Goal: Task Accomplishment & Management: Manage account settings

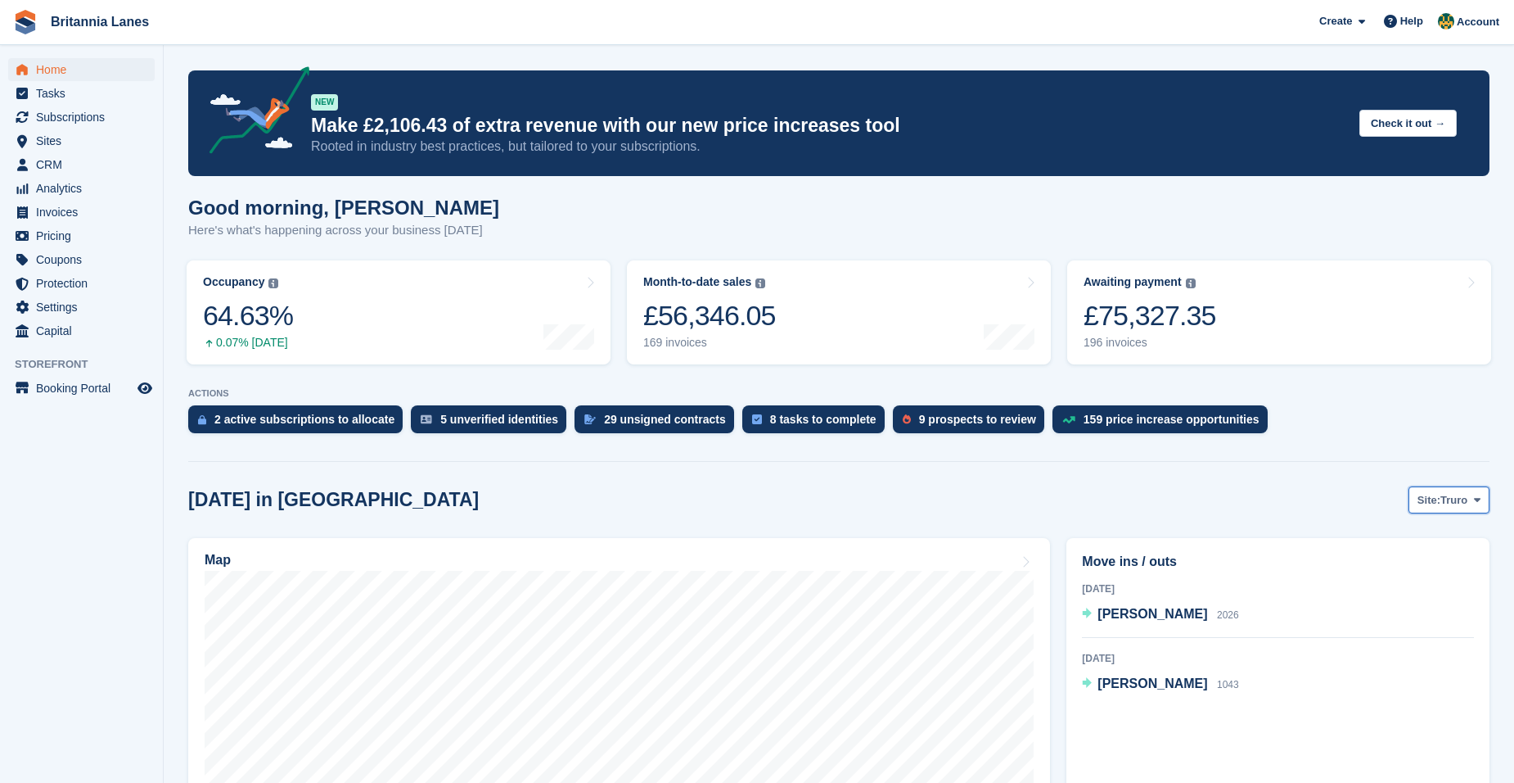
click at [1482, 493] on button "Site: Truro" at bounding box center [1449, 499] width 81 height 27
click at [1396, 570] on link "Falmouth" at bounding box center [1408, 567] width 147 height 29
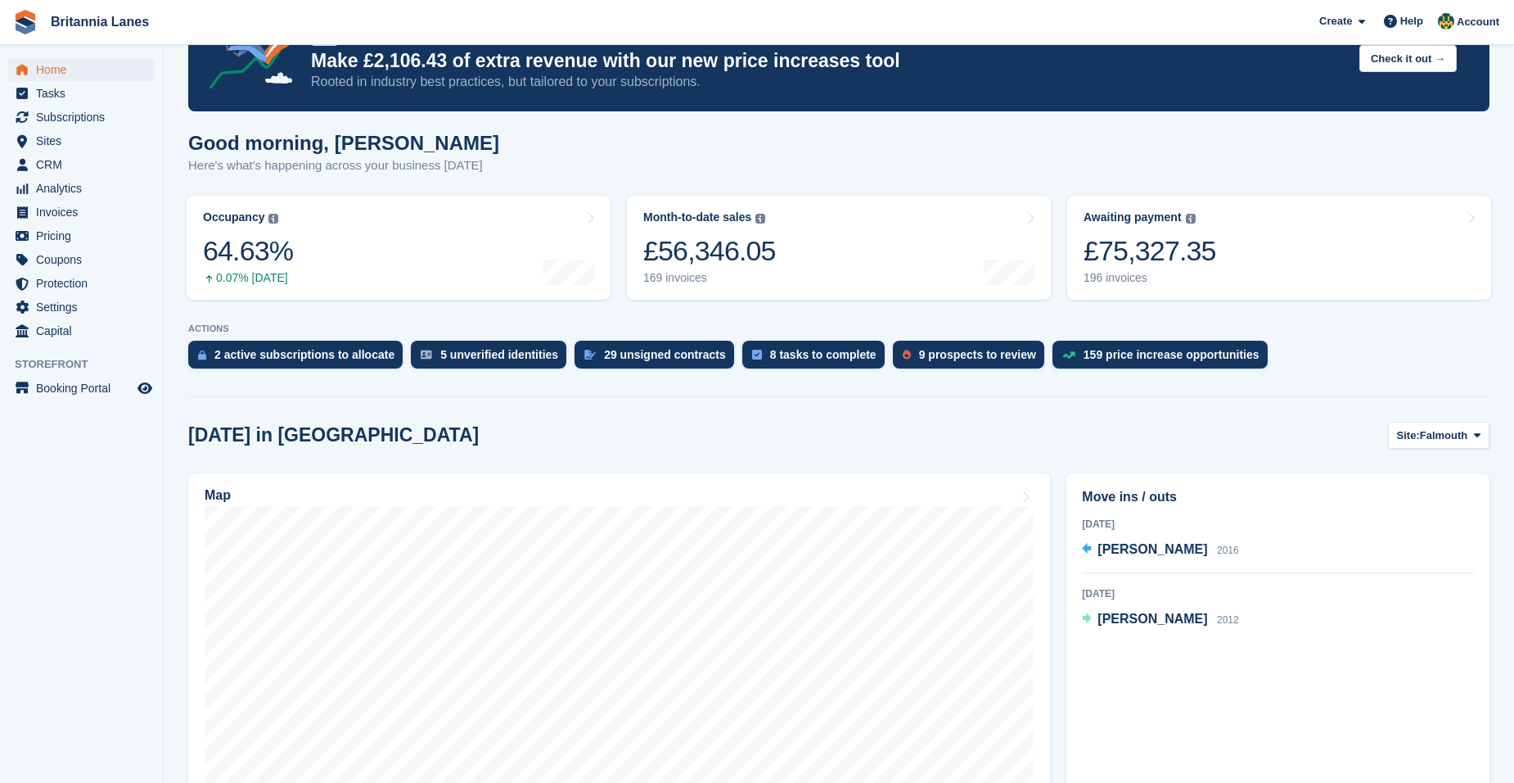
scroll to position [327, 0]
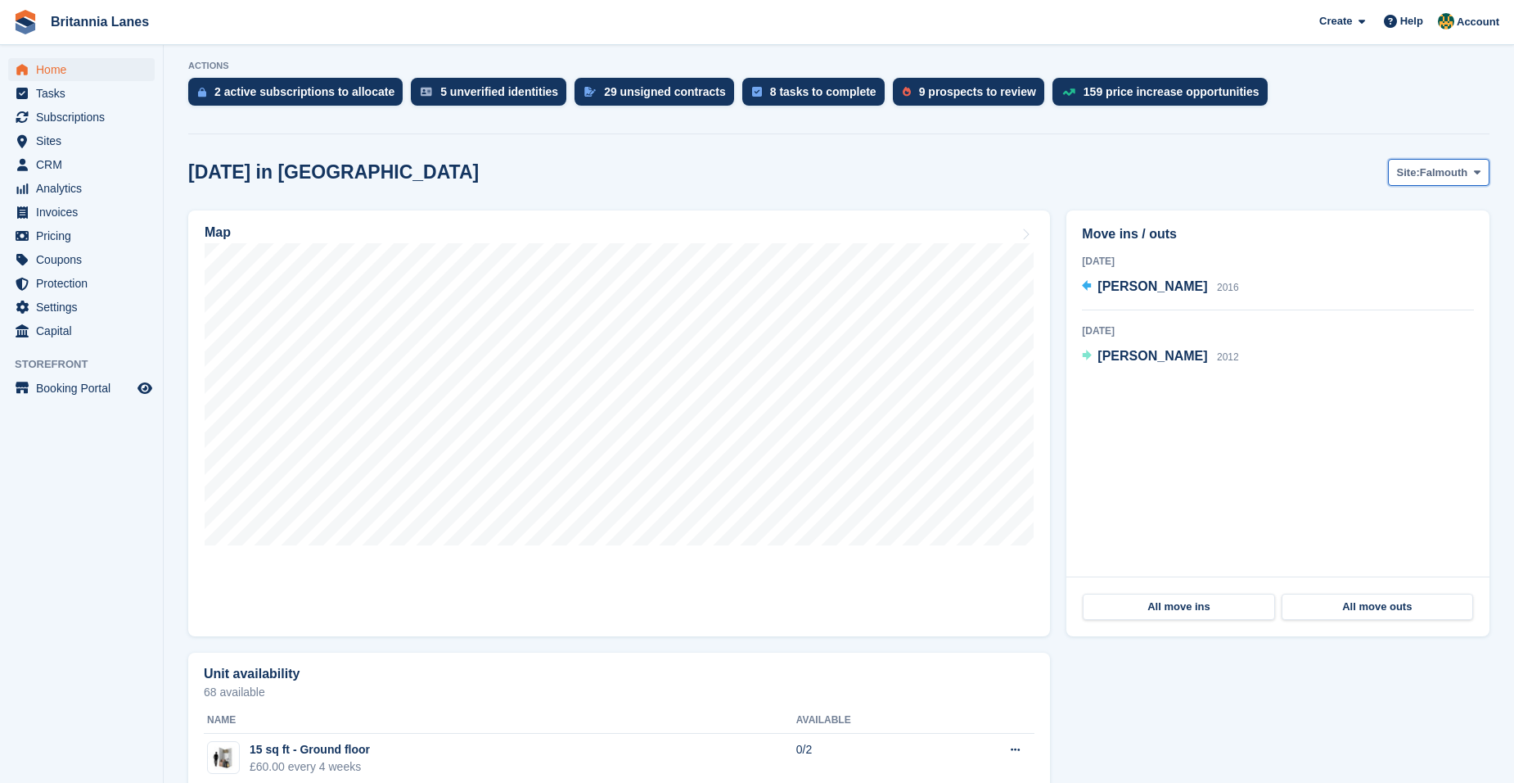
click at [1443, 172] on span "Falmouth" at bounding box center [1444, 173] width 48 height 16
click at [1423, 296] on link "Hayle" at bounding box center [1408, 299] width 147 height 29
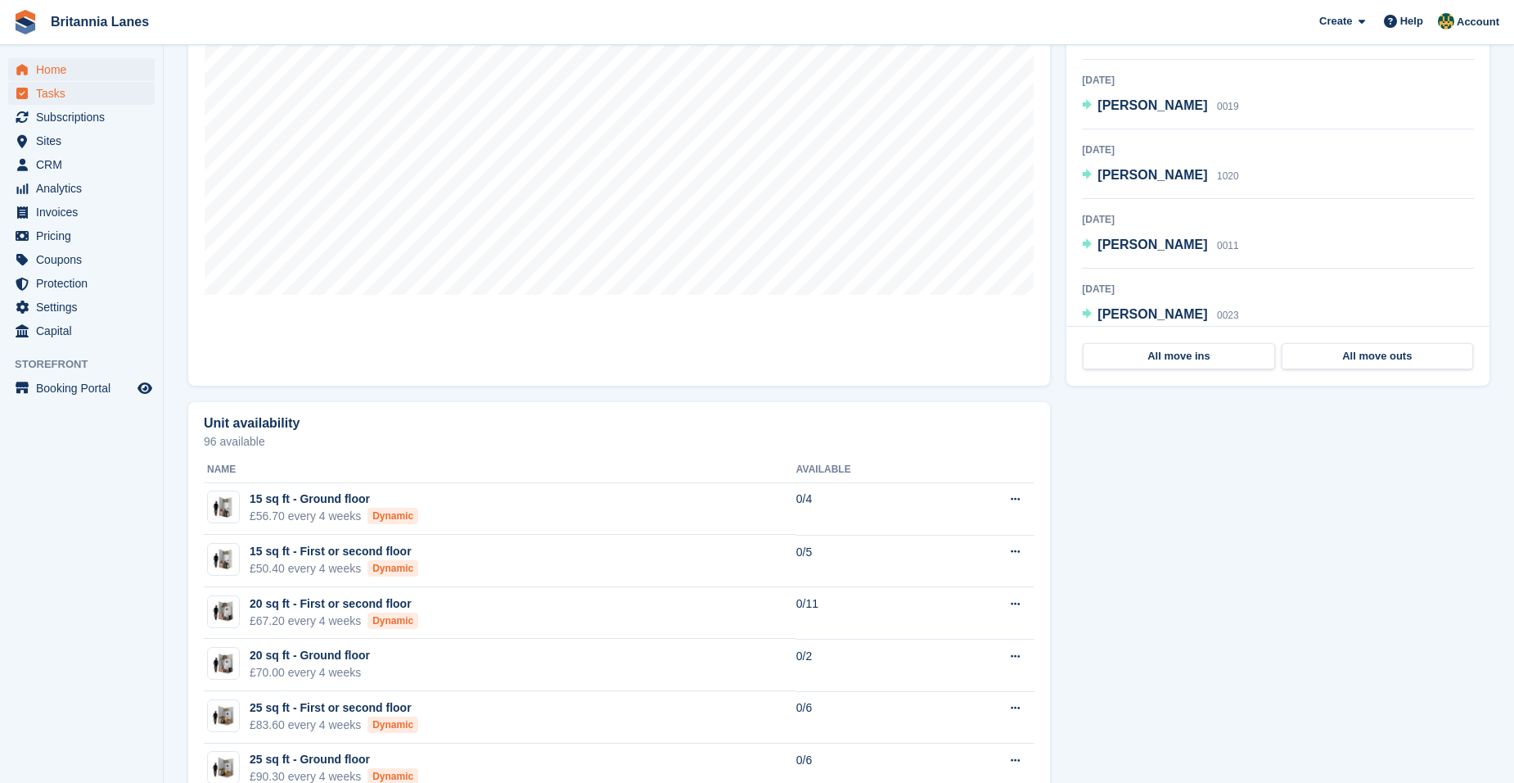
scroll to position [491, 0]
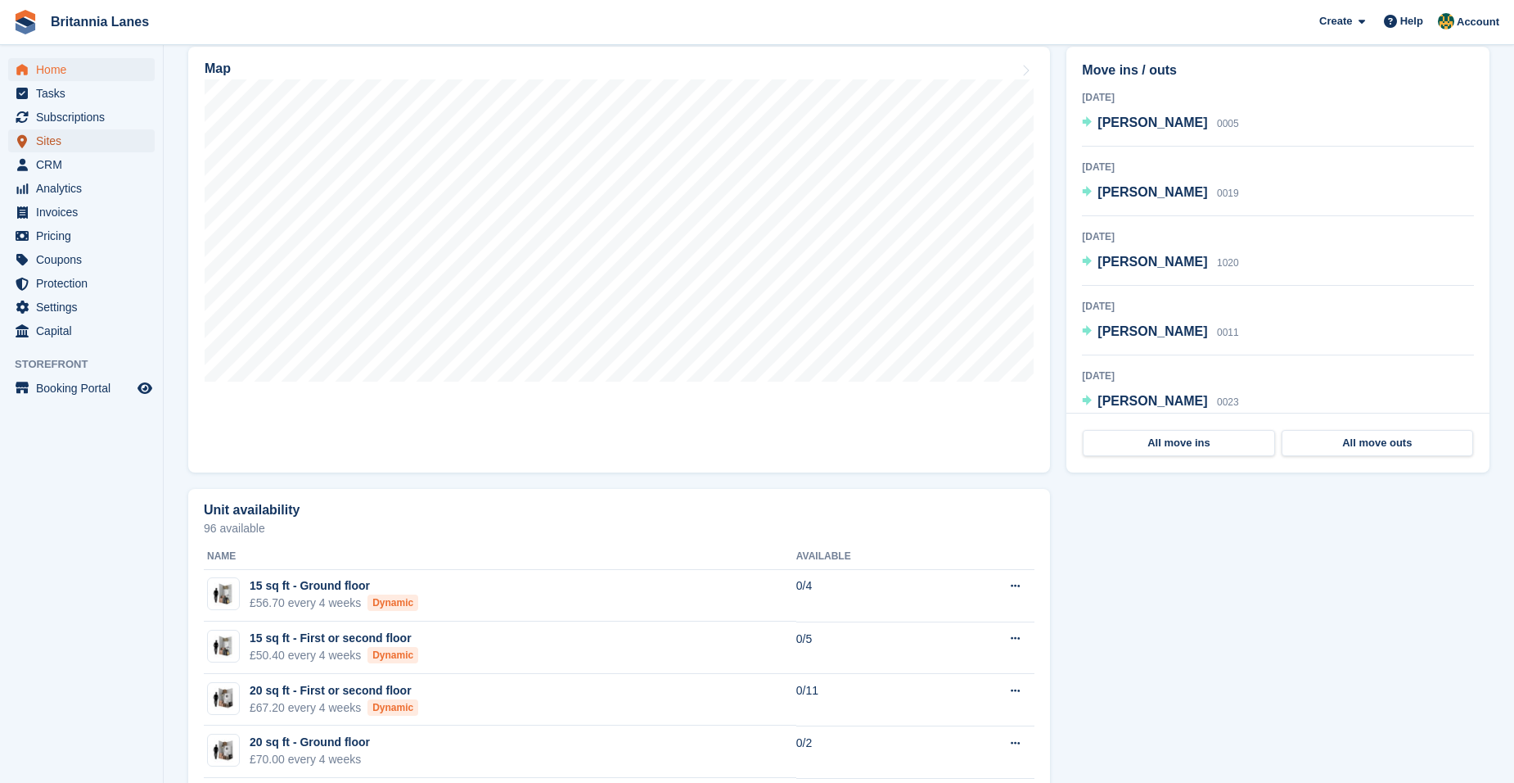
click at [82, 141] on span "Sites" at bounding box center [85, 140] width 98 height 23
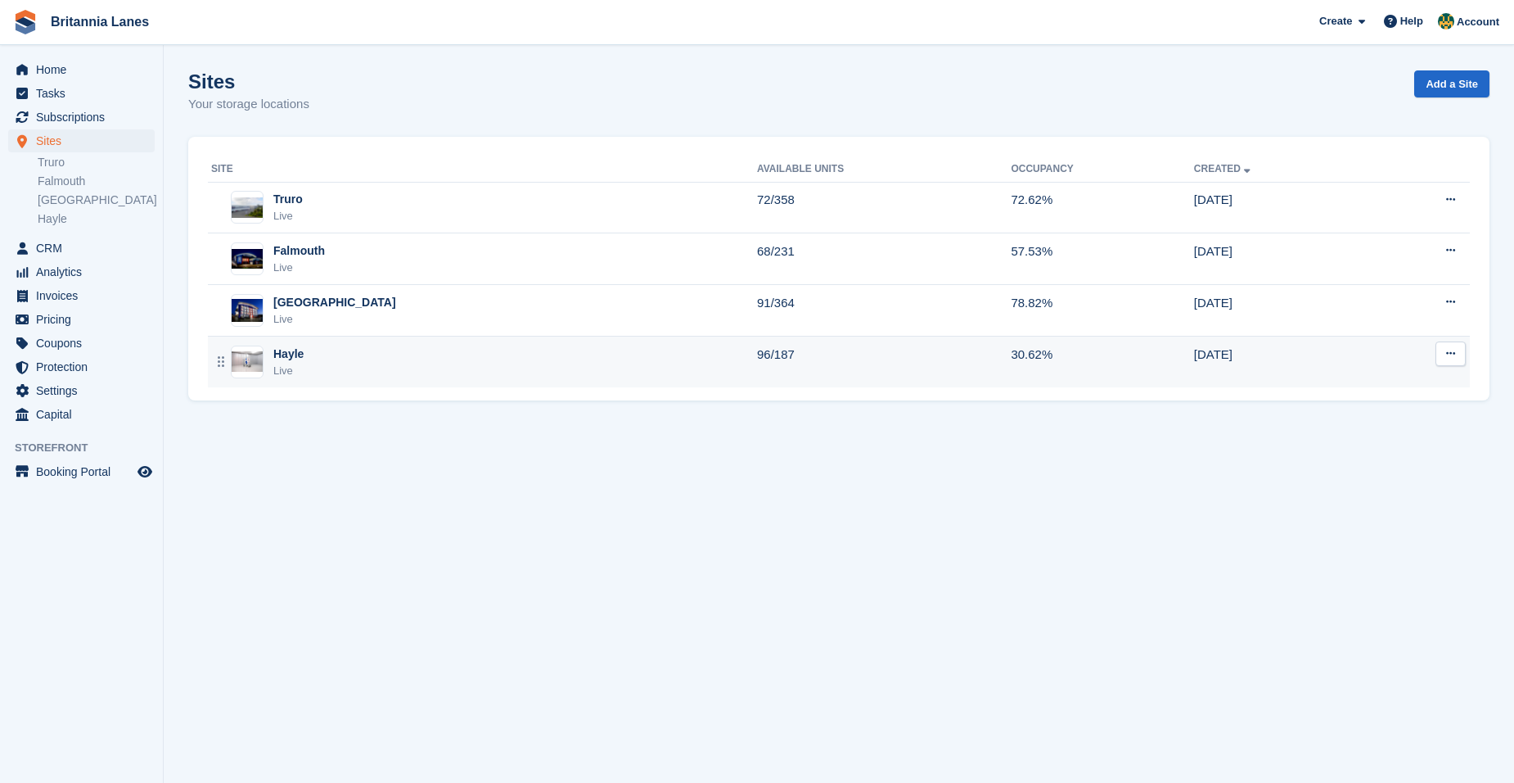
click at [357, 370] on div "Hayle Live" at bounding box center [484, 362] width 546 height 34
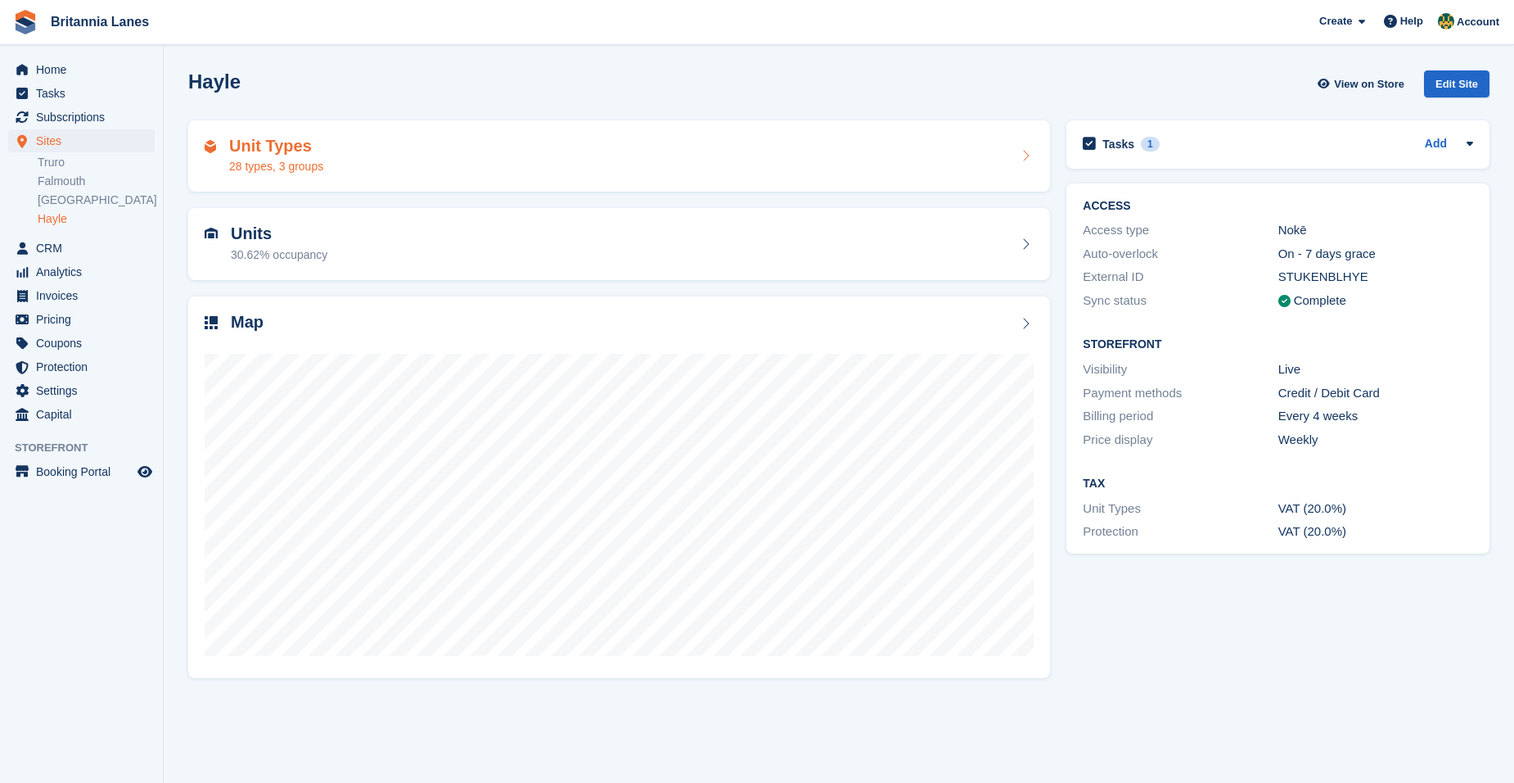
click at [548, 178] on div "Unit Types 28 types, 3 groups" at bounding box center [619, 156] width 862 height 72
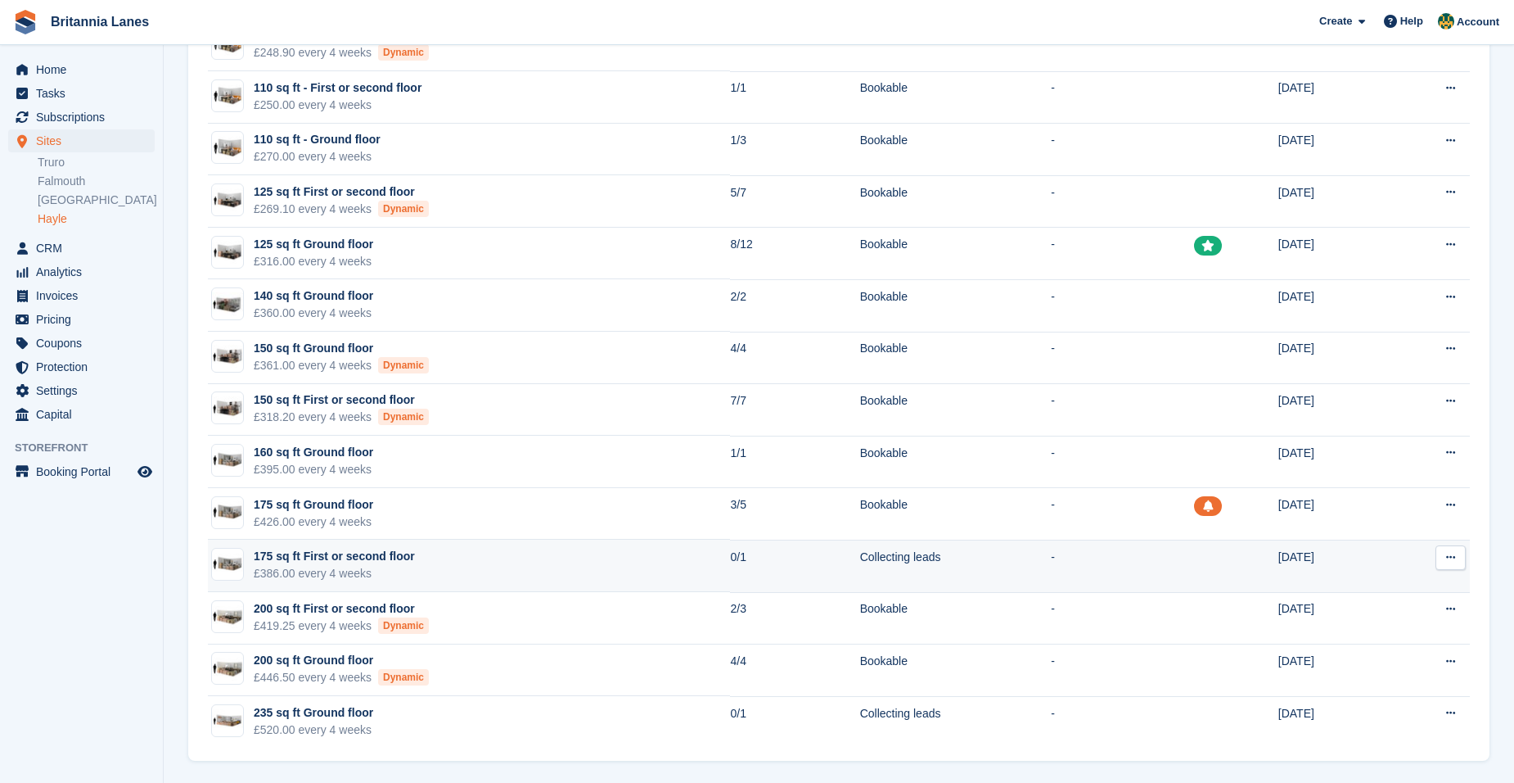
scroll to position [879, 0]
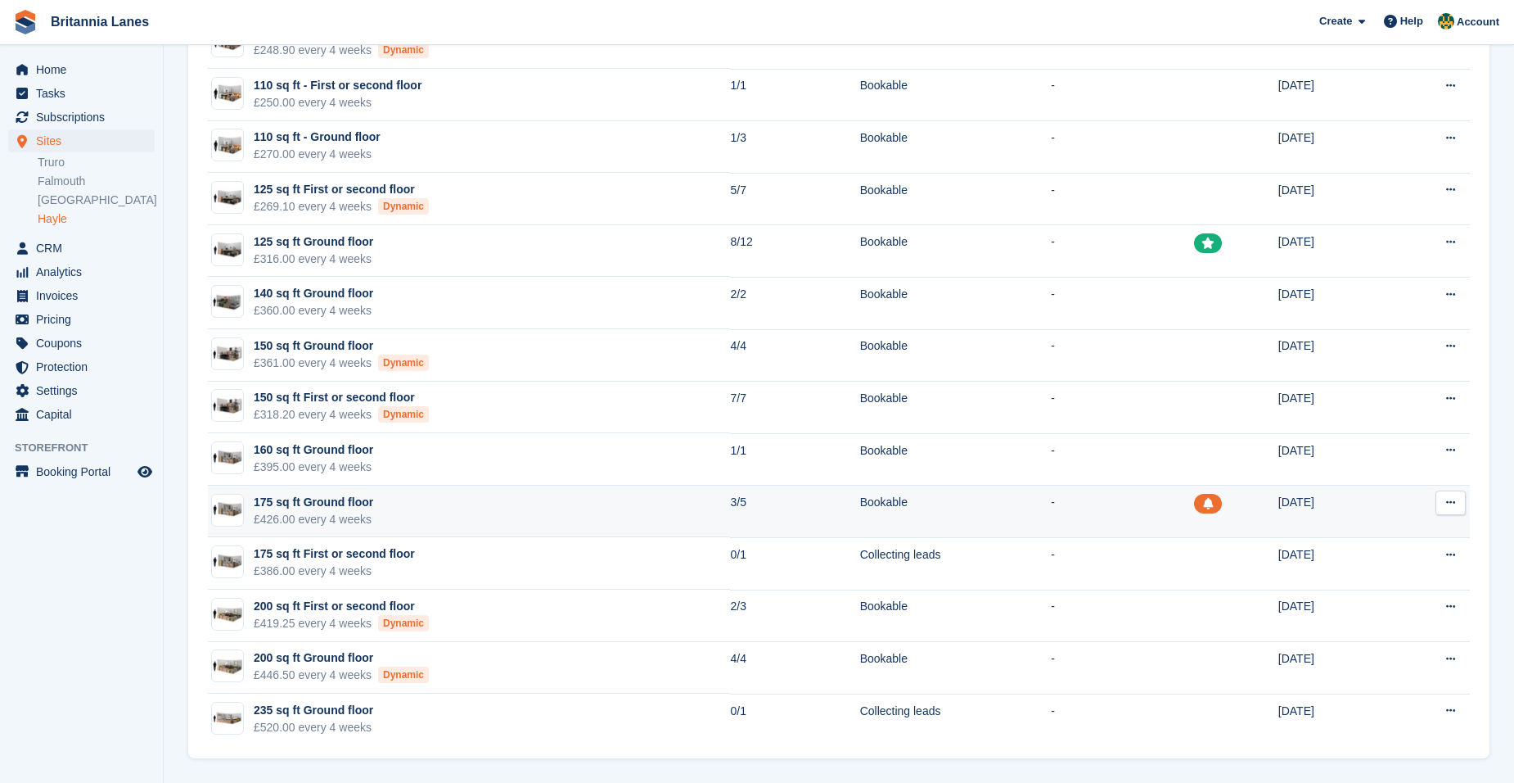
click at [1443, 506] on button at bounding box center [1451, 502] width 30 height 25
click at [1389, 539] on p "Edit unit type" at bounding box center [1387, 534] width 142 height 21
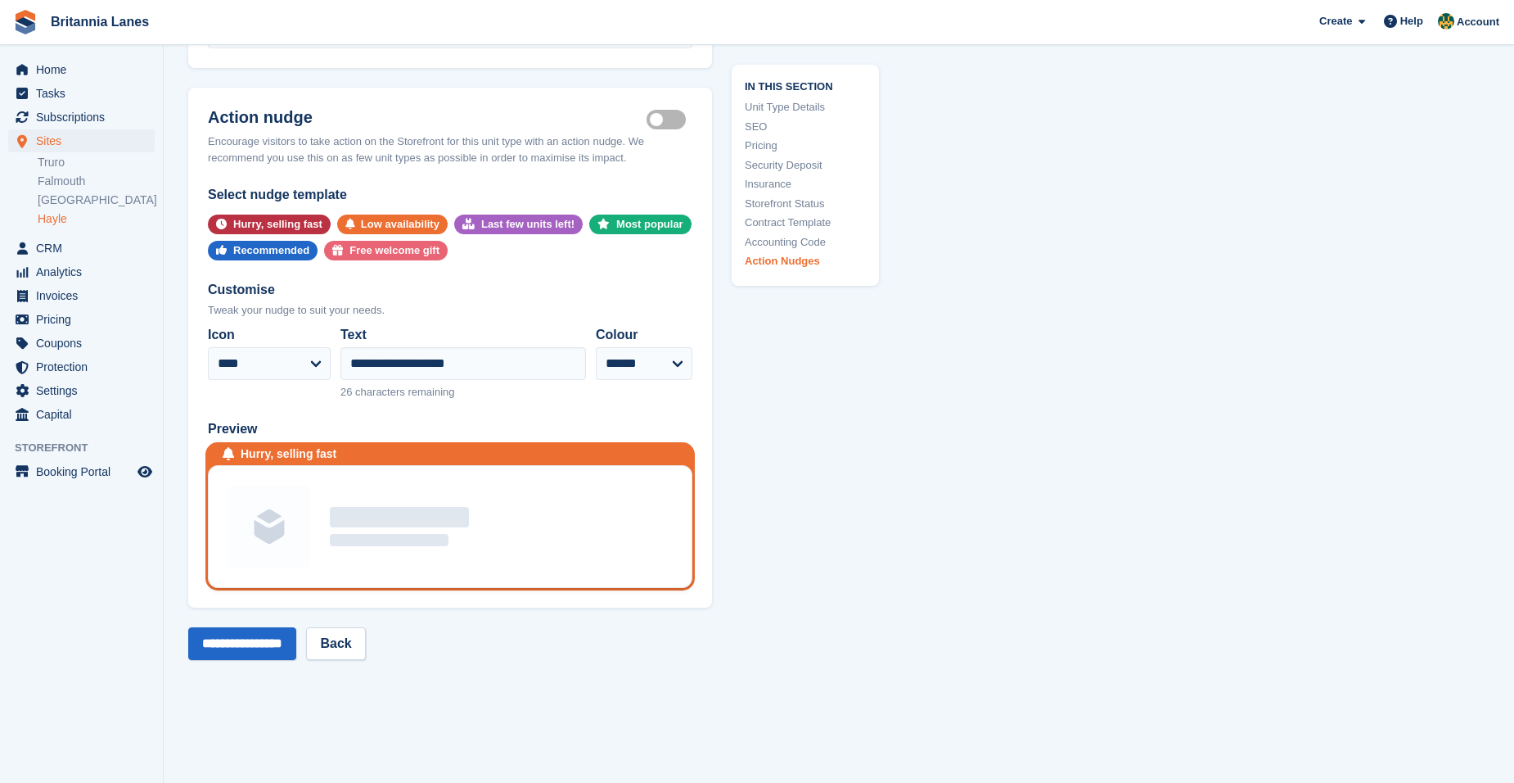
click at [653, 119] on label "Is active" at bounding box center [670, 120] width 46 height 2
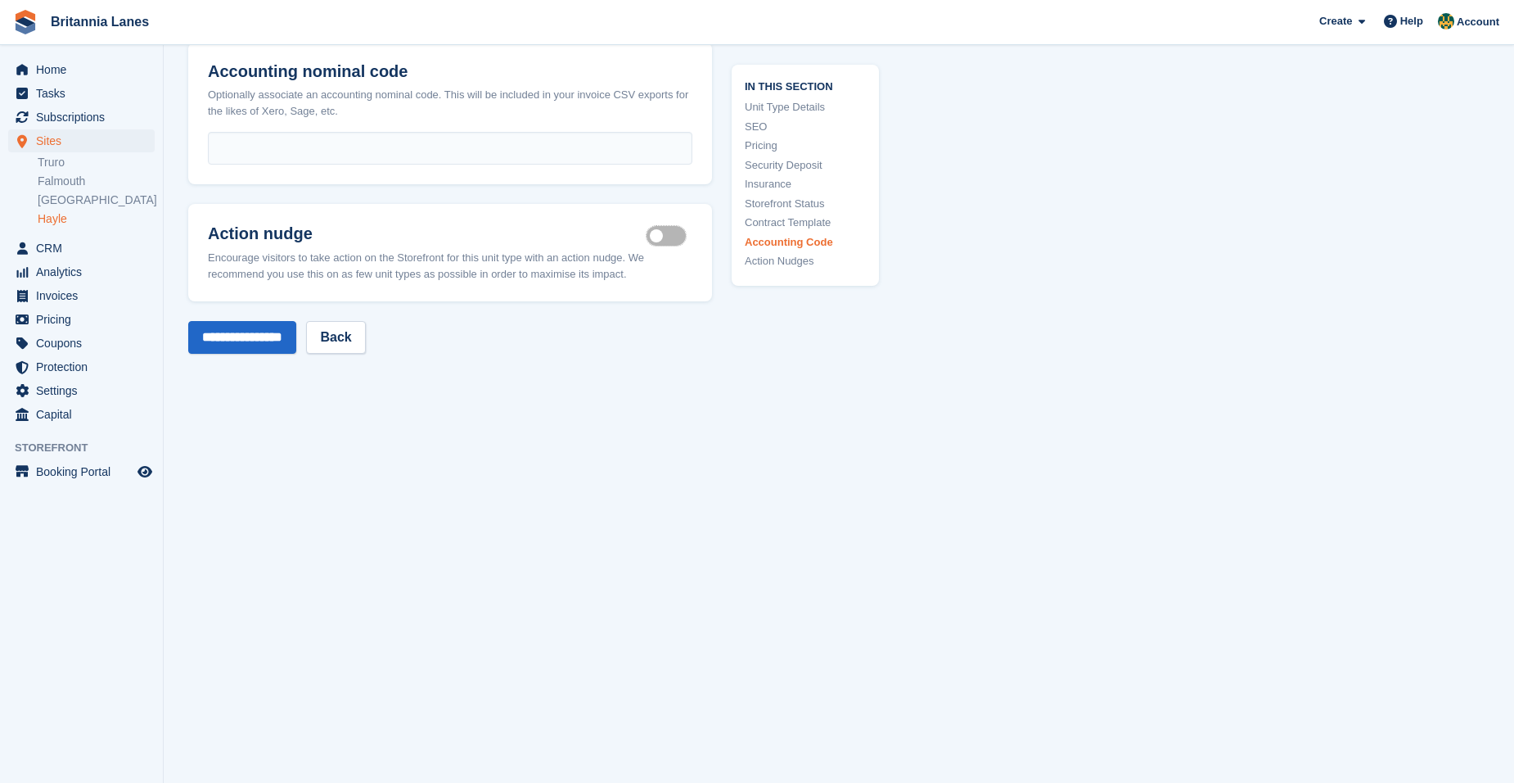
scroll to position [3792, 0]
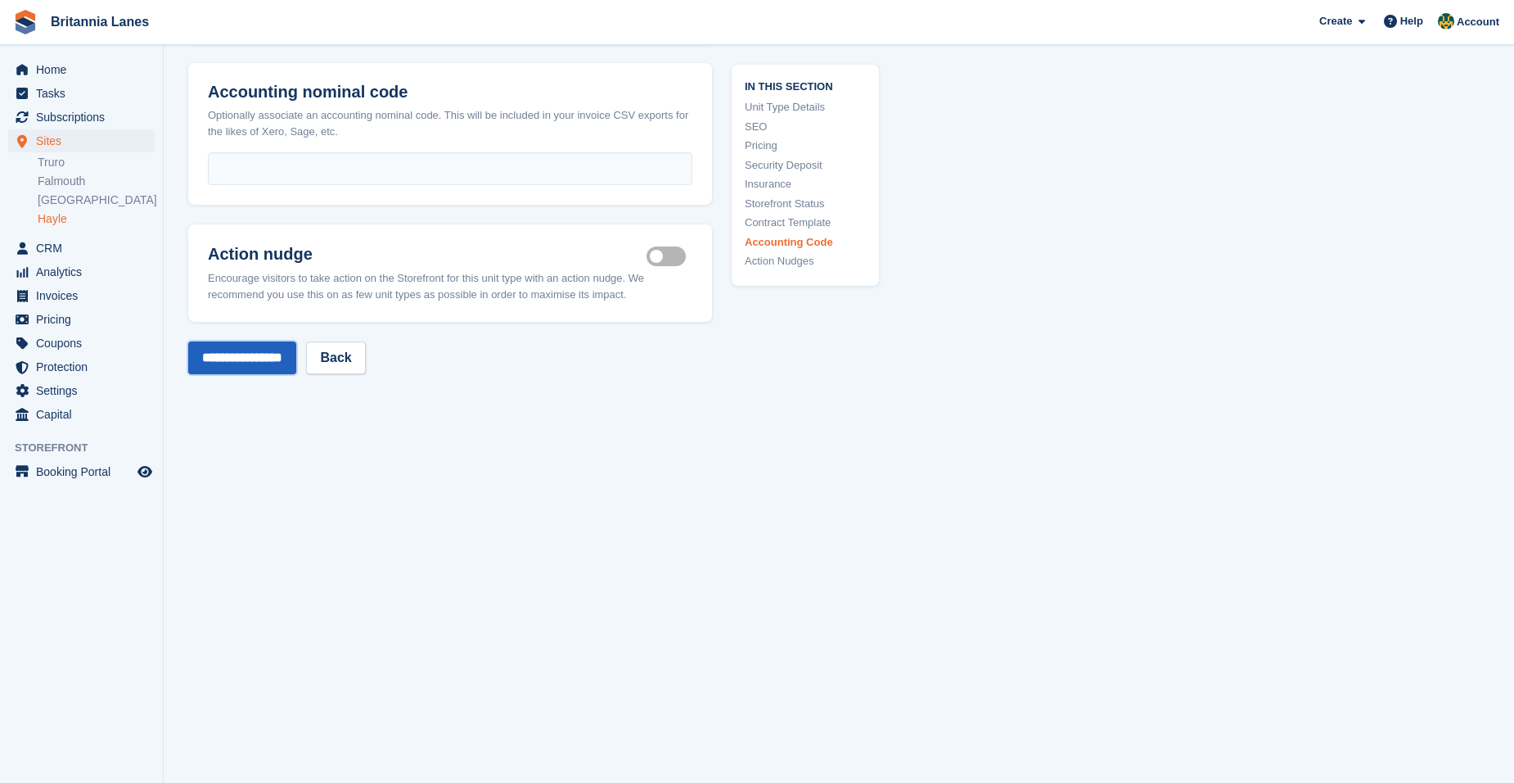
click at [273, 341] on input "**********" at bounding box center [242, 357] width 108 height 33
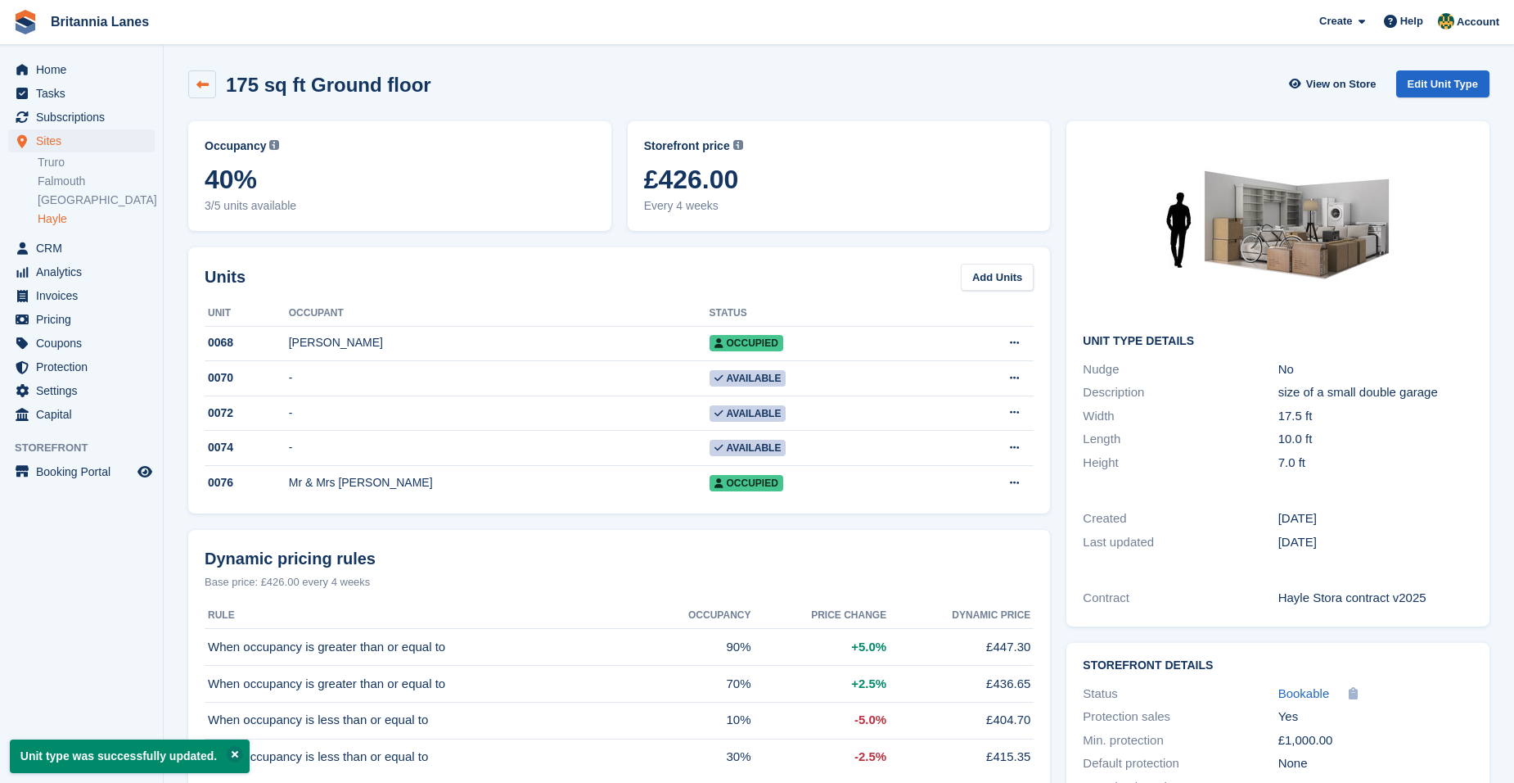
click at [205, 90] on icon at bounding box center [202, 85] width 12 height 12
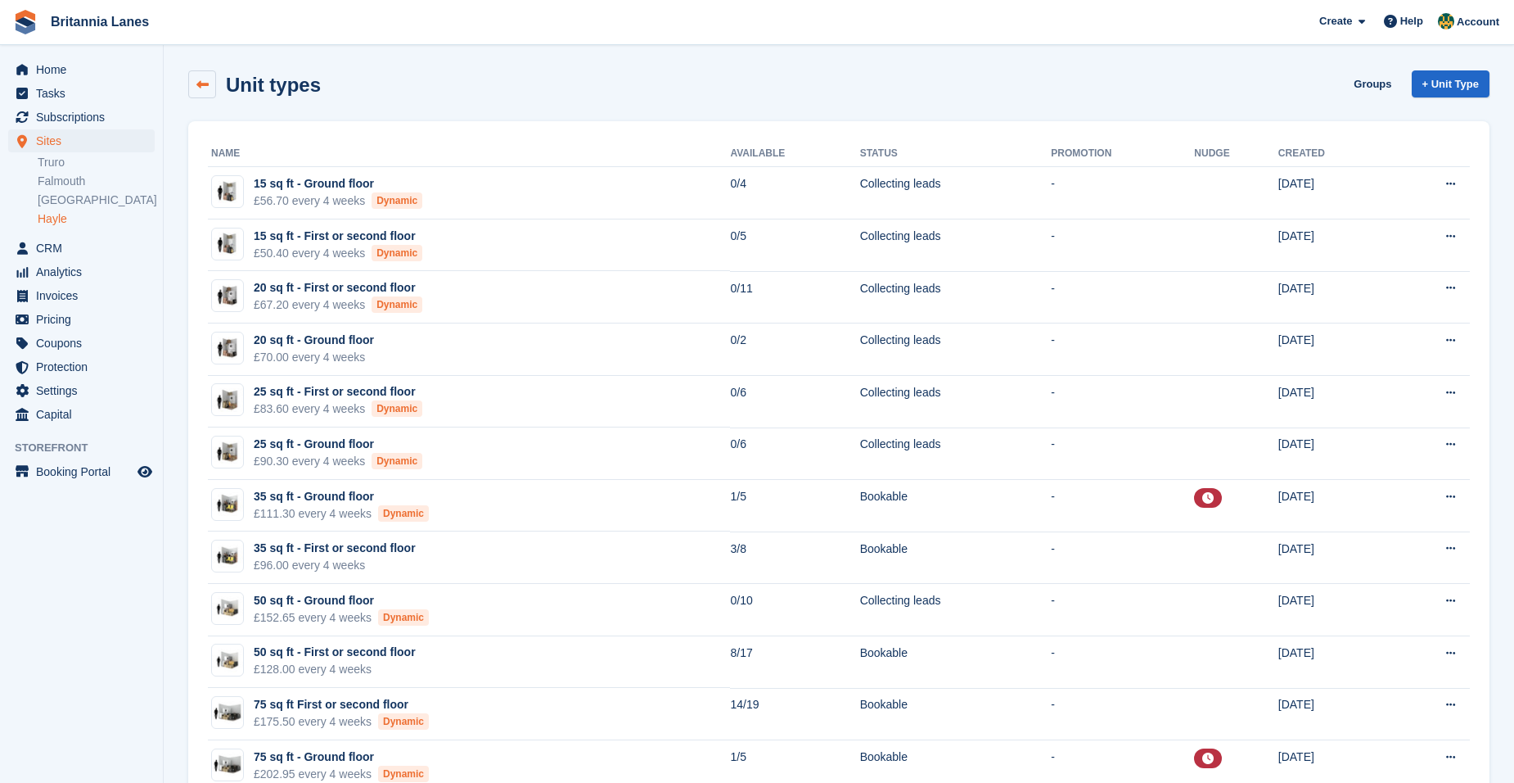
click at [205, 86] on icon at bounding box center [202, 85] width 12 height 12
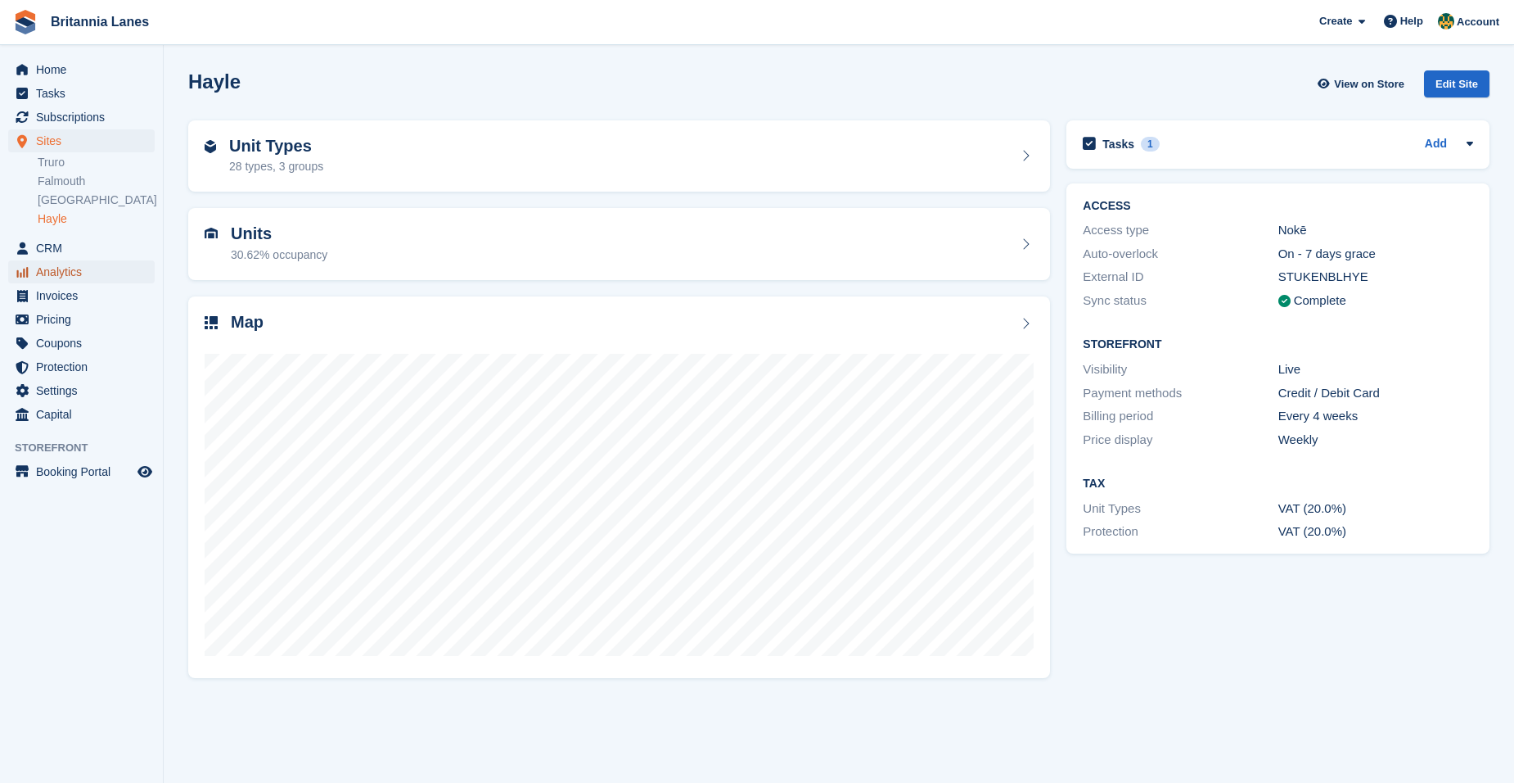
click at [70, 273] on span "Analytics" at bounding box center [85, 271] width 98 height 23
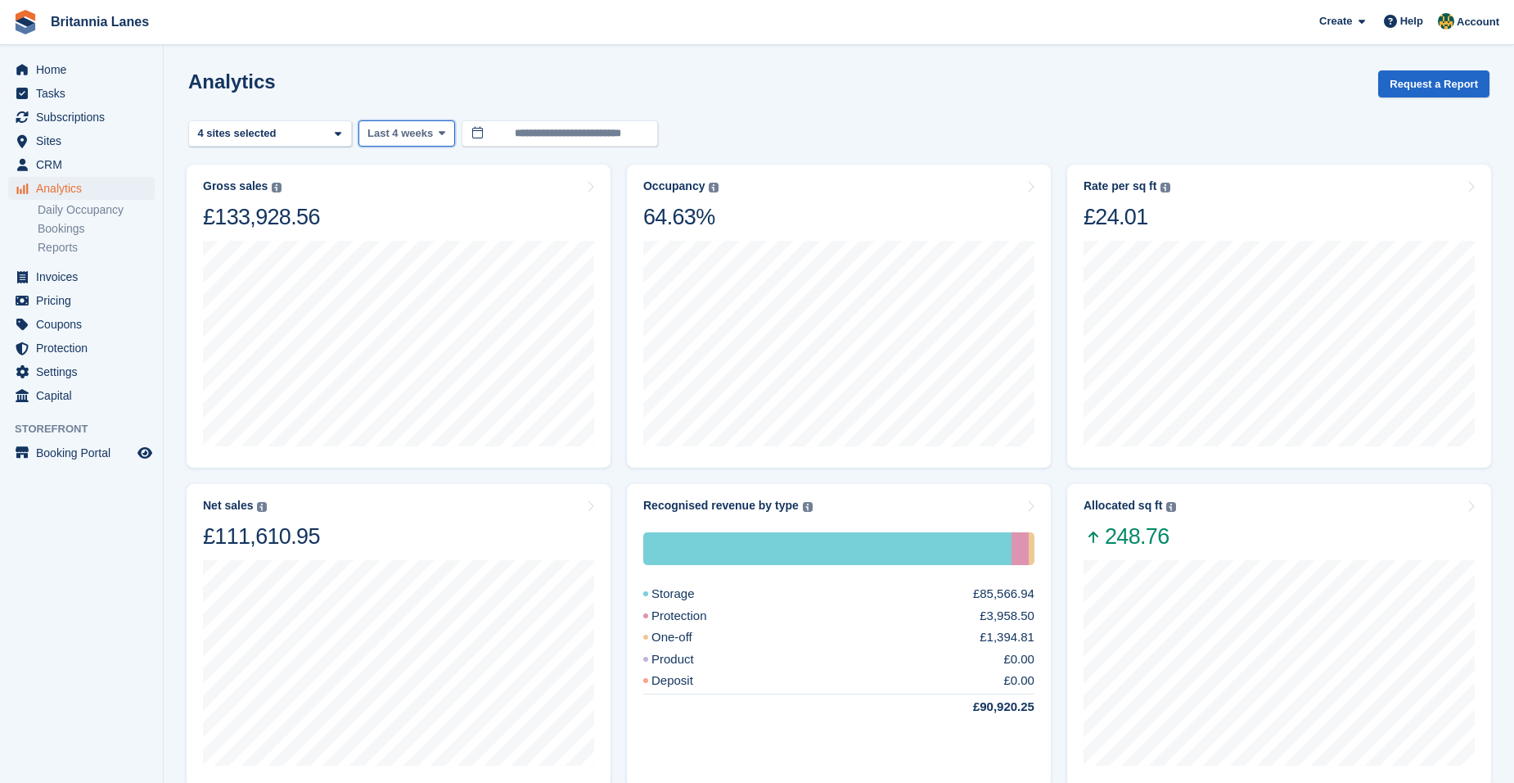
click at [426, 146] on button "Last 4 weeks" at bounding box center [407, 133] width 97 height 27
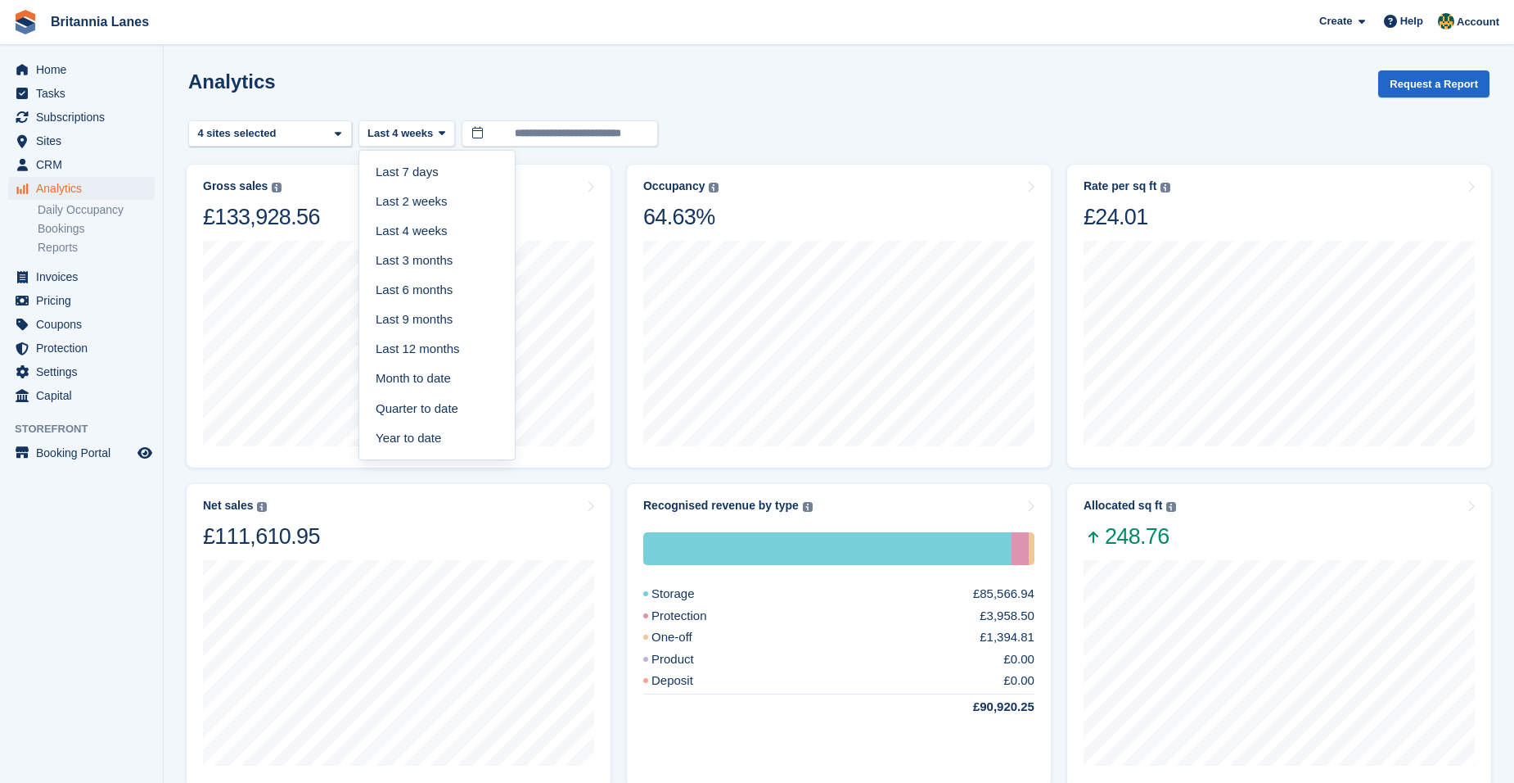
drag, startPoint x: 442, startPoint y: 320, endPoint x: 451, endPoint y: 321, distance: 9.0
click at [442, 321] on link "Last 9 months" at bounding box center [437, 319] width 142 height 29
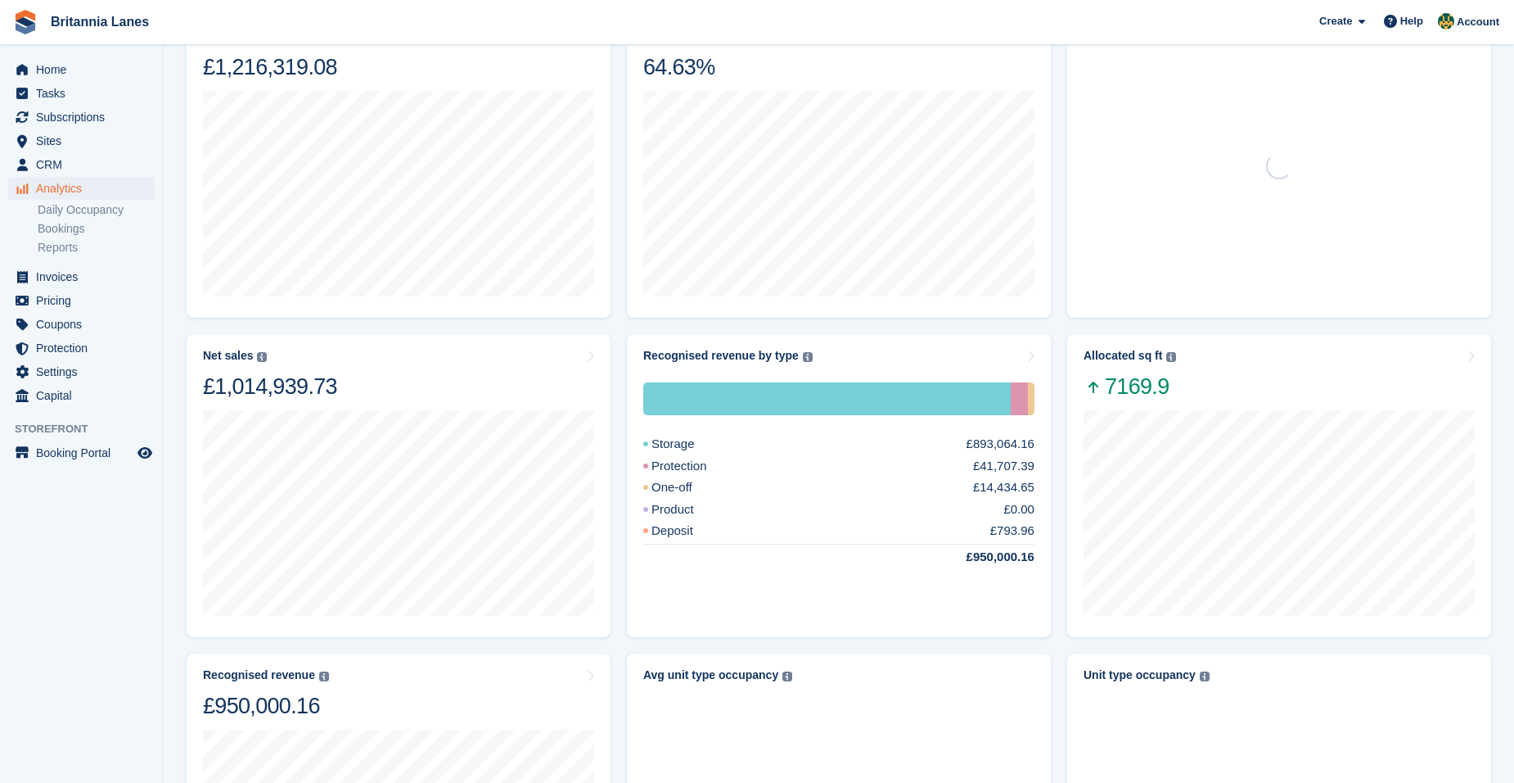
scroll to position [164, 0]
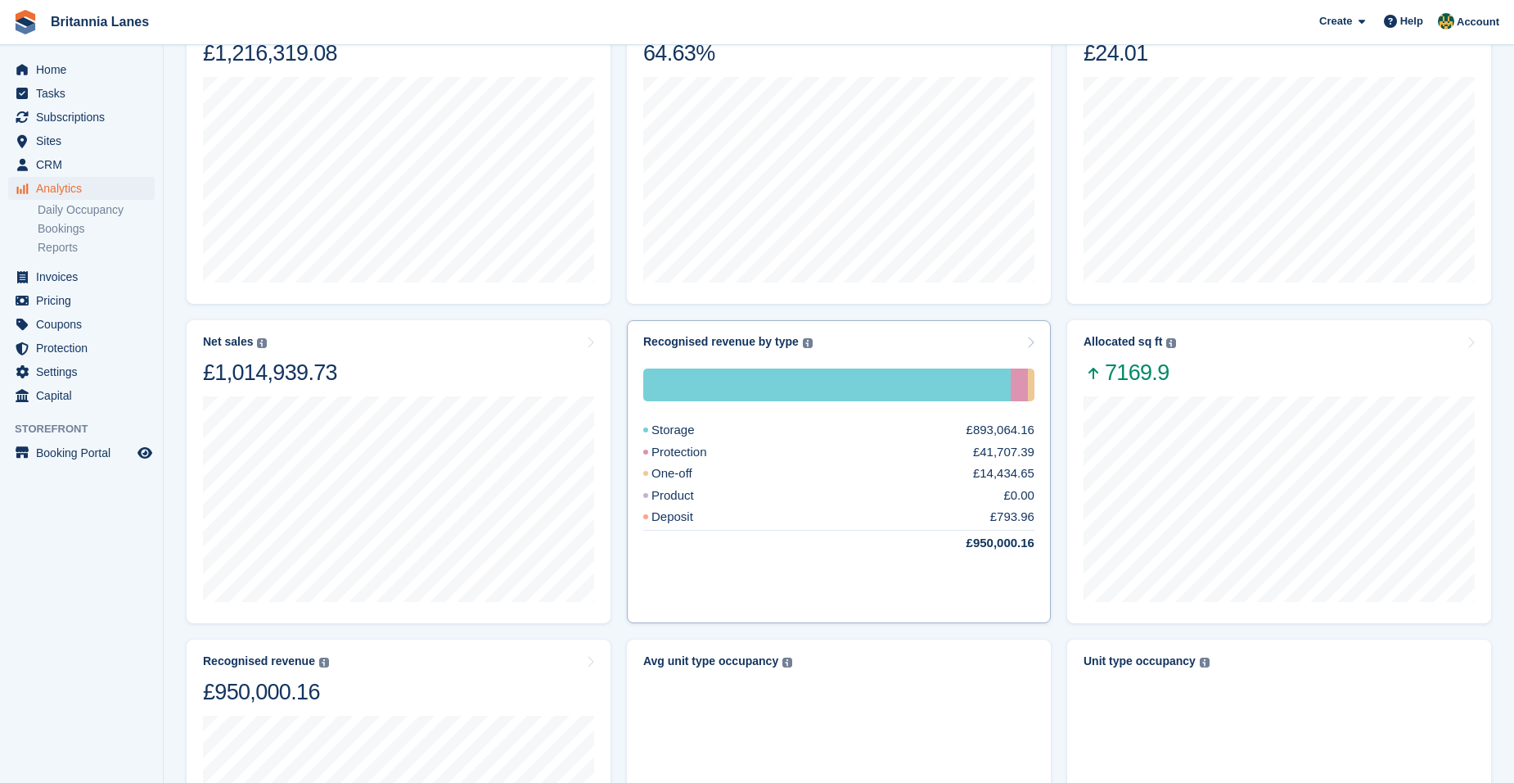
click at [913, 333] on div "Recognised revenue by type The sum of all finalised invoices, after discount an…" at bounding box center [839, 471] width 424 height 303
click at [1228, 357] on div "Allocated sq ft The total change in allocated area from the beginning to the en…" at bounding box center [1279, 361] width 391 height 52
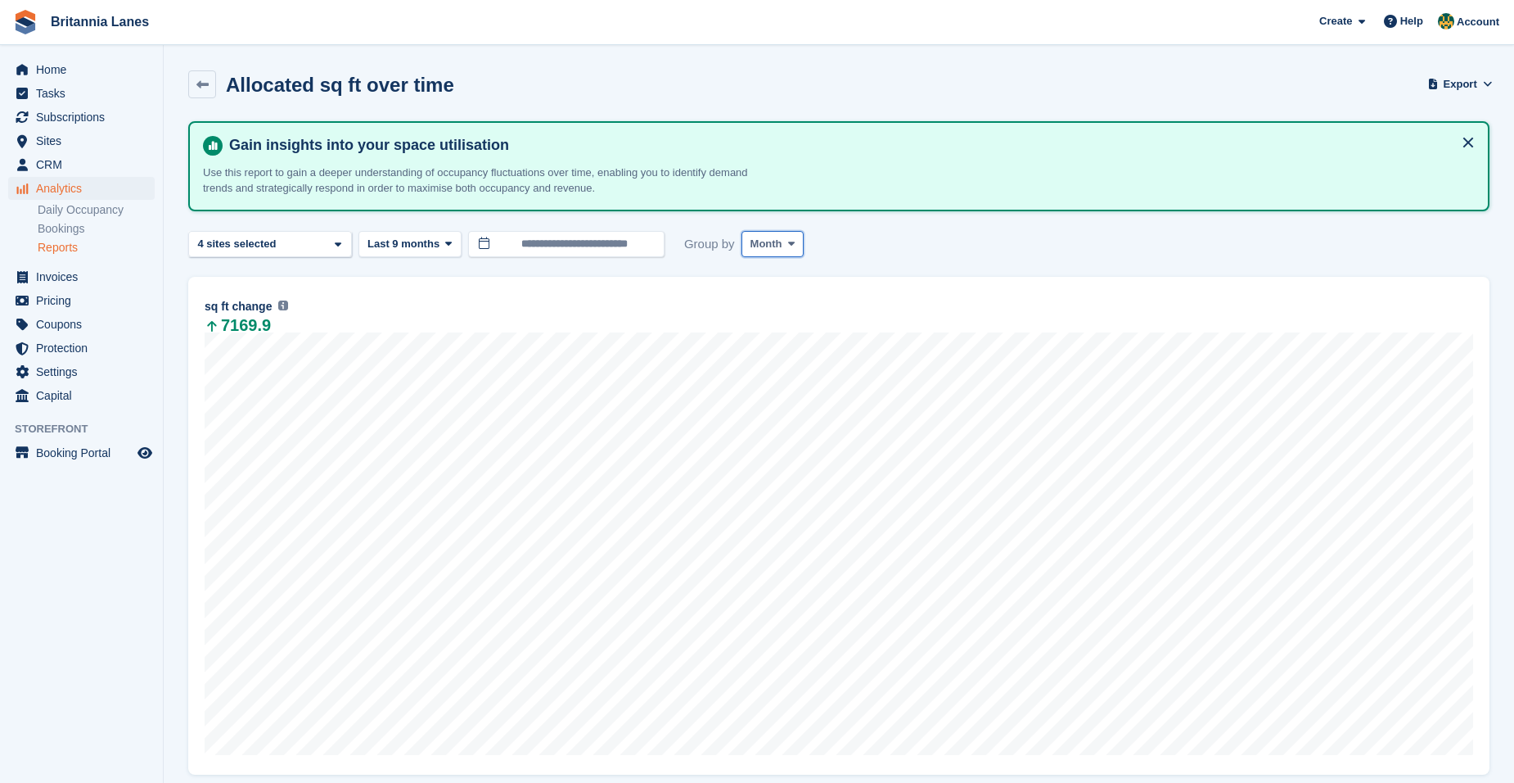
click at [778, 243] on button "Month" at bounding box center [773, 244] width 63 height 27
click at [420, 246] on span "Last 9 months" at bounding box center [404, 244] width 72 height 16
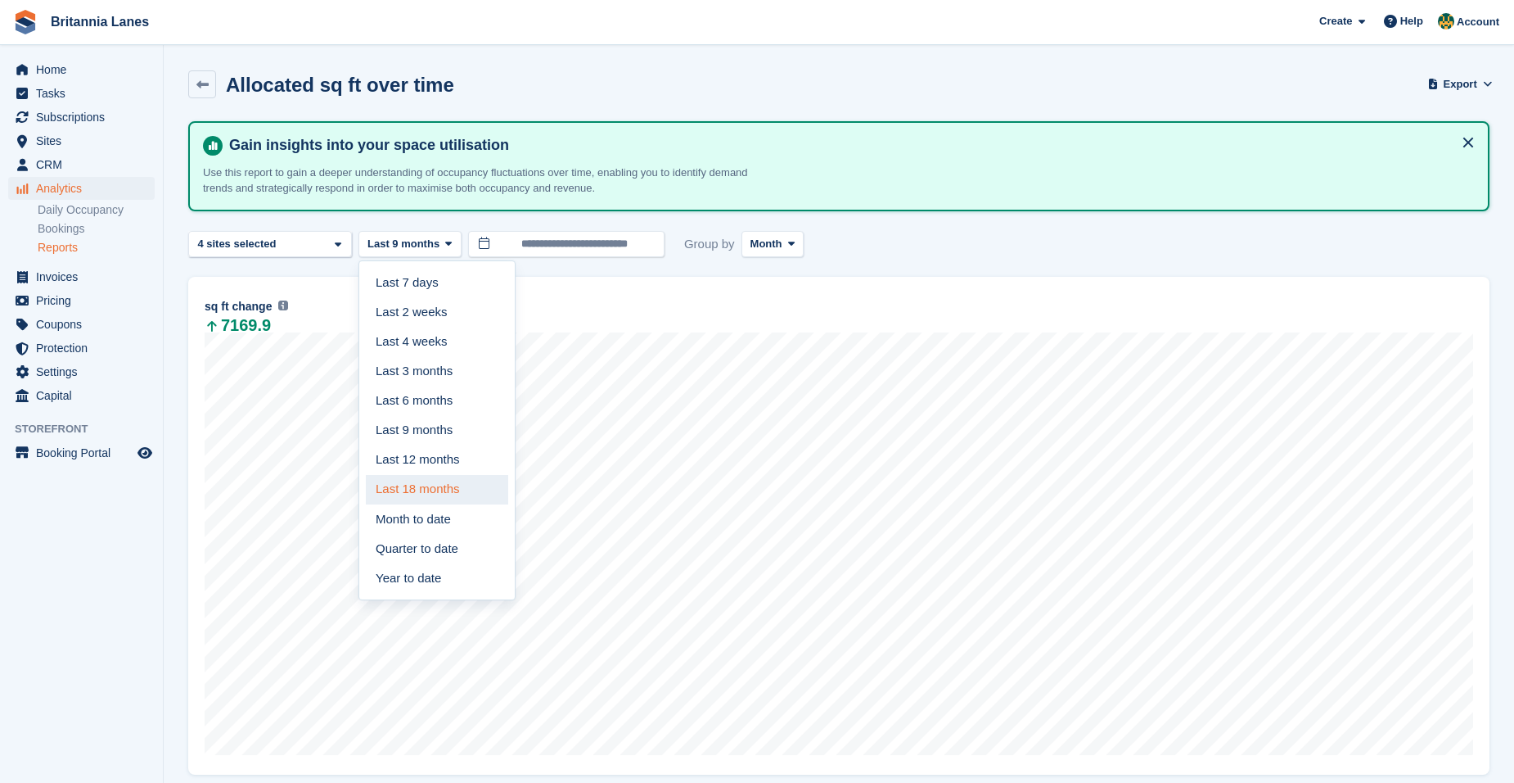
click at [435, 485] on link "Last 18 months" at bounding box center [437, 489] width 142 height 29
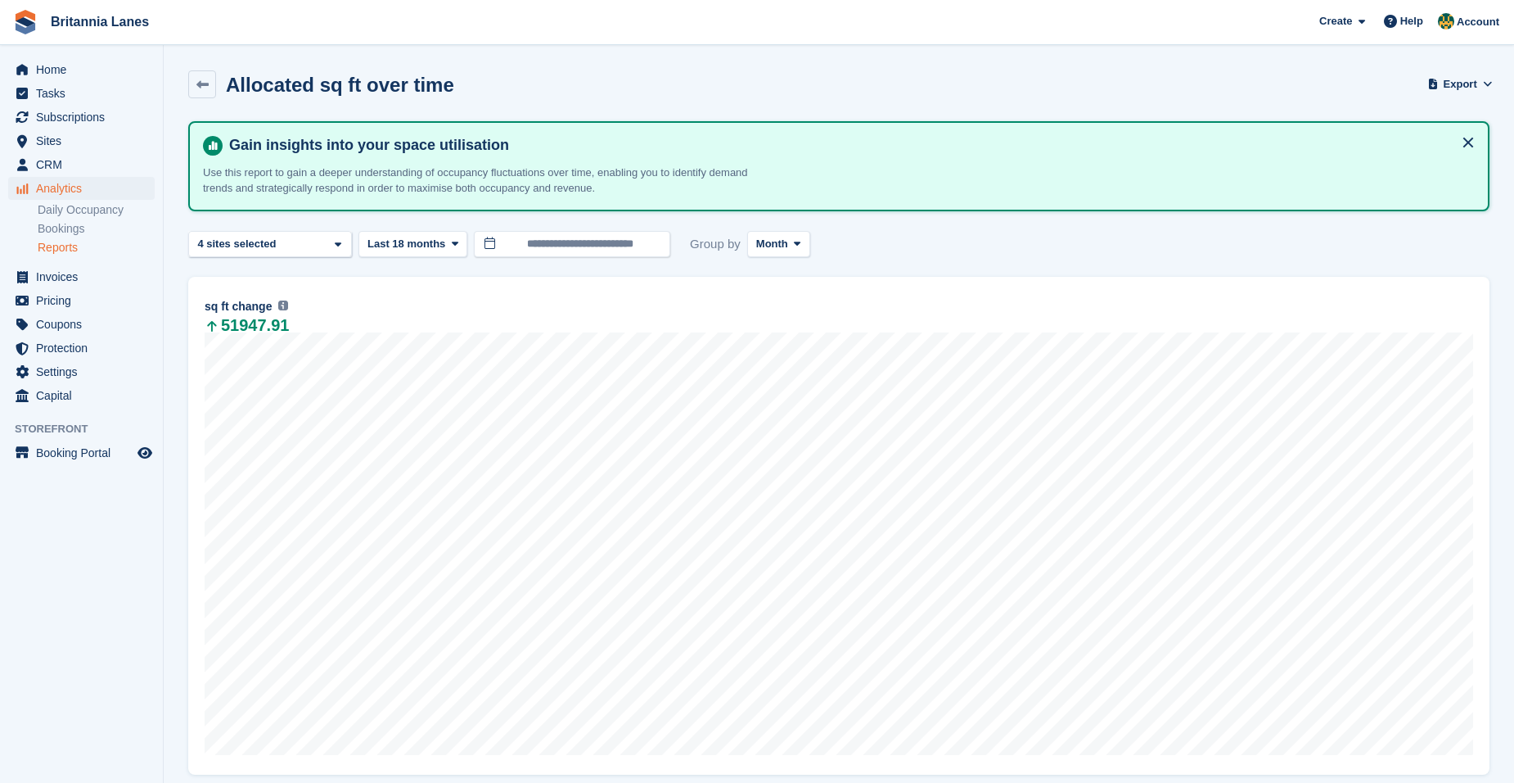
click at [278, 246] on div "Truro 2 sites selected 3 sites selected 4 sites selected" at bounding box center [270, 244] width 164 height 27
click at [253, 372] on div "[GEOGRAPHIC_DATA]" at bounding box center [270, 383] width 149 height 45
select select "****"
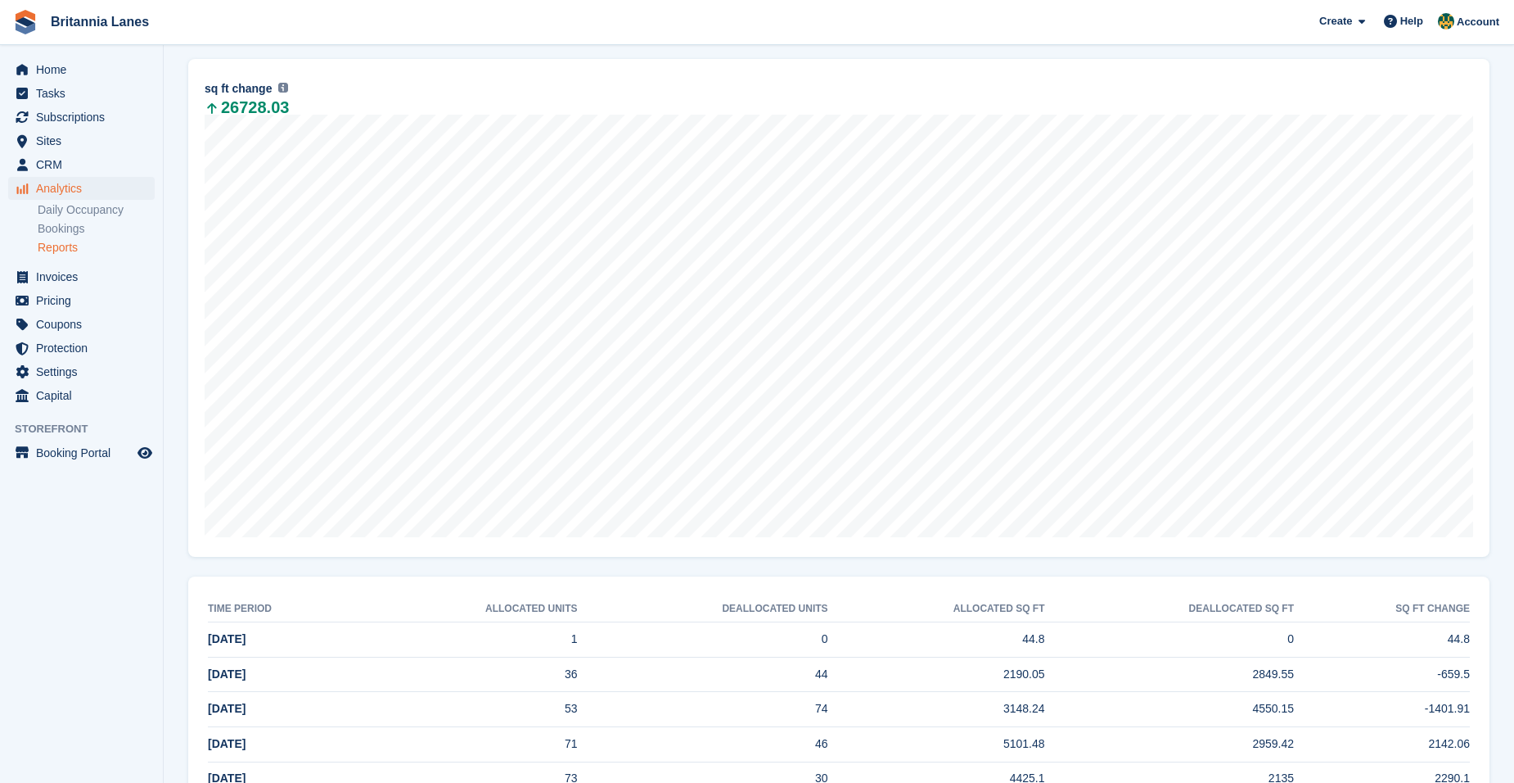
scroll to position [74, 0]
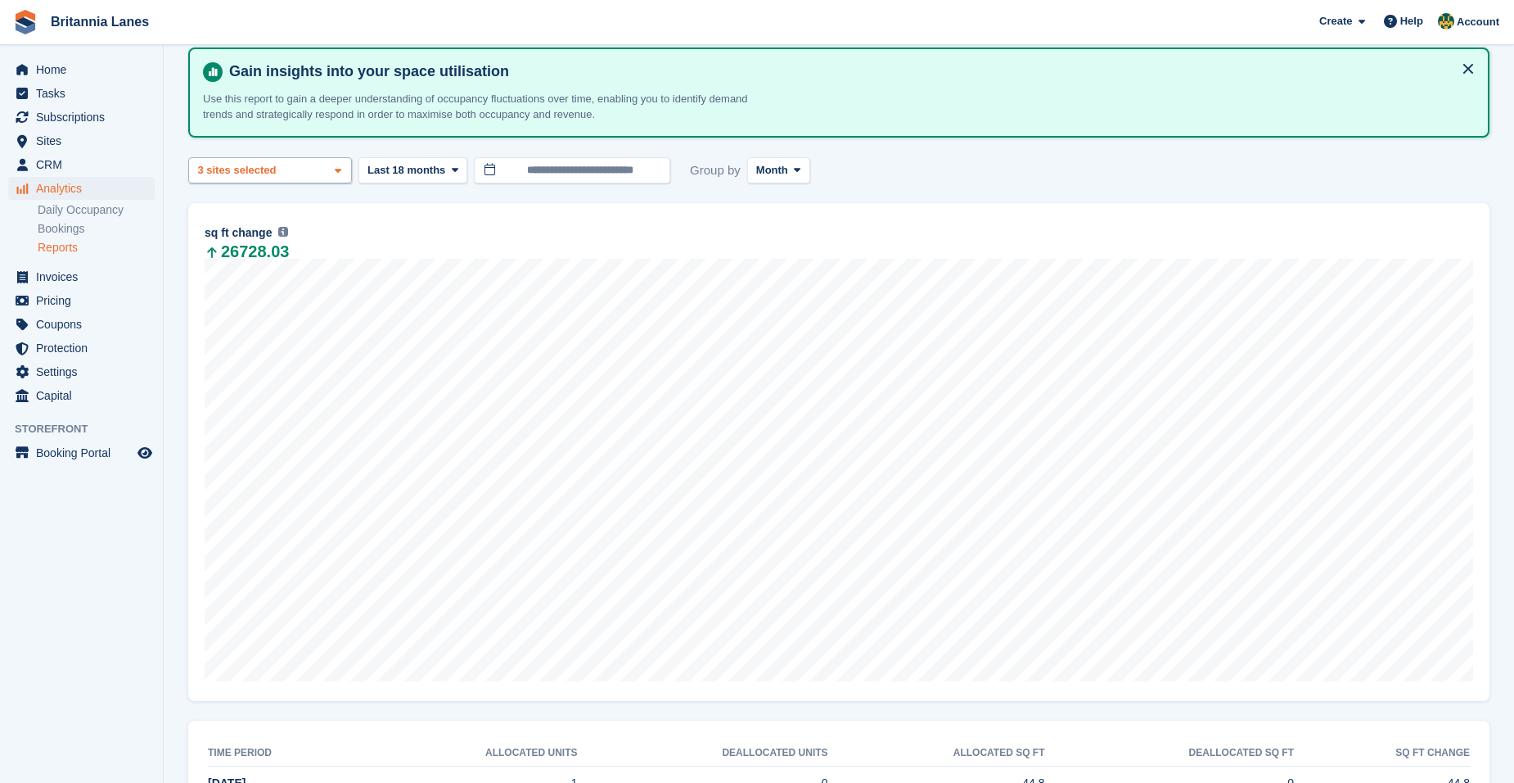
click at [279, 172] on div "Truro 2 sites selected 3 sites selected" at bounding box center [270, 170] width 164 height 27
click at [237, 250] on div "Truro" at bounding box center [270, 247] width 149 height 27
select select "***"
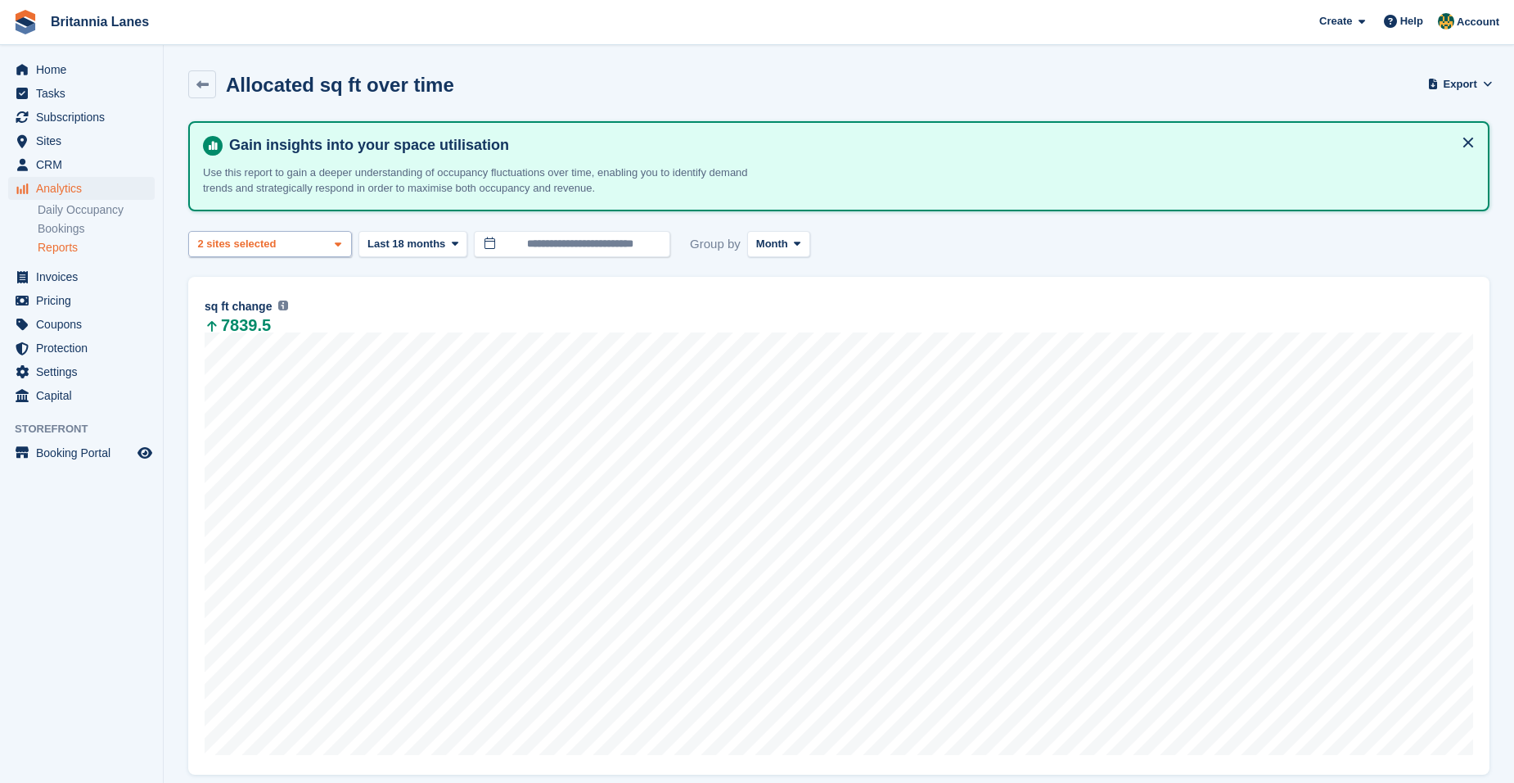
click at [252, 249] on div "2 sites selected" at bounding box center [239, 244] width 88 height 16
click at [251, 324] on div "Truro" at bounding box center [270, 321] width 149 height 27
click at [250, 384] on div "Exeter" at bounding box center [270, 383] width 149 height 45
select select "***"
click at [75, 70] on span "Home" at bounding box center [85, 69] width 98 height 23
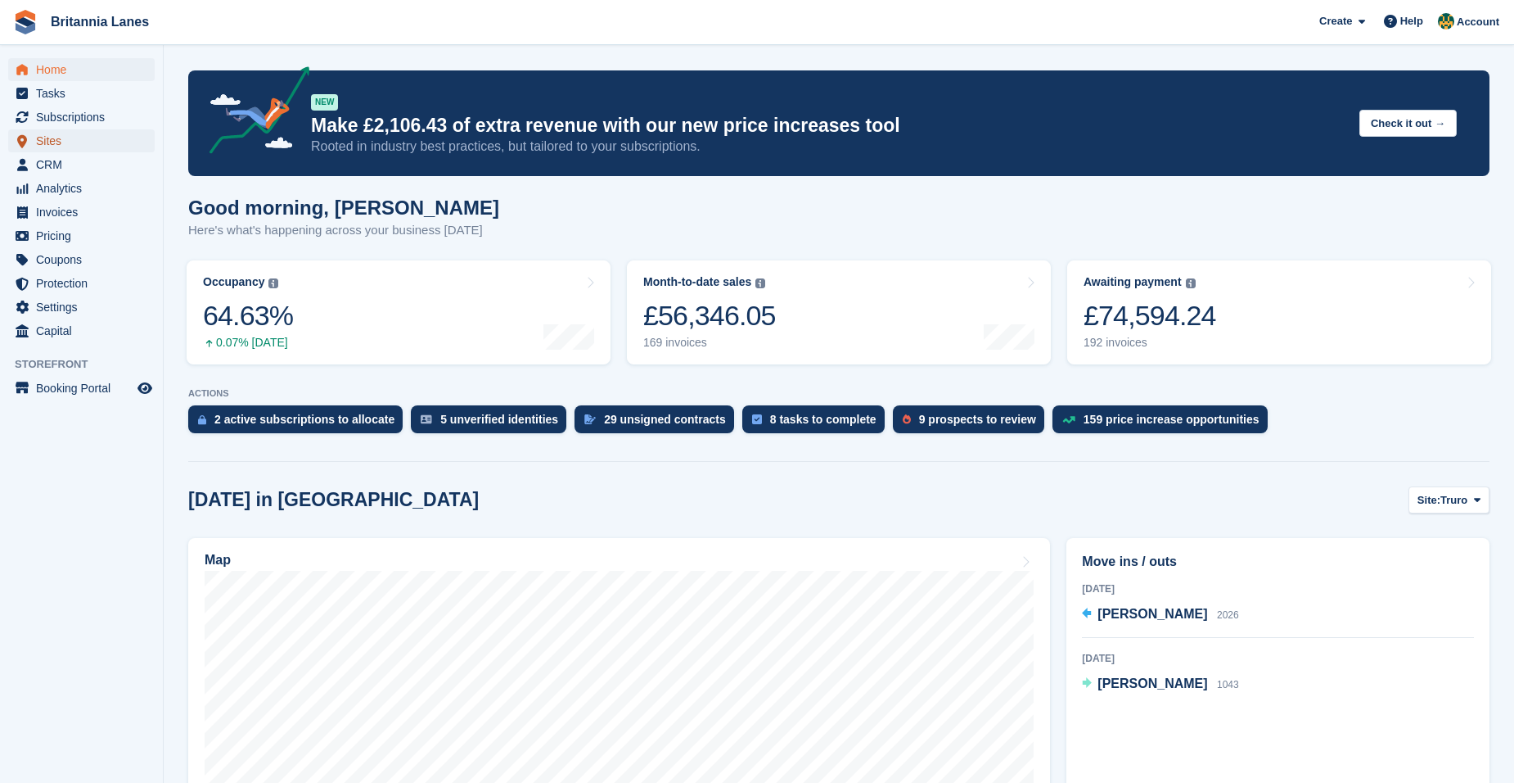
click at [88, 149] on span "Sites" at bounding box center [85, 140] width 98 height 23
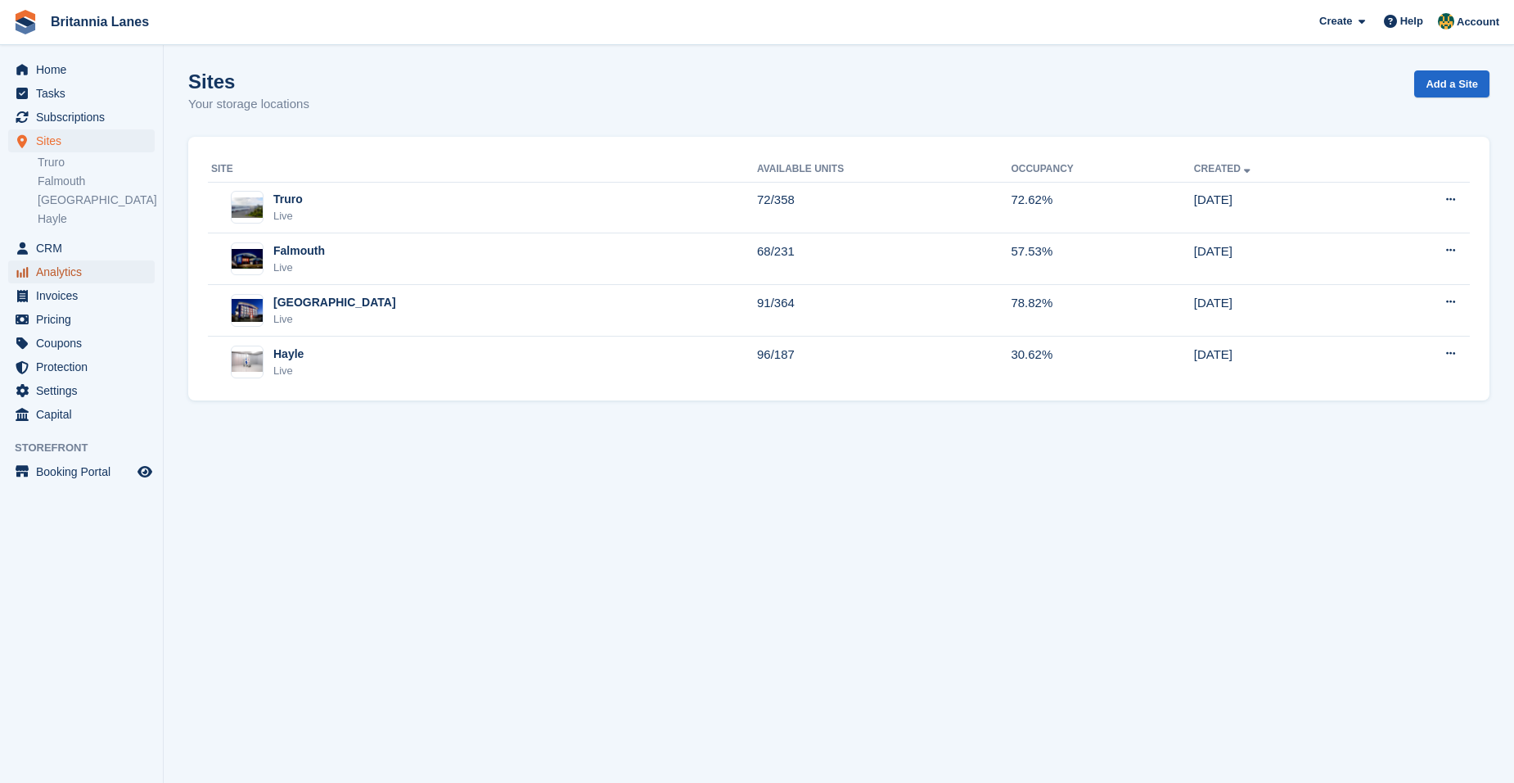
click at [61, 280] on span "Analytics" at bounding box center [85, 271] width 98 height 23
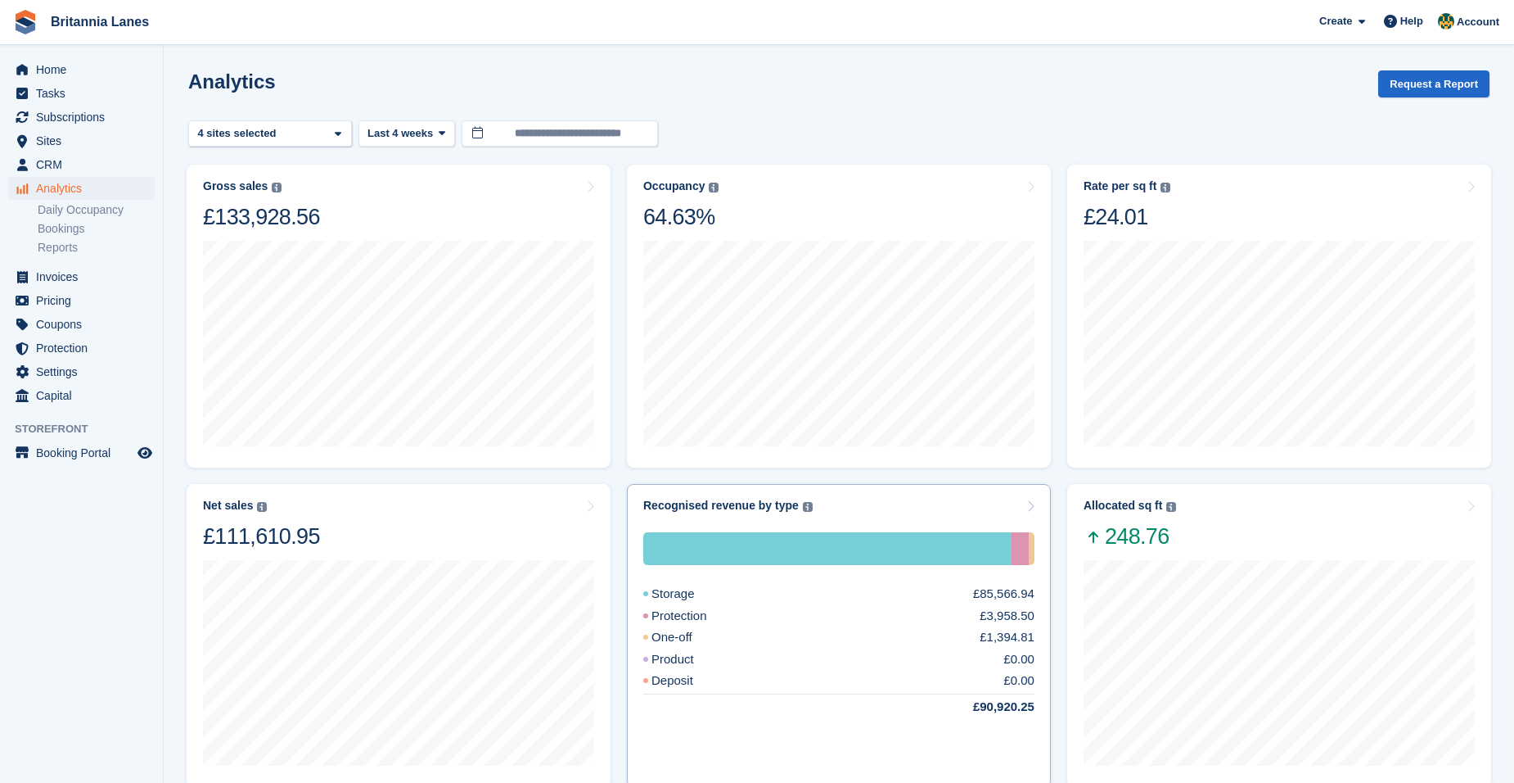
click at [918, 513] on div "Storage £85,566.94 Protection £3,958.50 One-off £1,394.81 Product £0.00 Deposit…" at bounding box center [838, 641] width 391 height 259
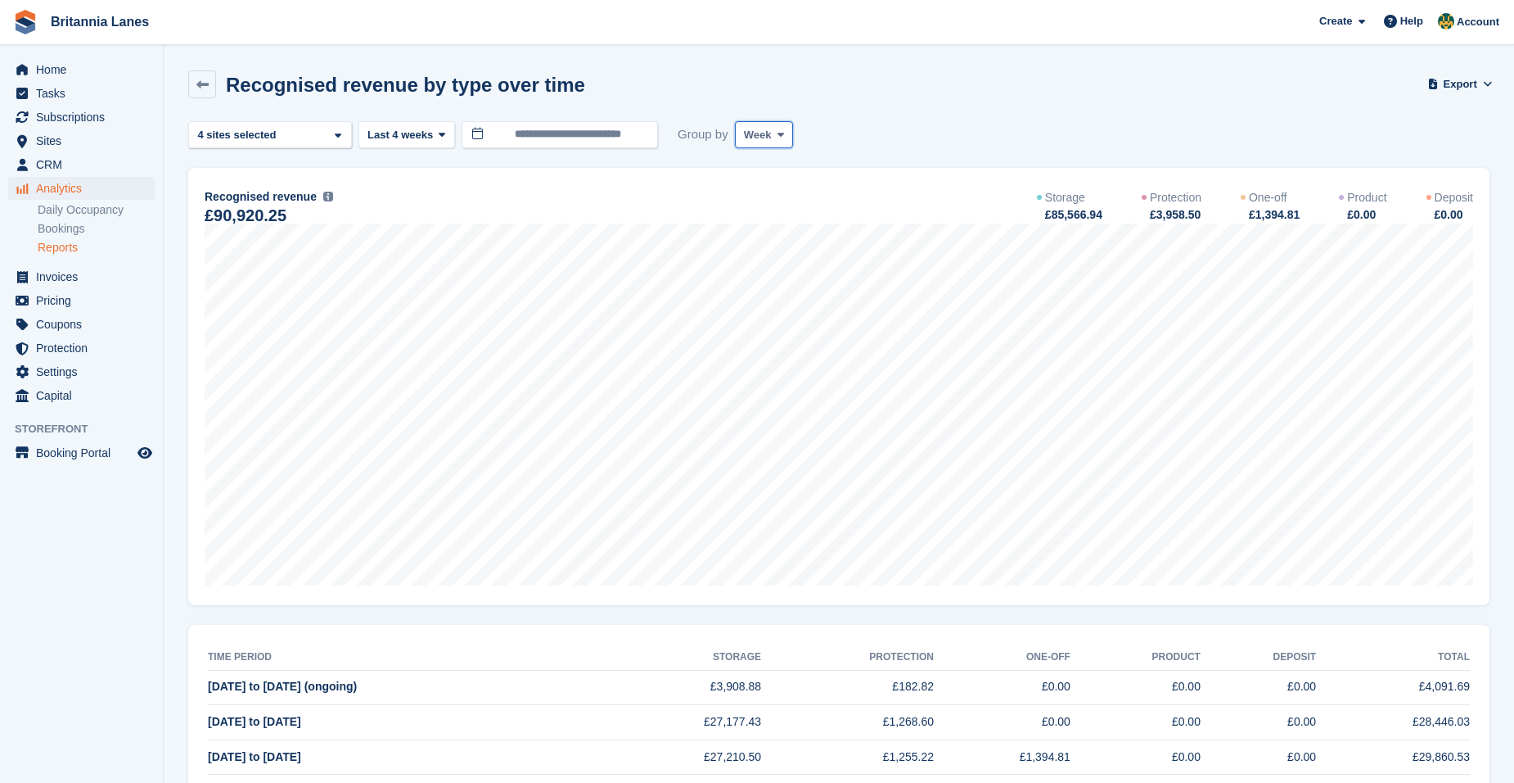
click at [762, 139] on span "Week" at bounding box center [758, 135] width 28 height 16
click at [767, 219] on link "Month" at bounding box center [813, 232] width 142 height 29
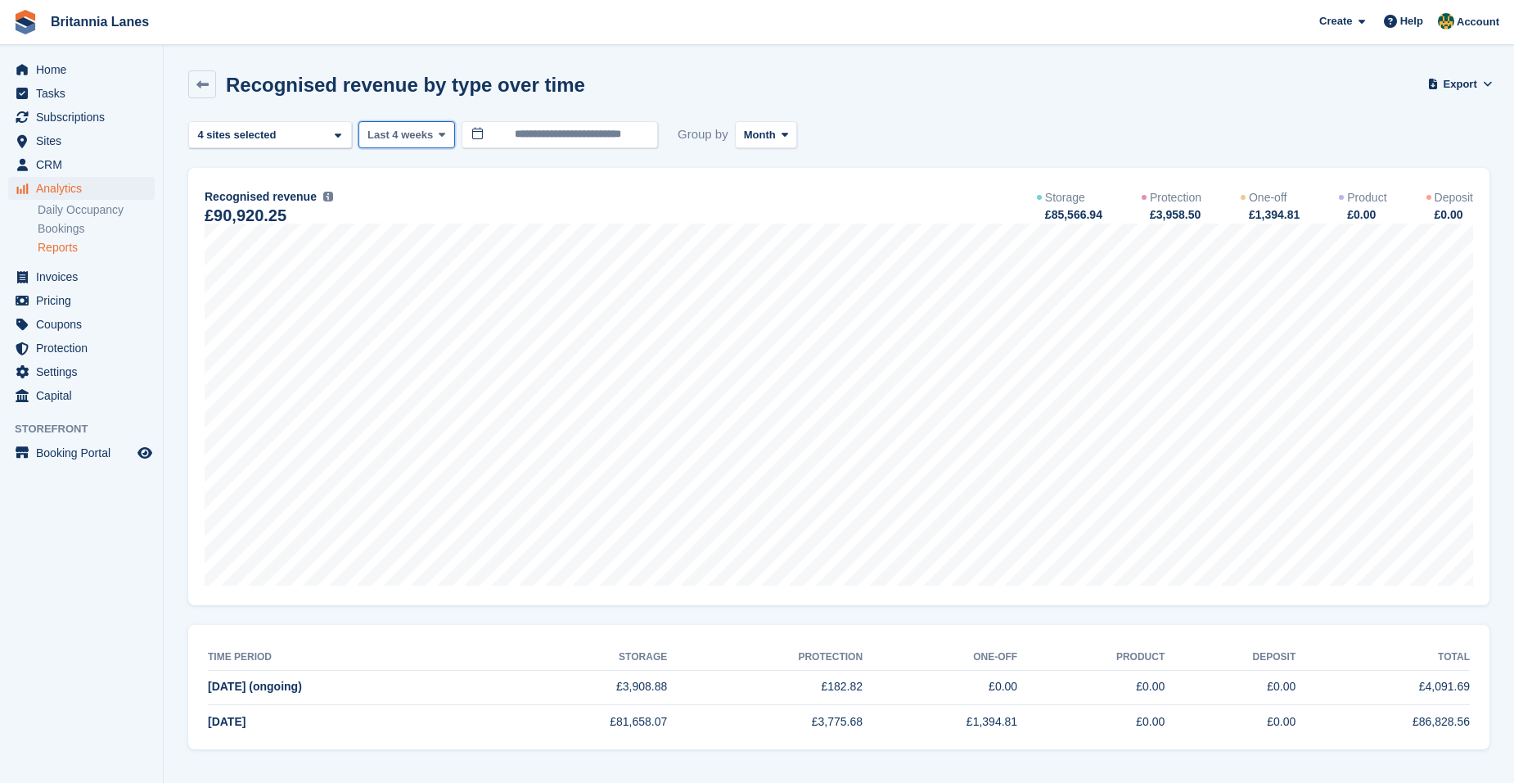
click at [427, 133] on span "Last 4 weeks" at bounding box center [400, 135] width 65 height 16
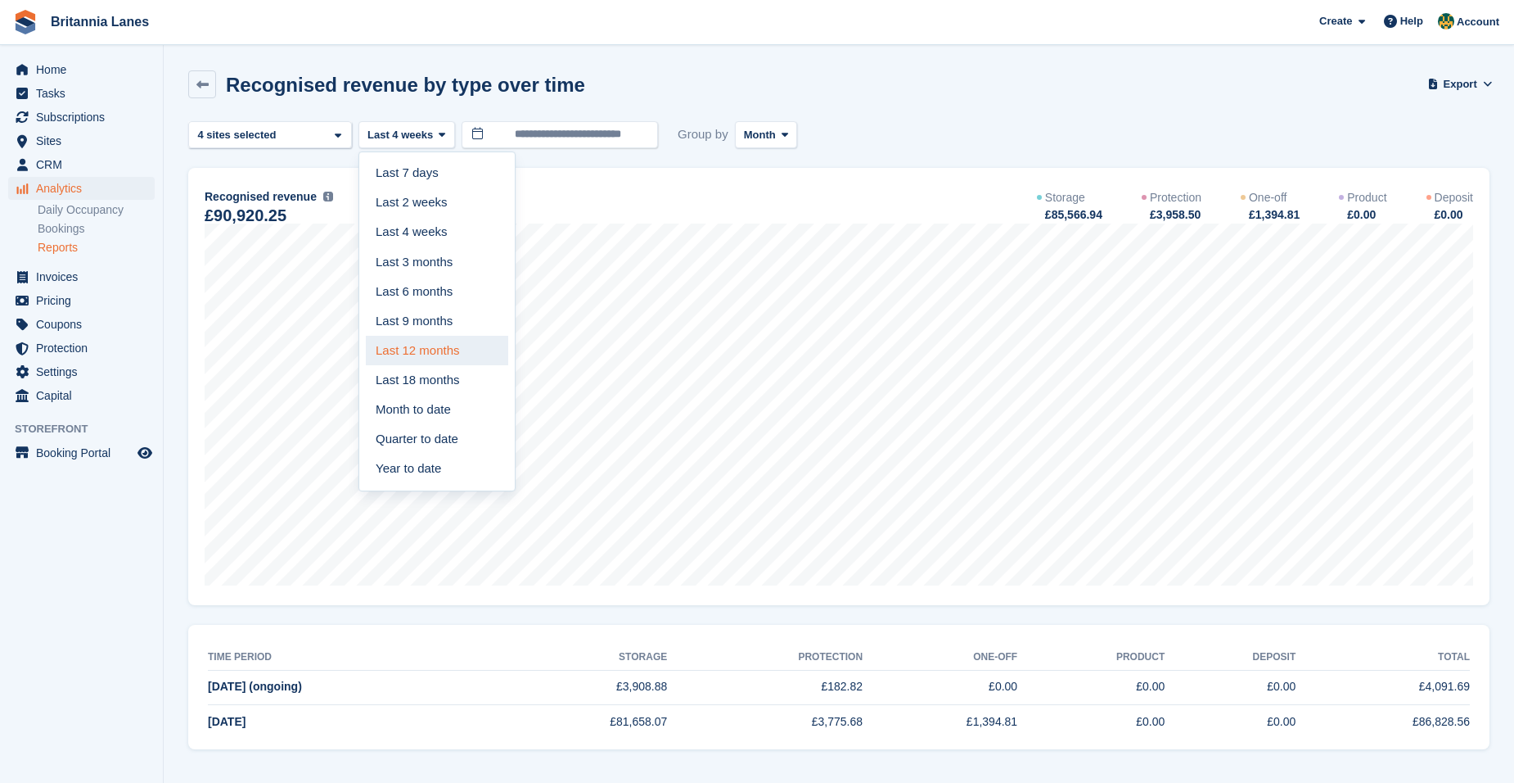
click at [426, 362] on link "Last 12 months" at bounding box center [437, 350] width 142 height 29
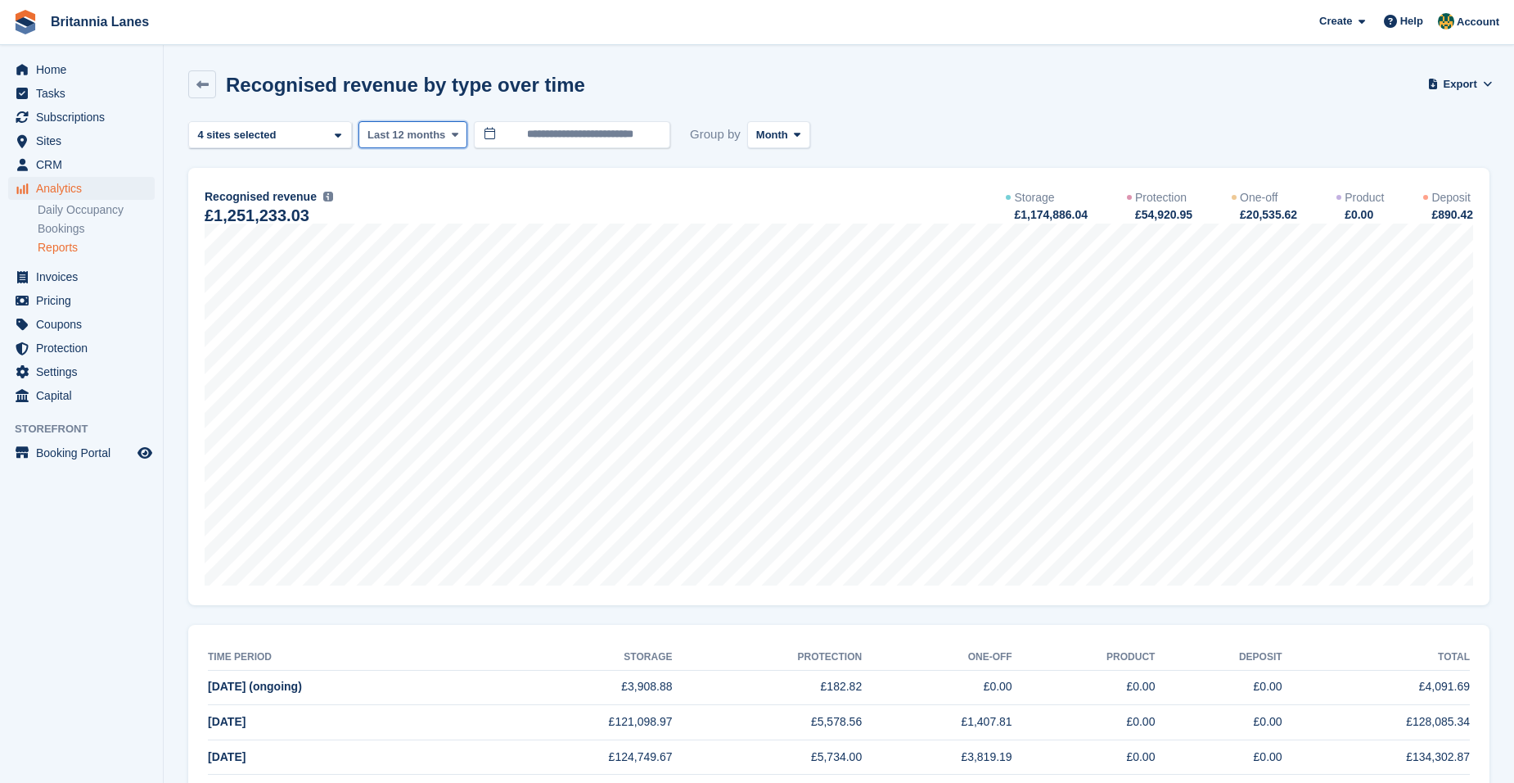
click at [444, 145] on button "Last 12 months" at bounding box center [413, 134] width 109 height 27
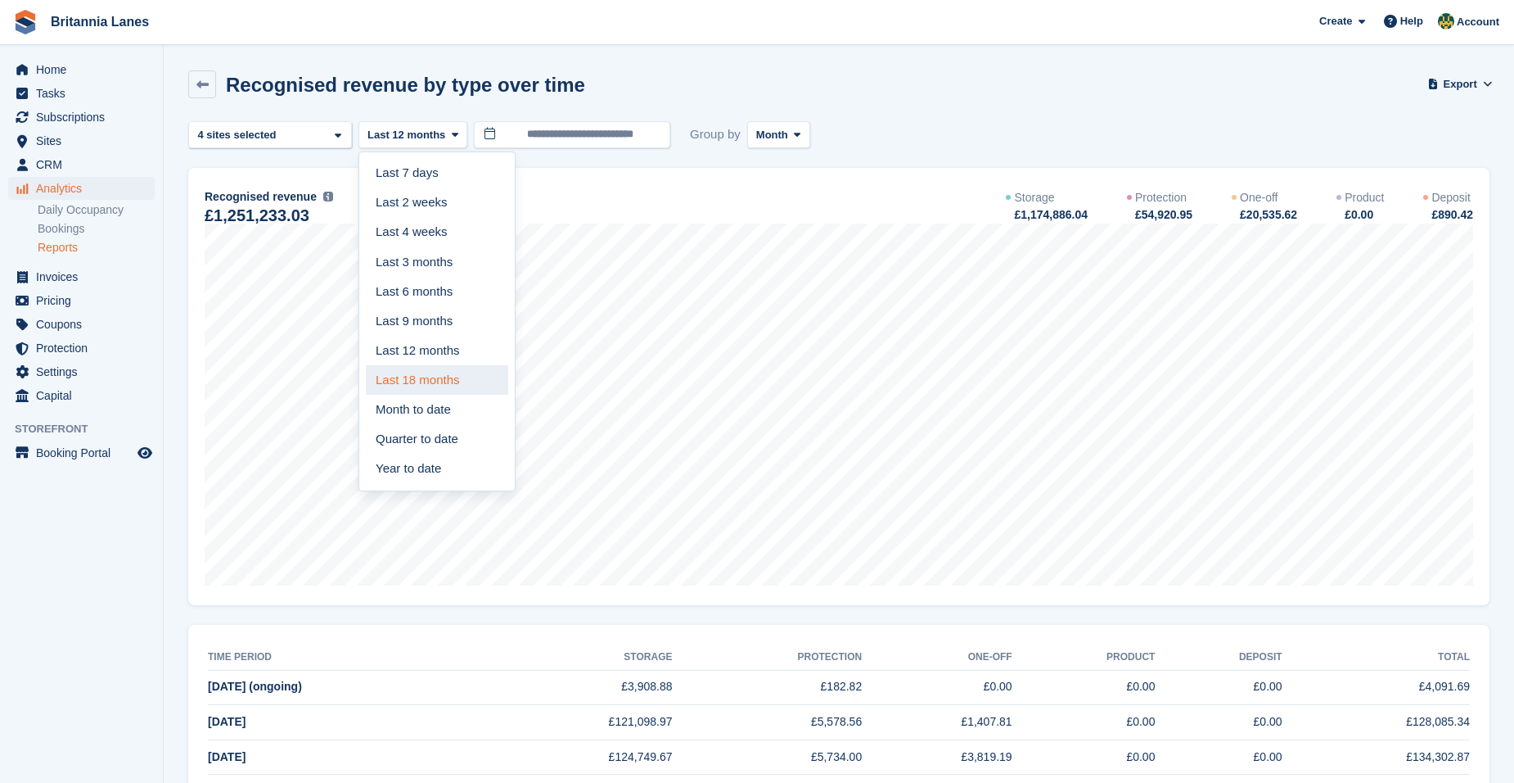
click at [436, 375] on link "Last 18 months" at bounding box center [437, 379] width 142 height 29
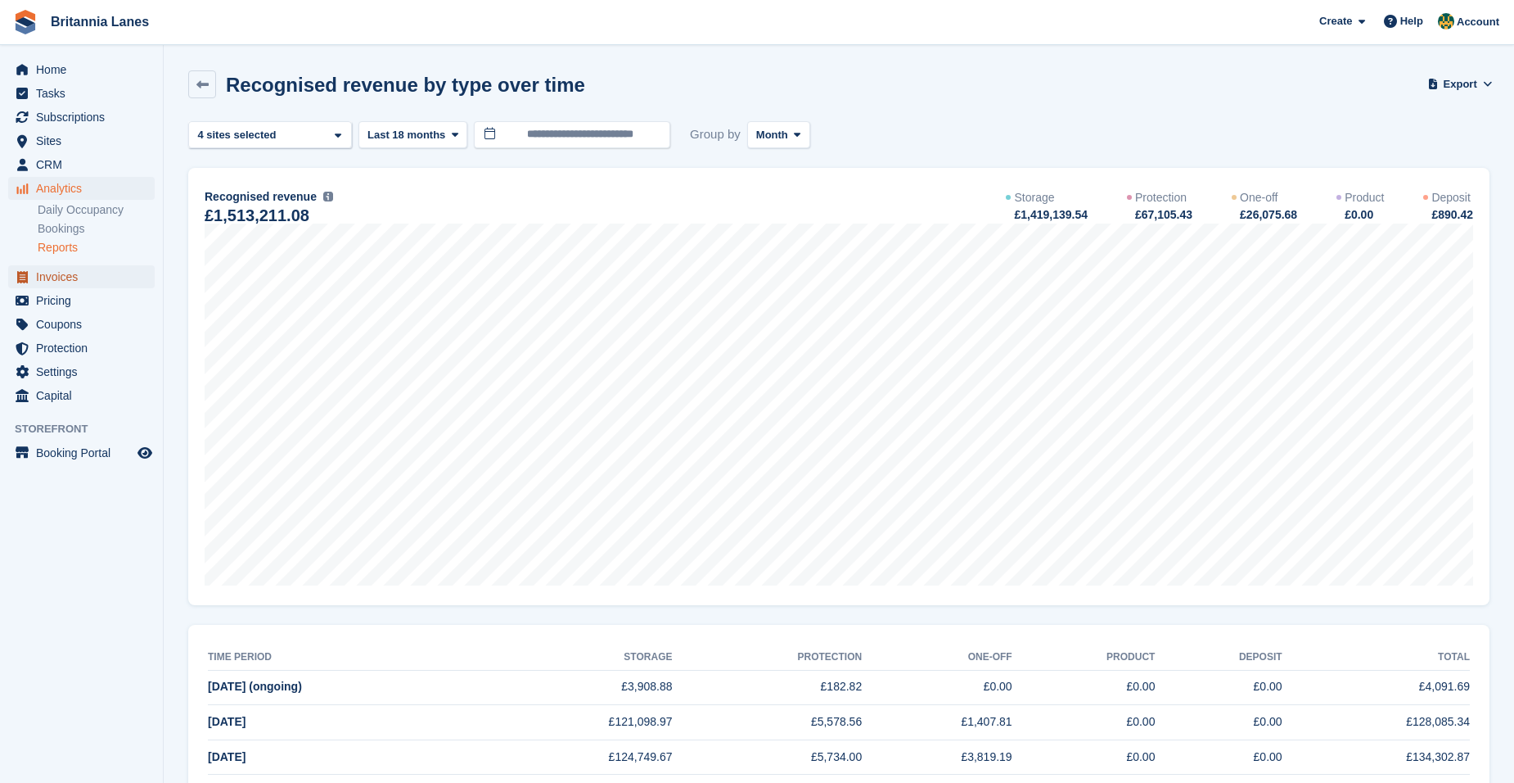
click at [67, 282] on span "Invoices" at bounding box center [85, 276] width 98 height 23
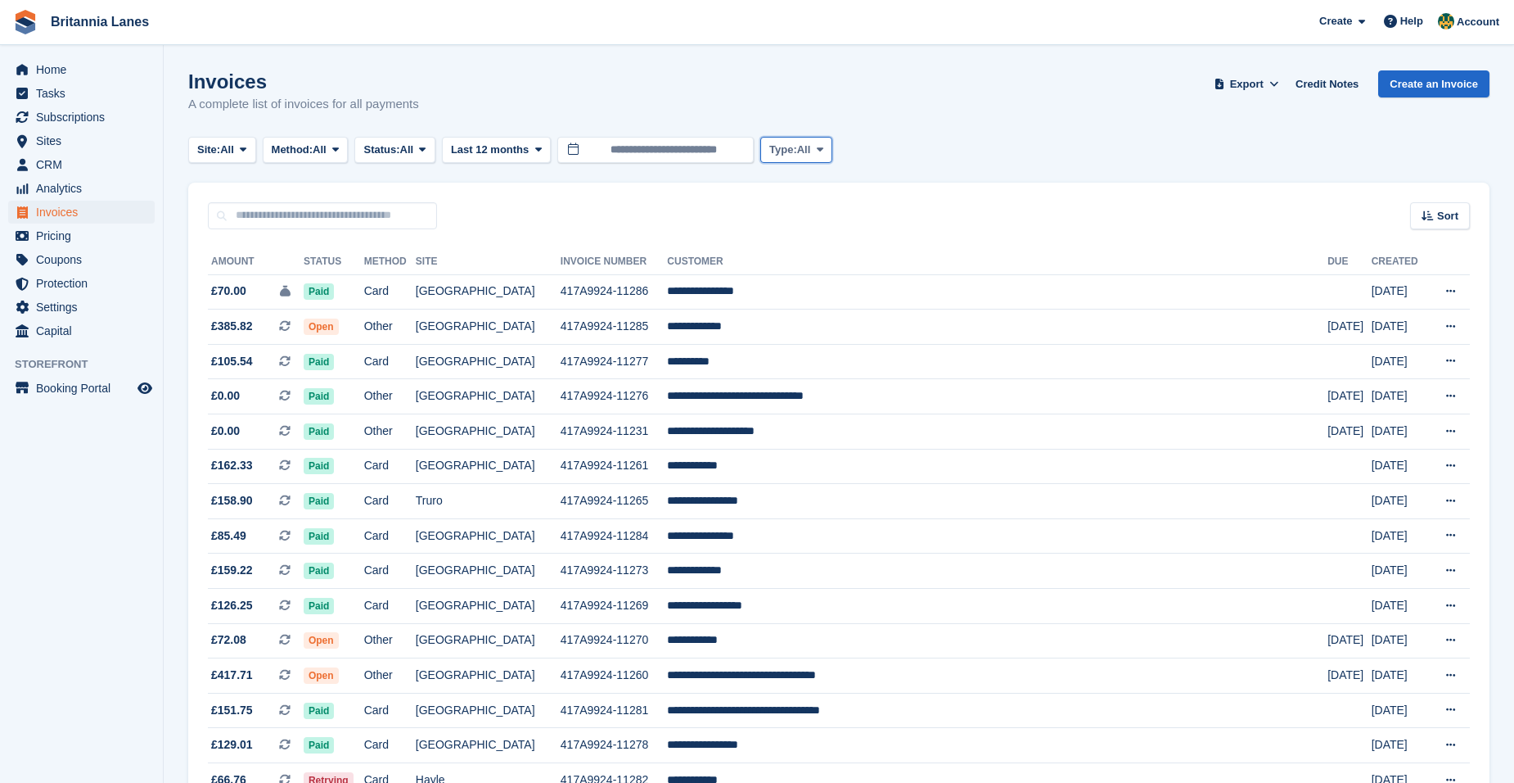
click at [784, 159] on button "Type: All" at bounding box center [796, 150] width 72 height 27
click at [780, 141] on button "Type: All" at bounding box center [758, 150] width 72 height 27
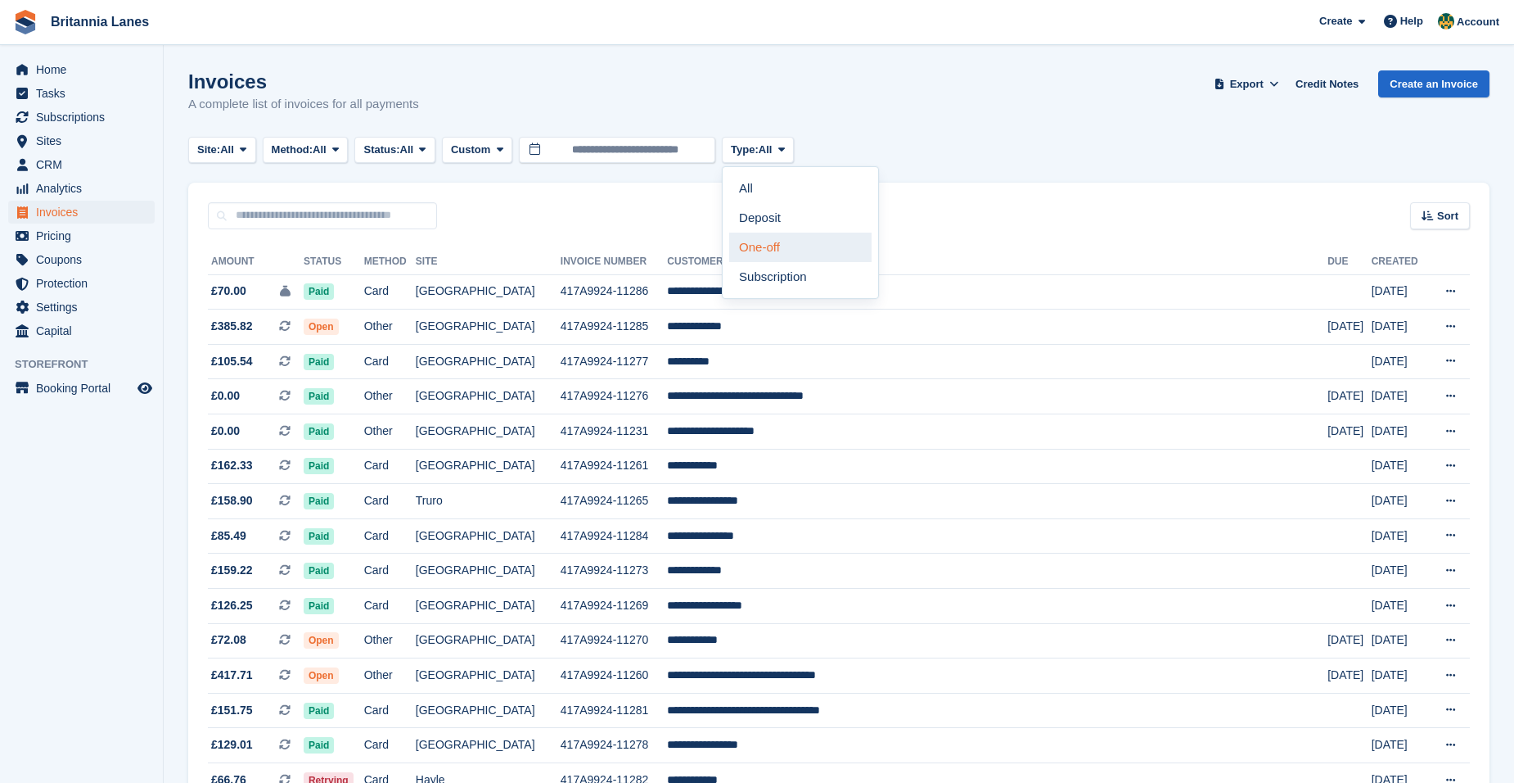
click at [805, 241] on link "One-off" at bounding box center [800, 246] width 142 height 29
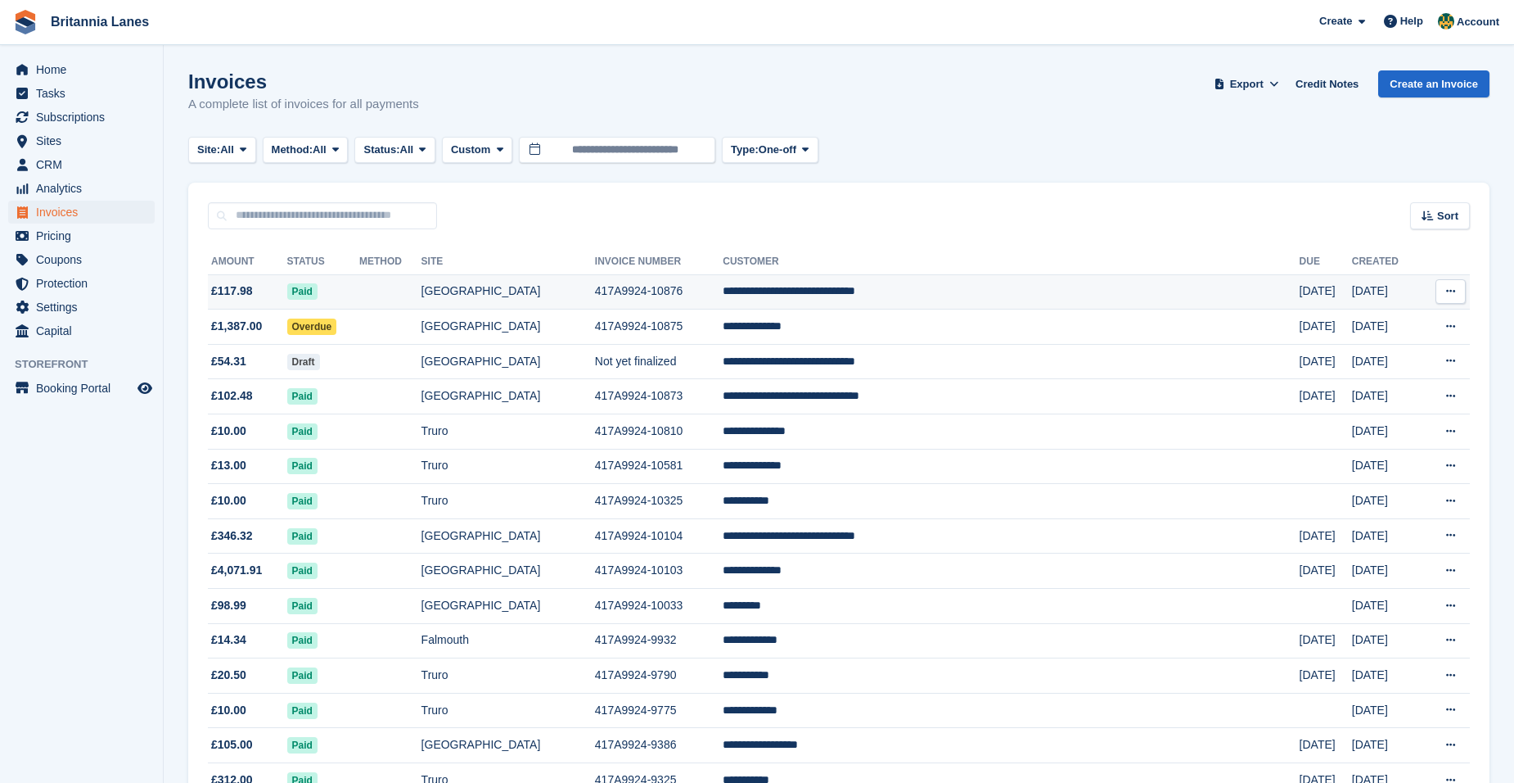
click at [936, 296] on td "**********" at bounding box center [1011, 291] width 576 height 35
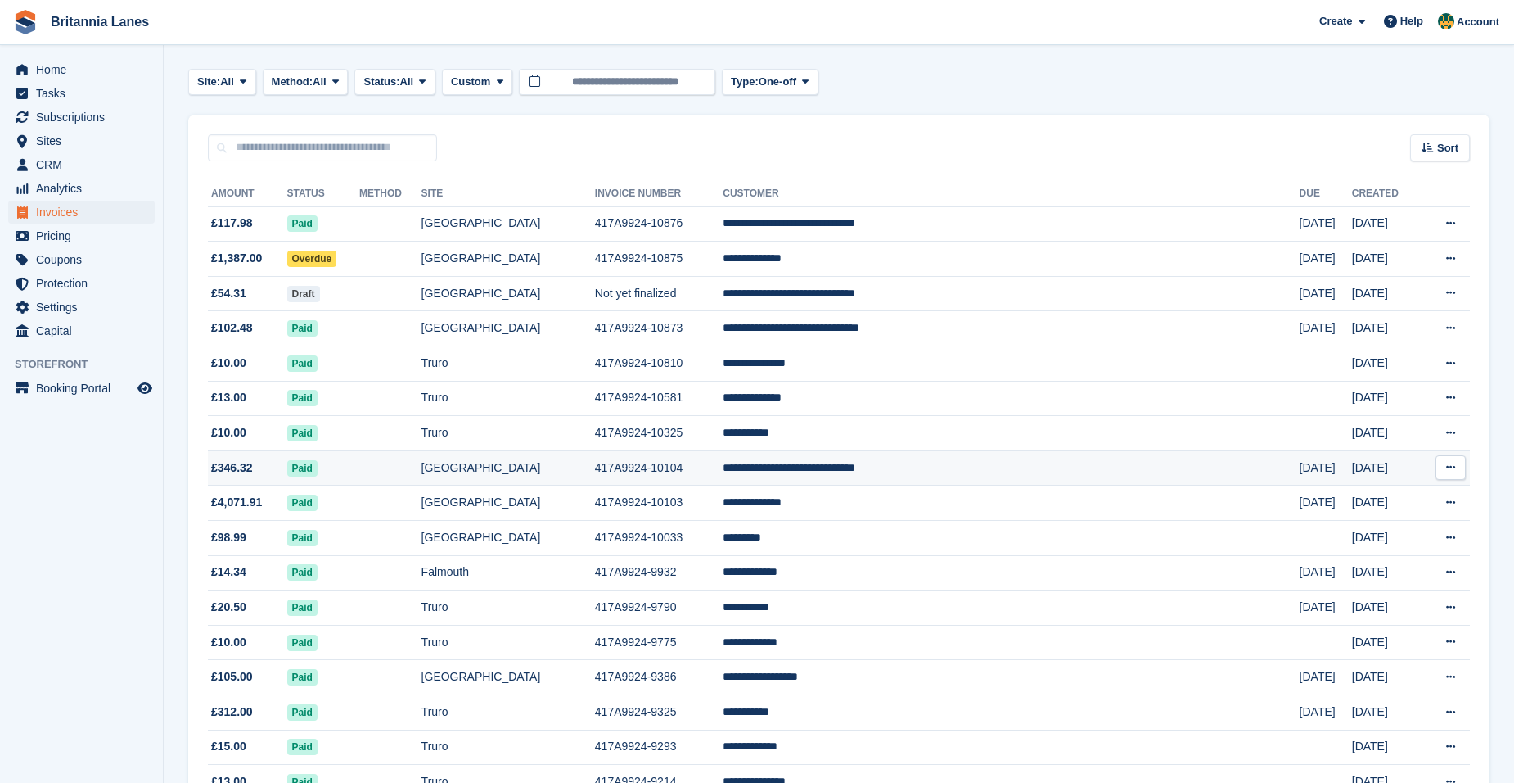
scroll to position [164, 0]
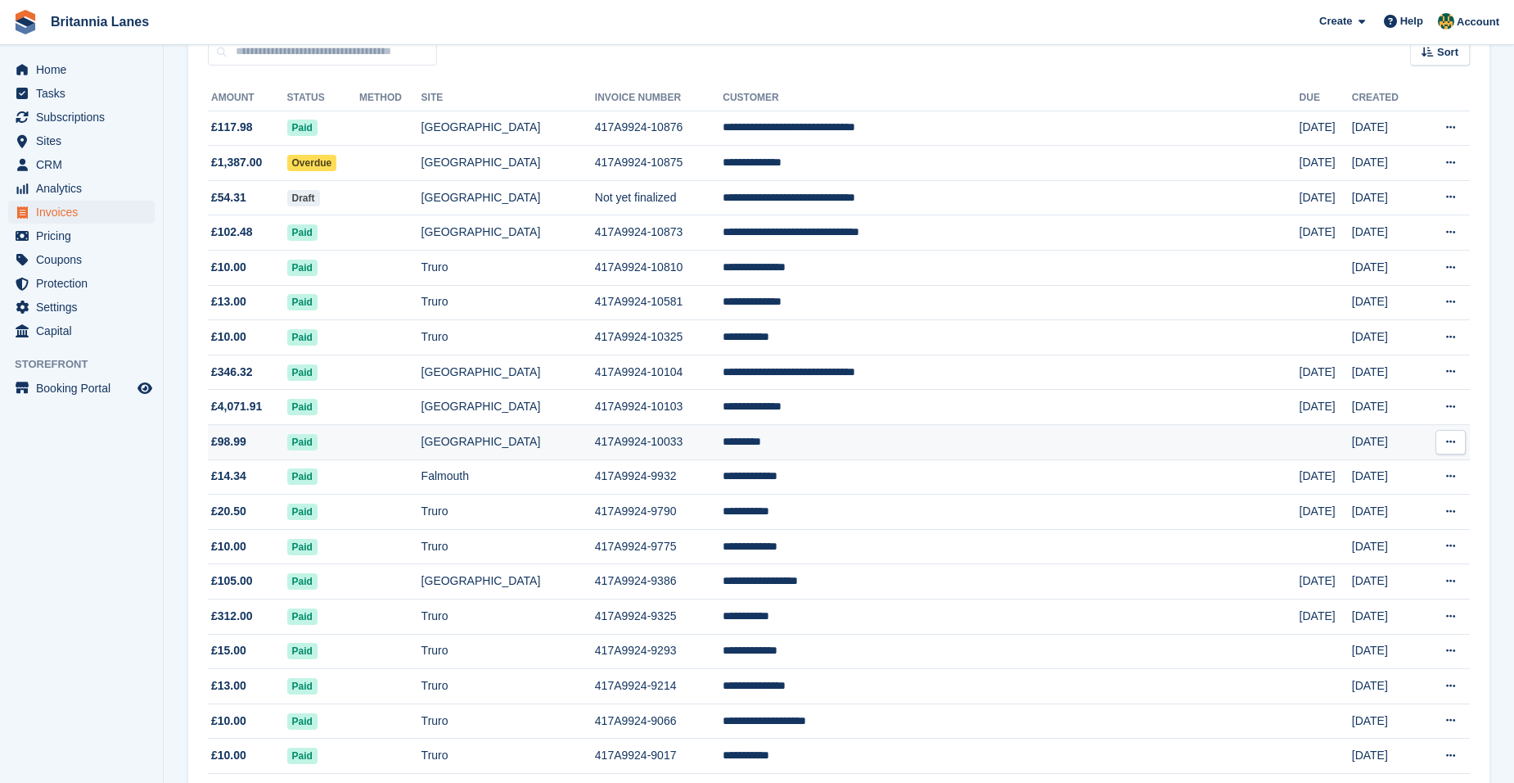
click at [875, 445] on td "*********" at bounding box center [1011, 442] width 576 height 35
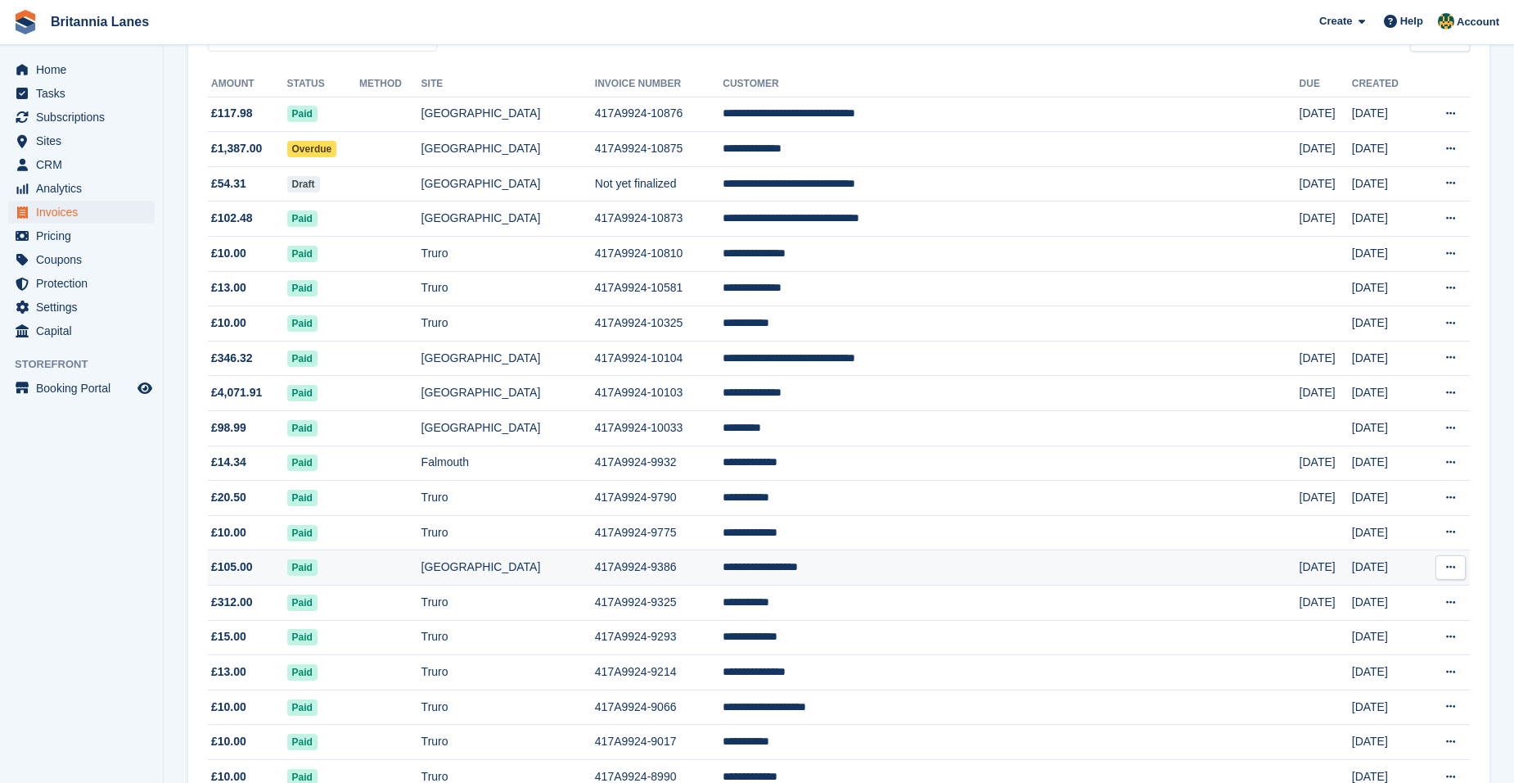
scroll to position [0, 0]
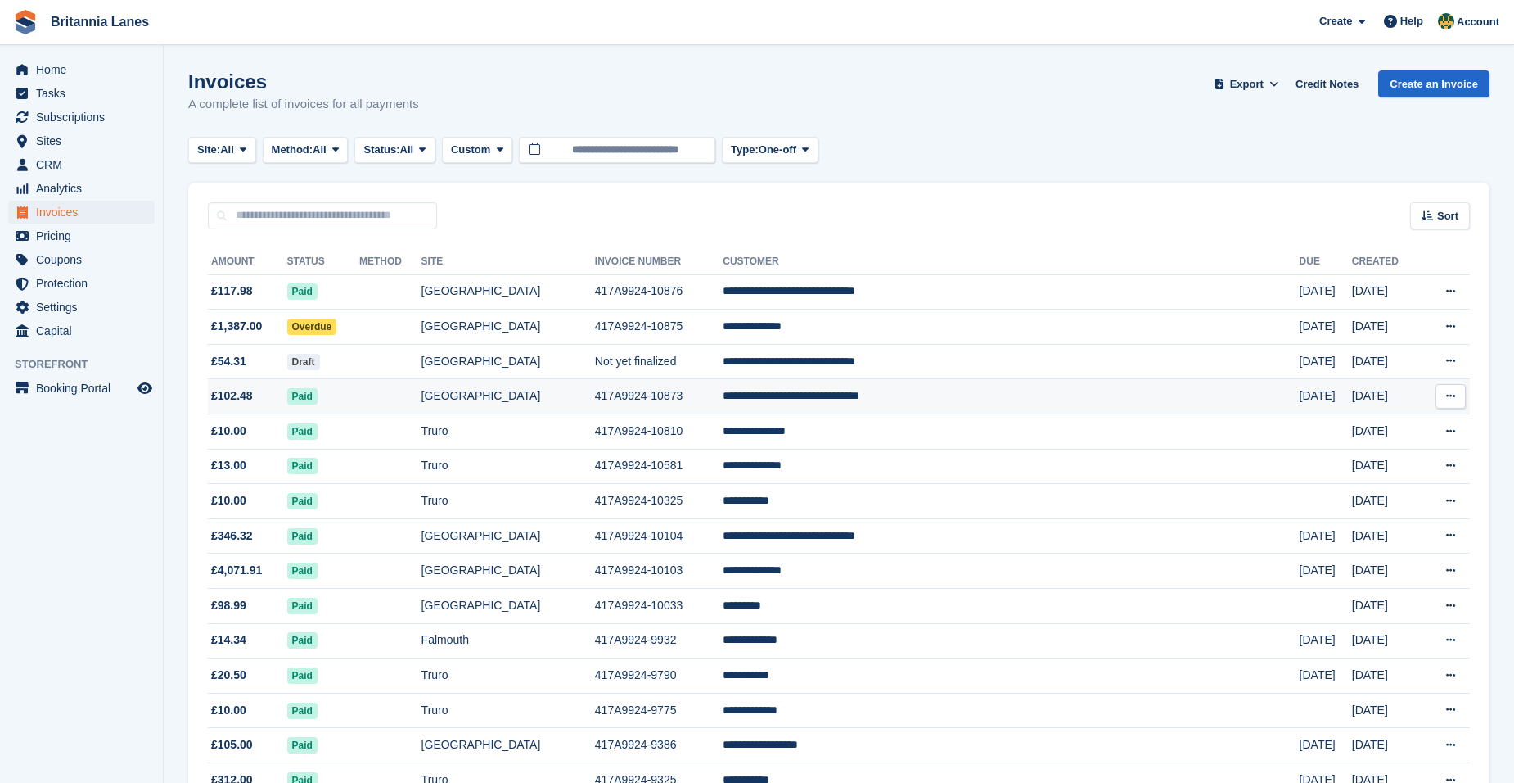
click at [574, 395] on td "[GEOGRAPHIC_DATA]" at bounding box center [509, 396] width 174 height 35
click at [90, 124] on span "Subscriptions" at bounding box center [85, 117] width 98 height 23
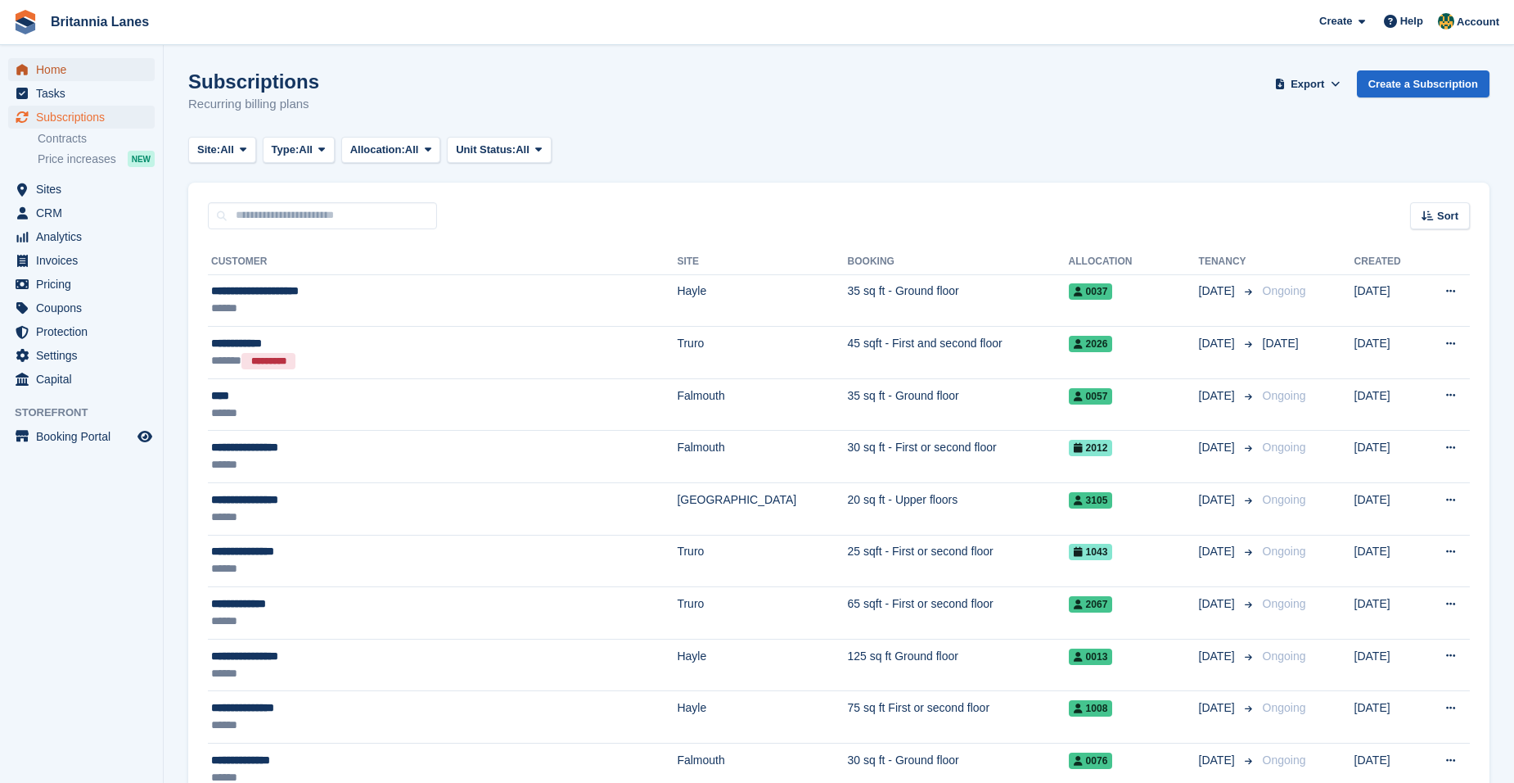
click at [53, 61] on span "Home" at bounding box center [85, 69] width 98 height 23
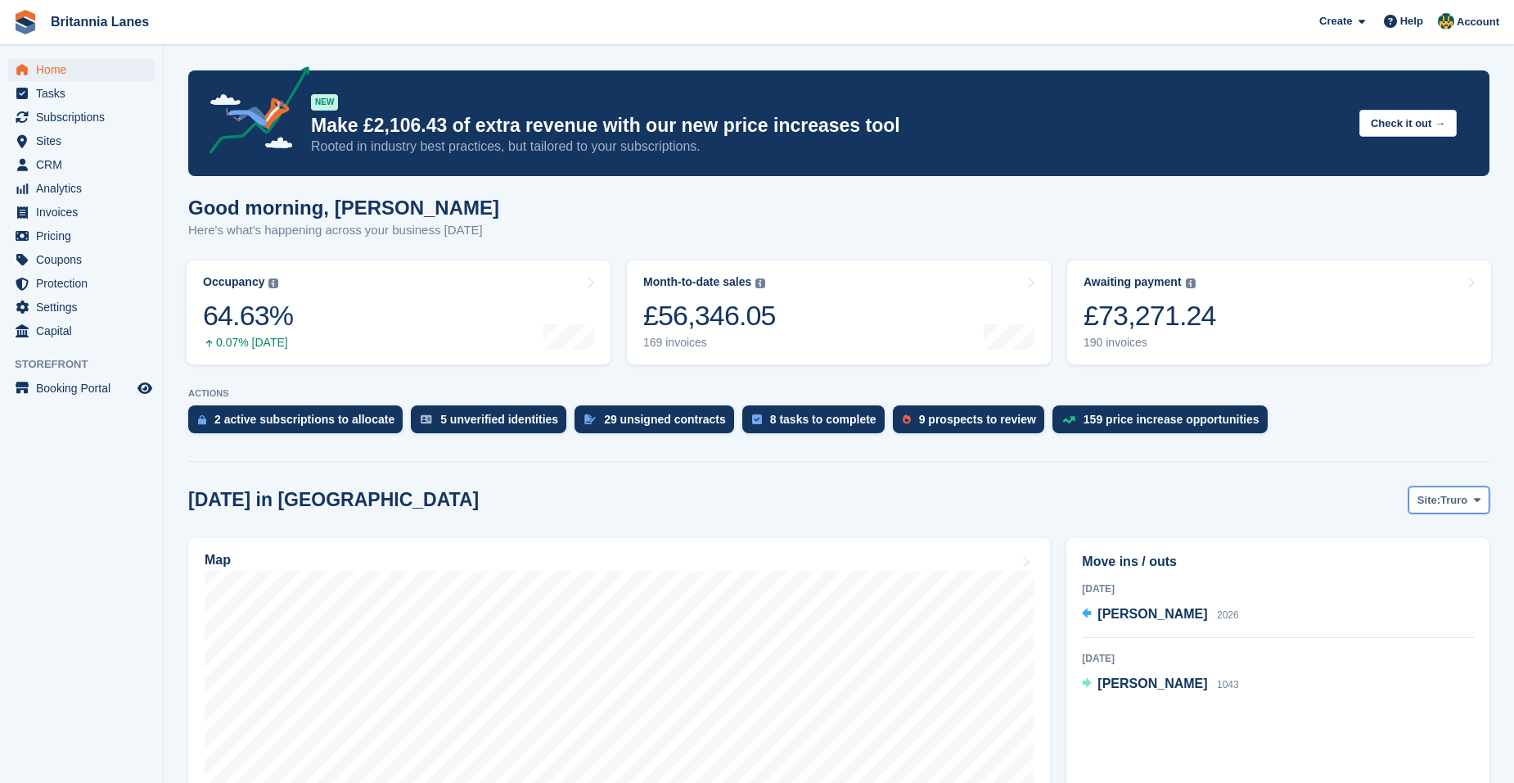
click at [1456, 508] on button "Site: Truro" at bounding box center [1449, 499] width 81 height 27
click at [1404, 570] on link "Falmouth" at bounding box center [1408, 567] width 147 height 29
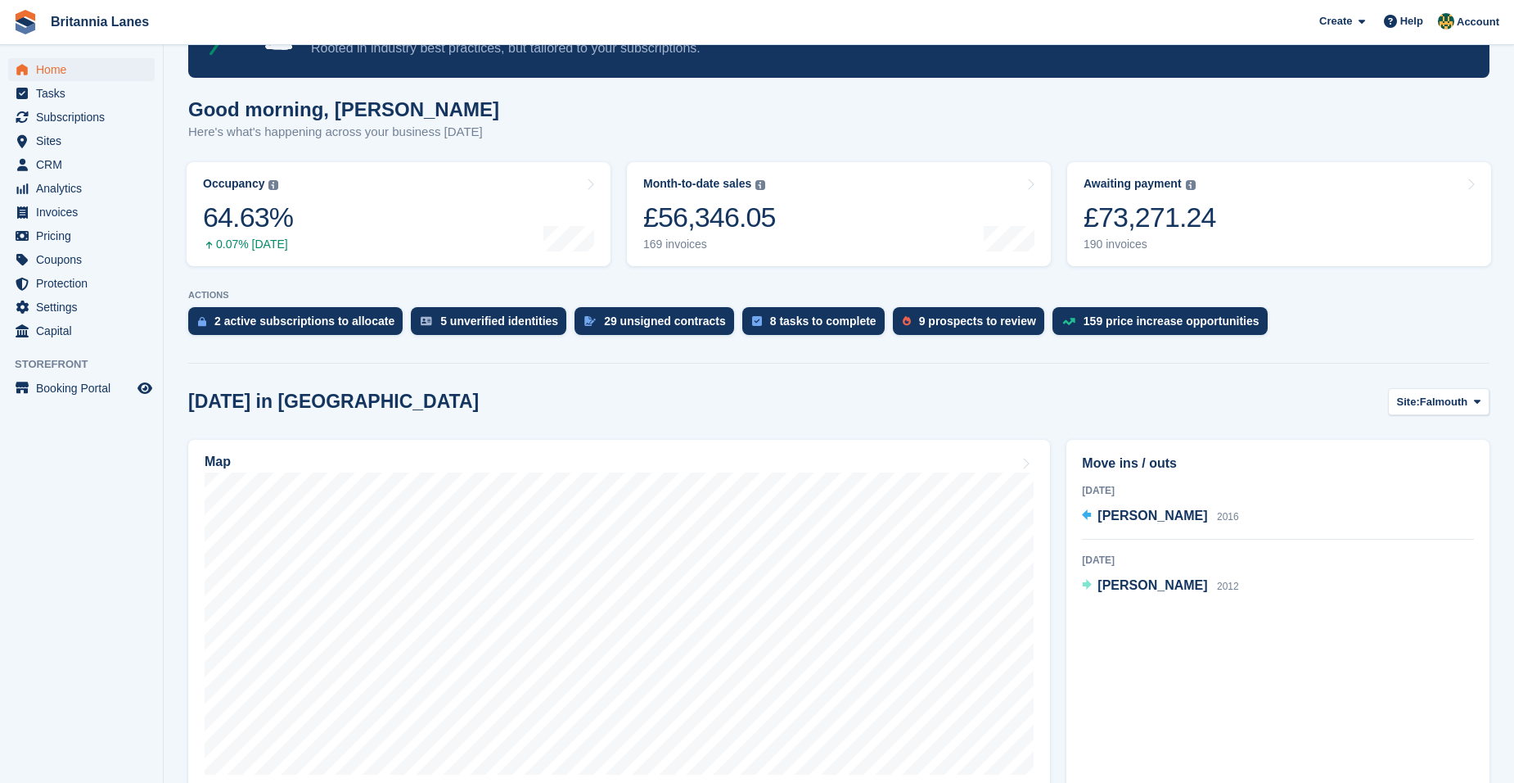
scroll to position [327, 0]
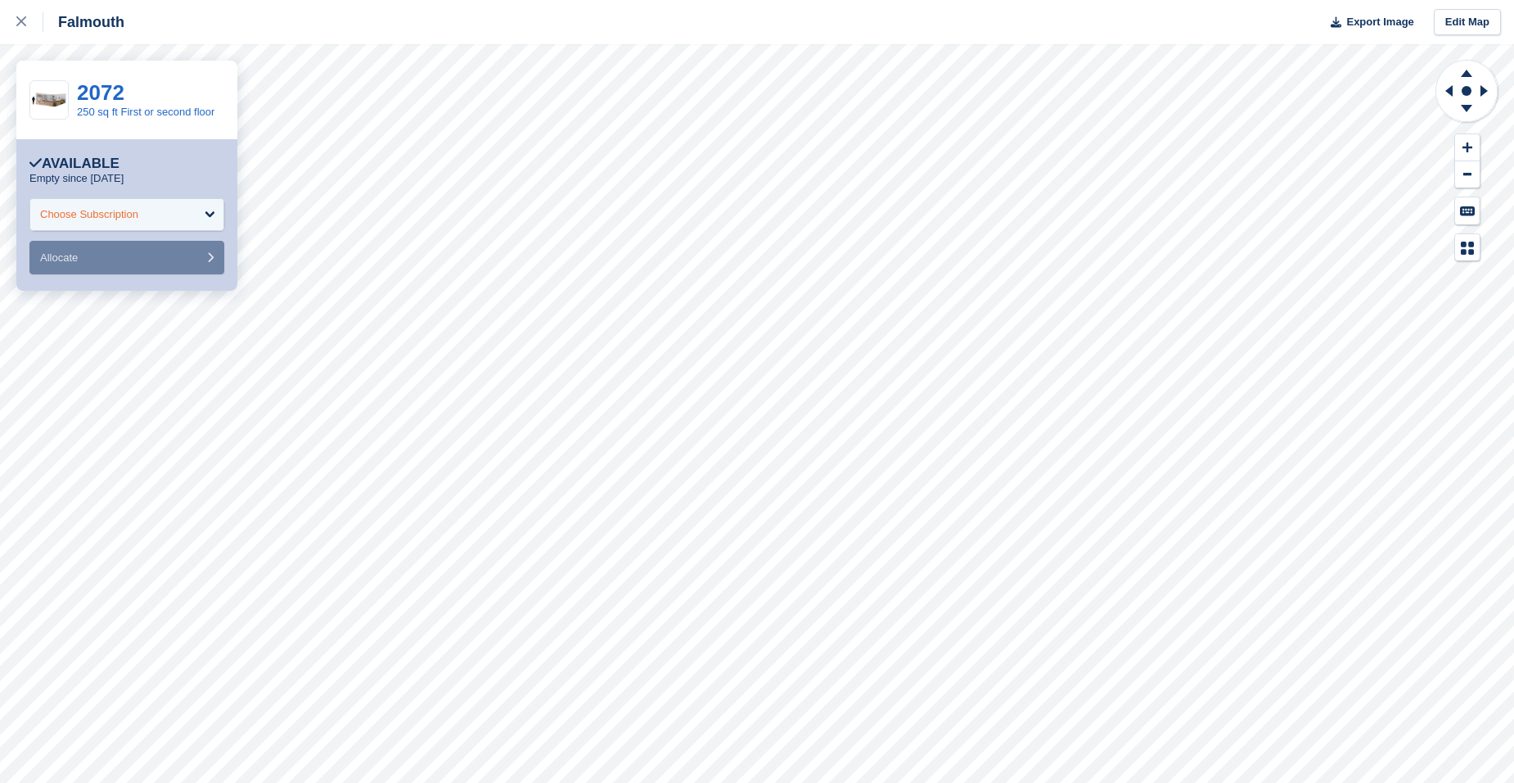
click at [146, 217] on div "Choose Subscription" at bounding box center [126, 214] width 195 height 33
click at [147, 89] on div "2072" at bounding box center [146, 92] width 138 height 21
click at [134, 117] on link "250 sq ft First or second floor" at bounding box center [146, 112] width 138 height 12
click at [18, 25] on icon at bounding box center [21, 21] width 10 height 10
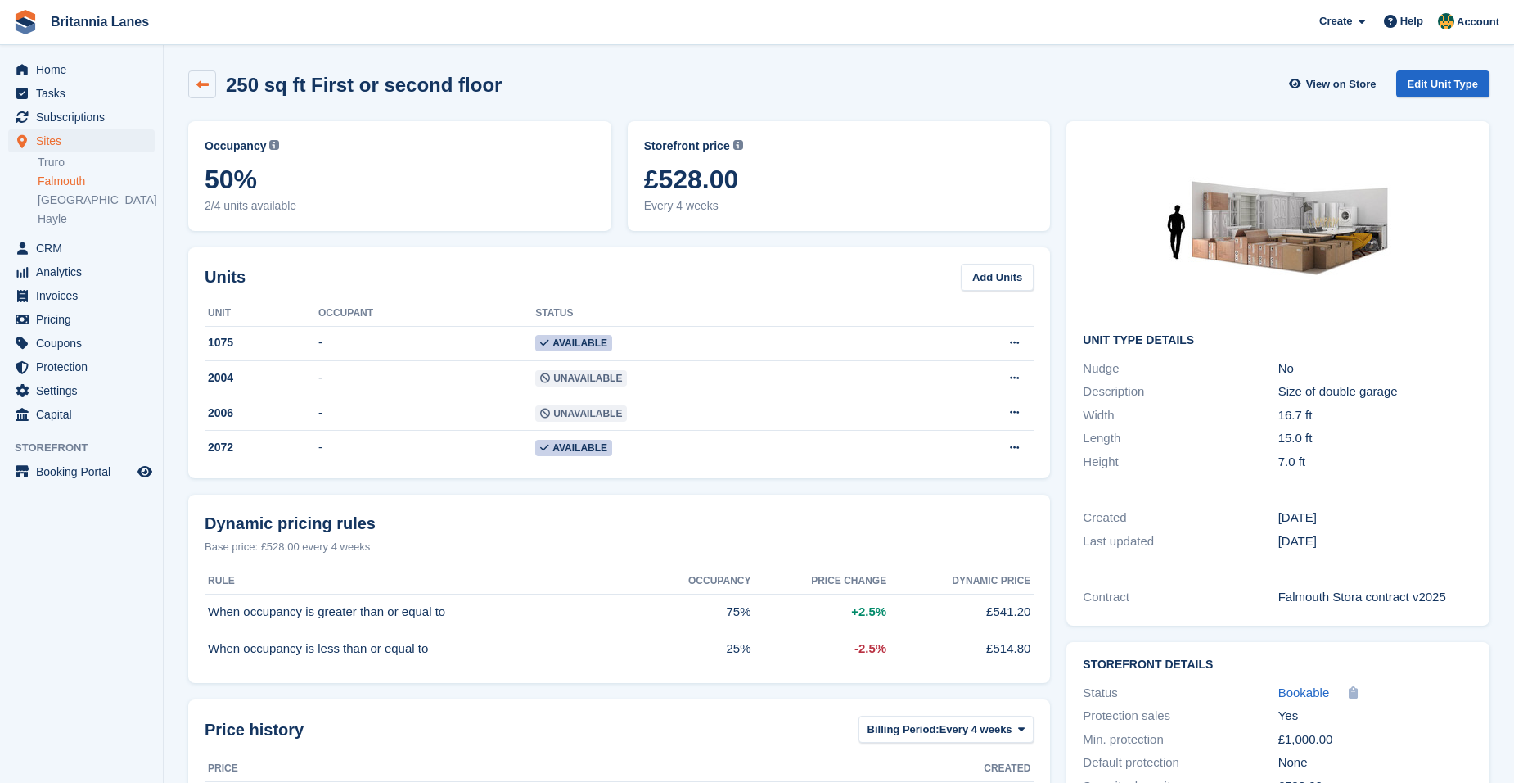
click at [203, 89] on icon at bounding box center [202, 85] width 12 height 12
click at [258, 450] on div "2072" at bounding box center [262, 447] width 114 height 17
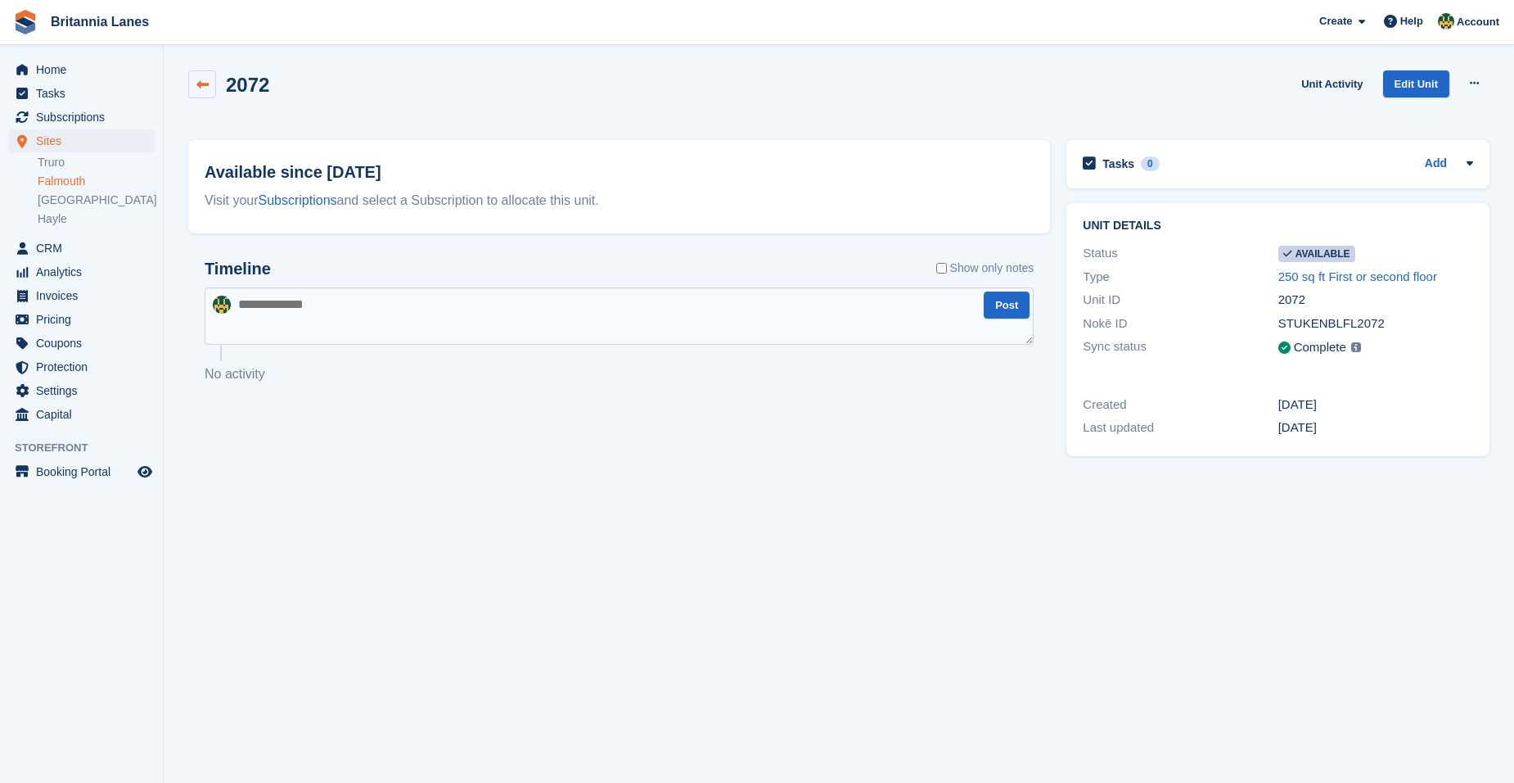
click at [206, 80] on icon at bounding box center [202, 85] width 12 height 12
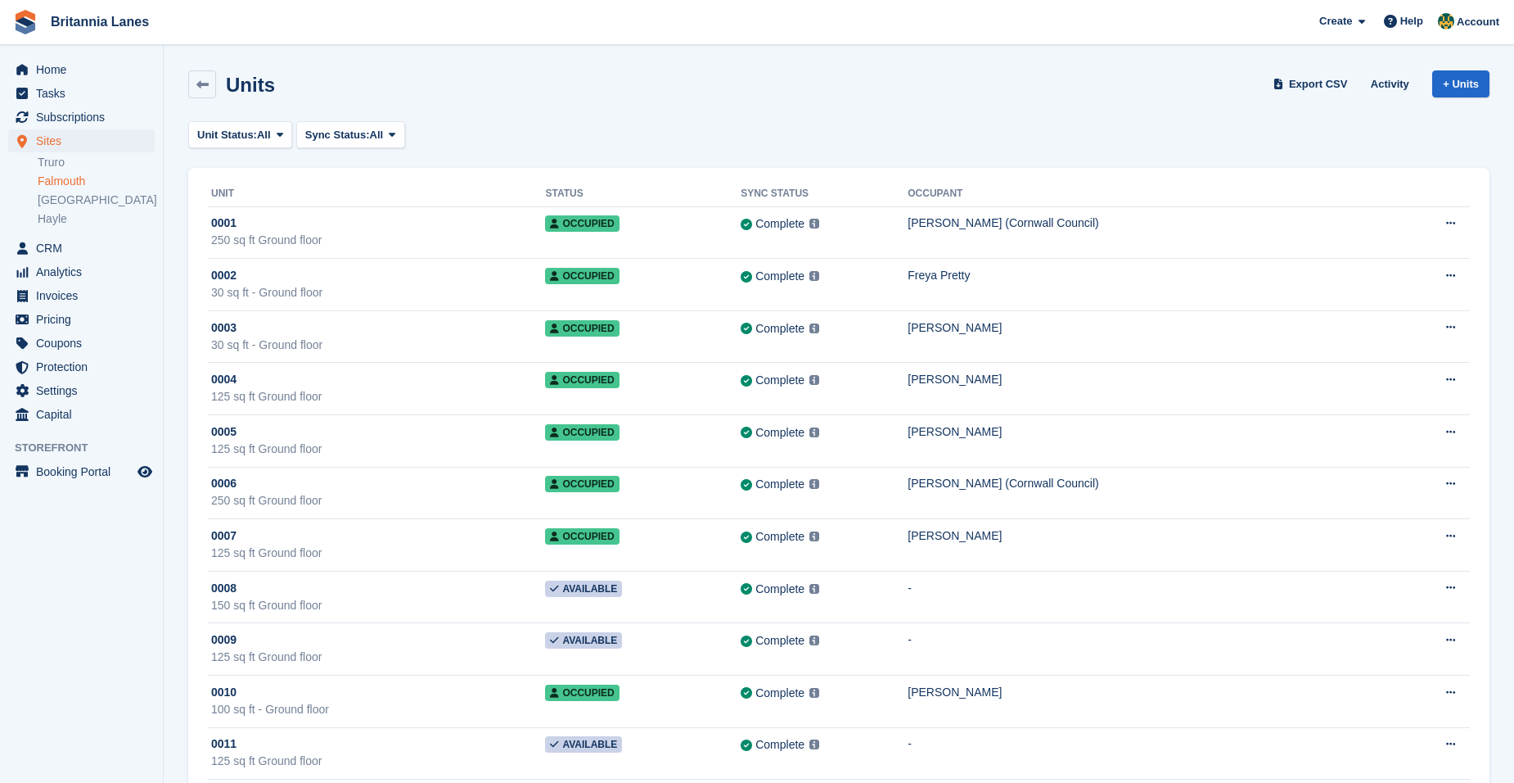
click at [229, 83] on h2 "Units" at bounding box center [250, 85] width 49 height 22
click at [217, 76] on div "Units" at bounding box center [245, 85] width 59 height 22
click at [212, 79] on link at bounding box center [202, 84] width 28 height 28
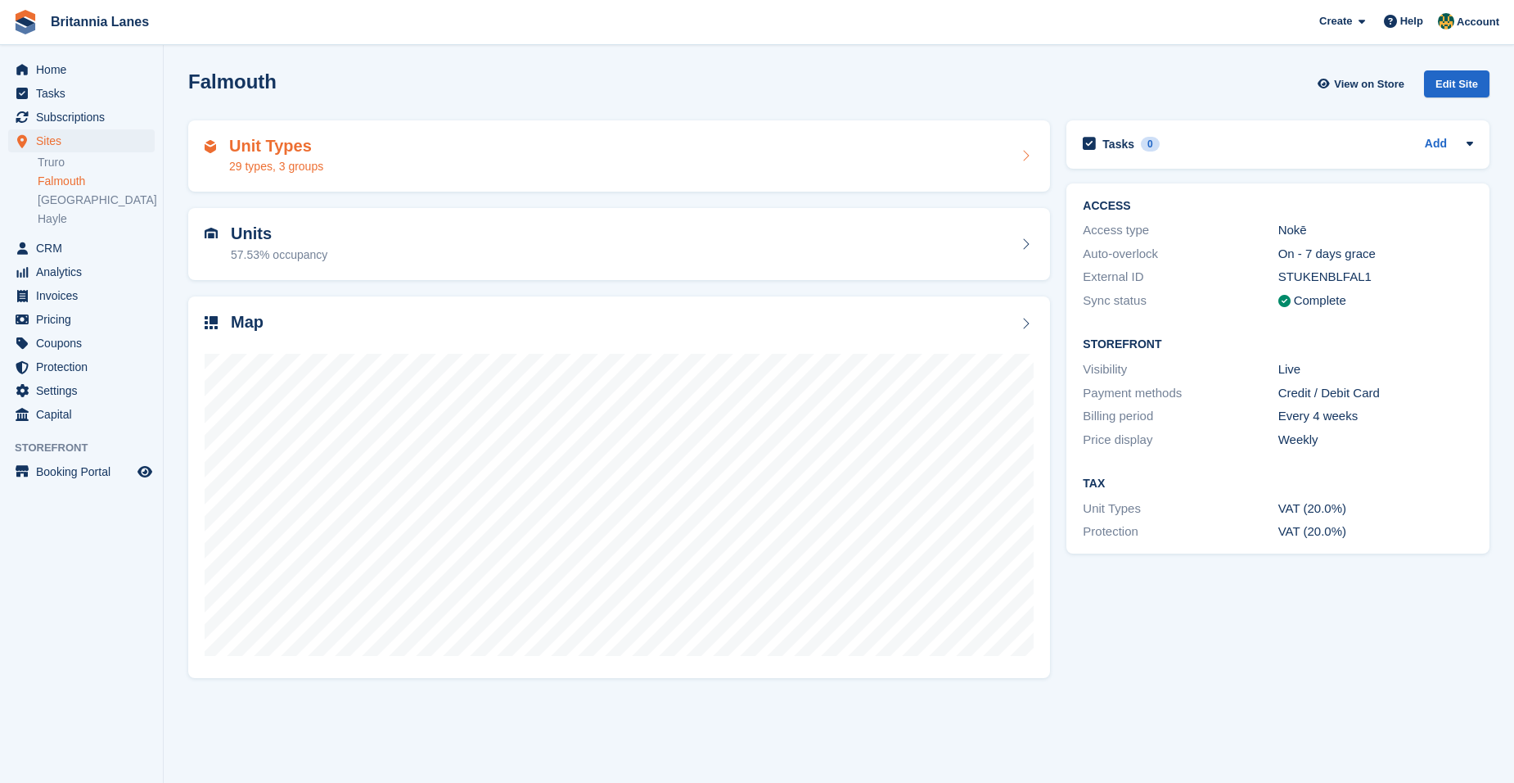
click at [350, 147] on div "Unit Types 29 types, 3 groups" at bounding box center [619, 156] width 829 height 39
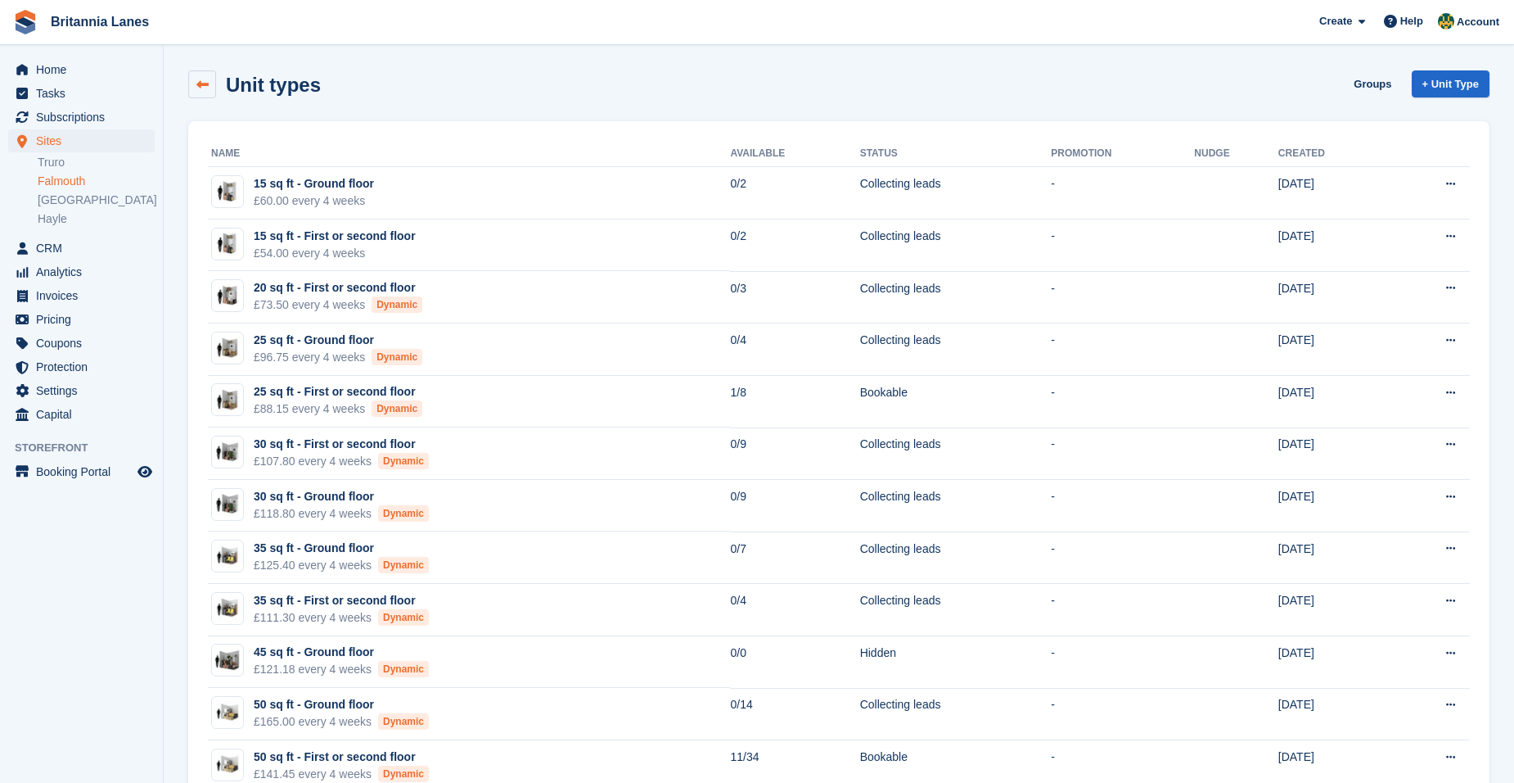
click at [187, 75] on div "Unit types Groups + Unit Type" at bounding box center [839, 87] width 1318 height 51
click at [194, 83] on link at bounding box center [202, 84] width 28 height 28
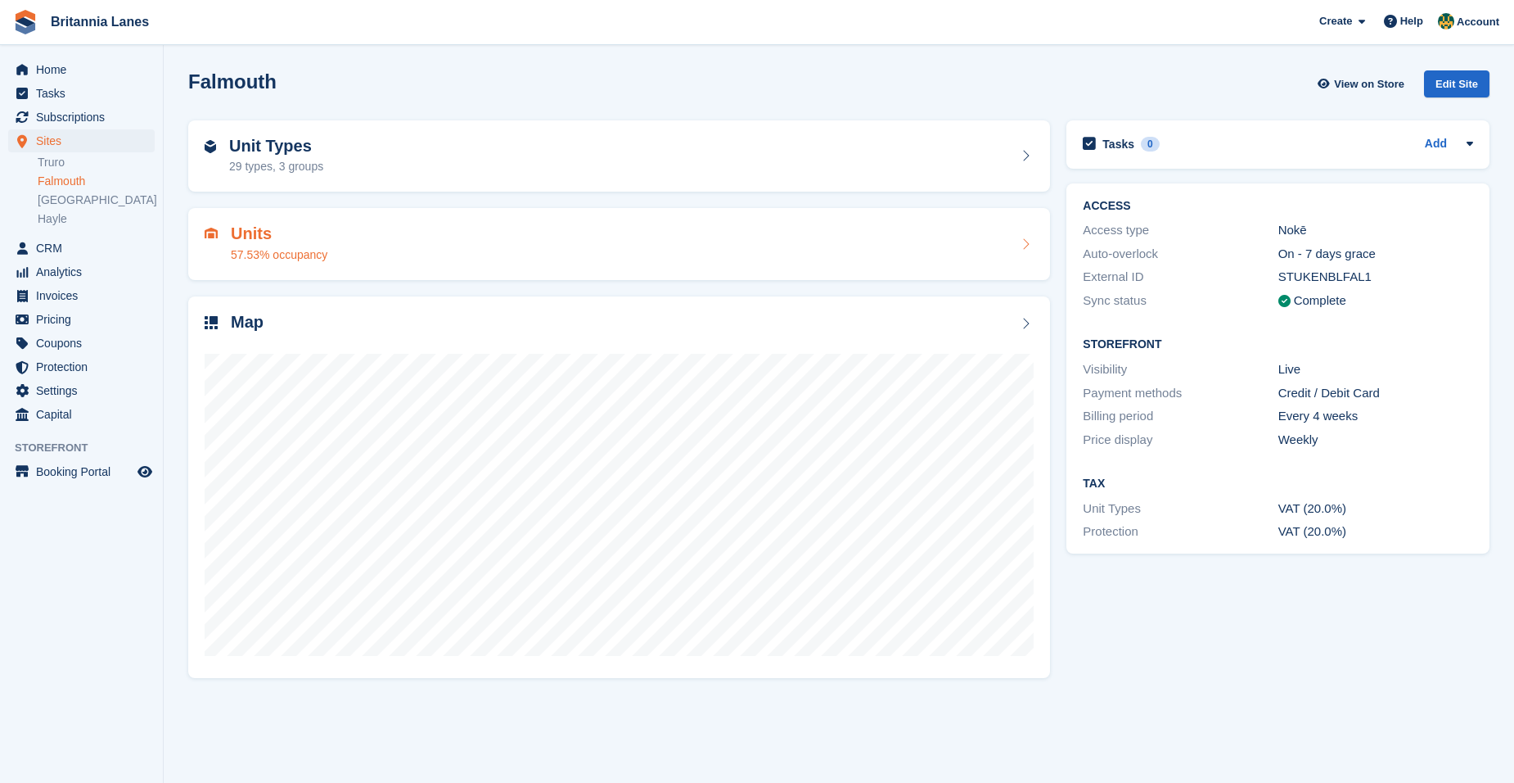
click at [341, 255] on div "Units 57.53% occupancy" at bounding box center [619, 243] width 829 height 39
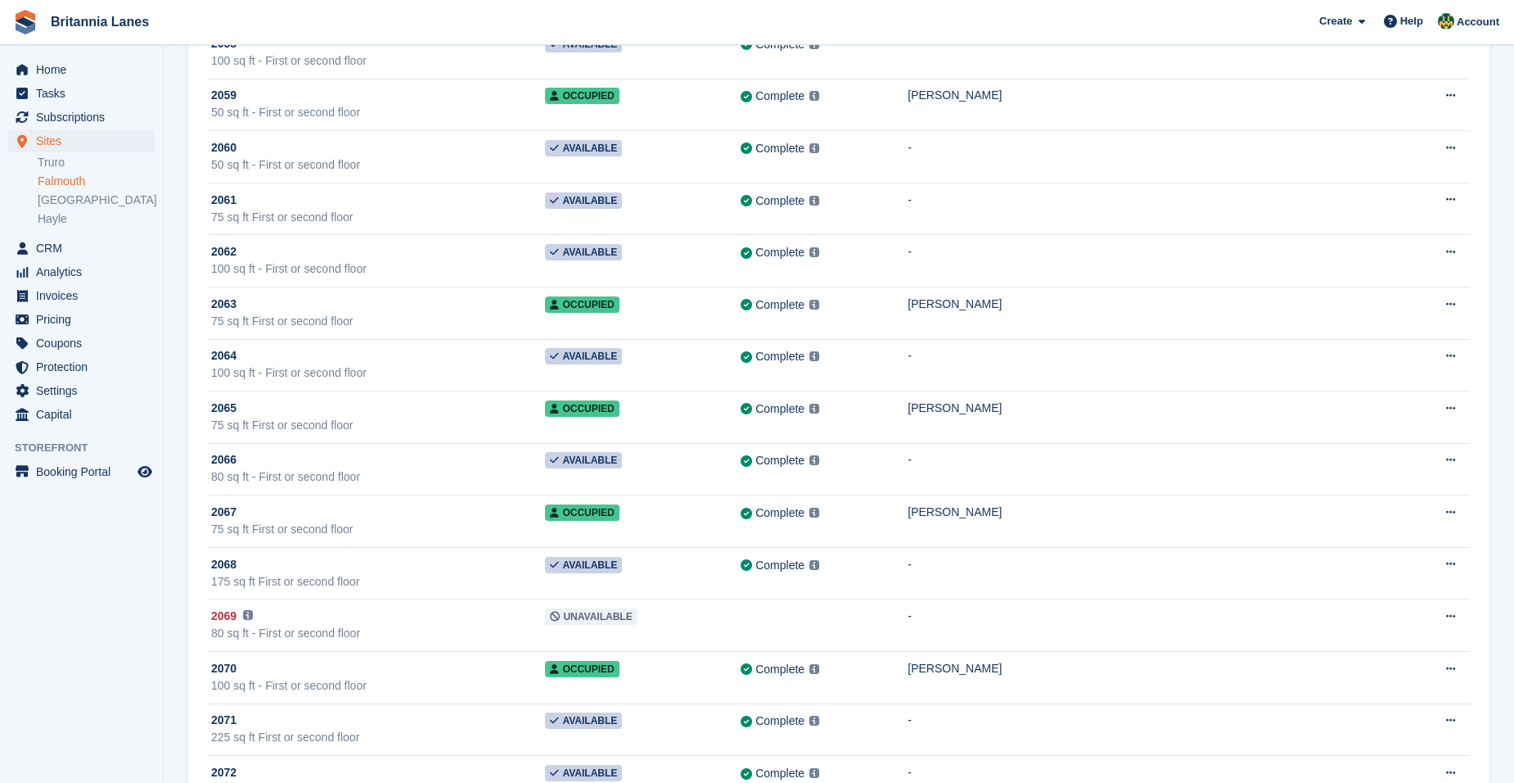
scroll to position [11486, 0]
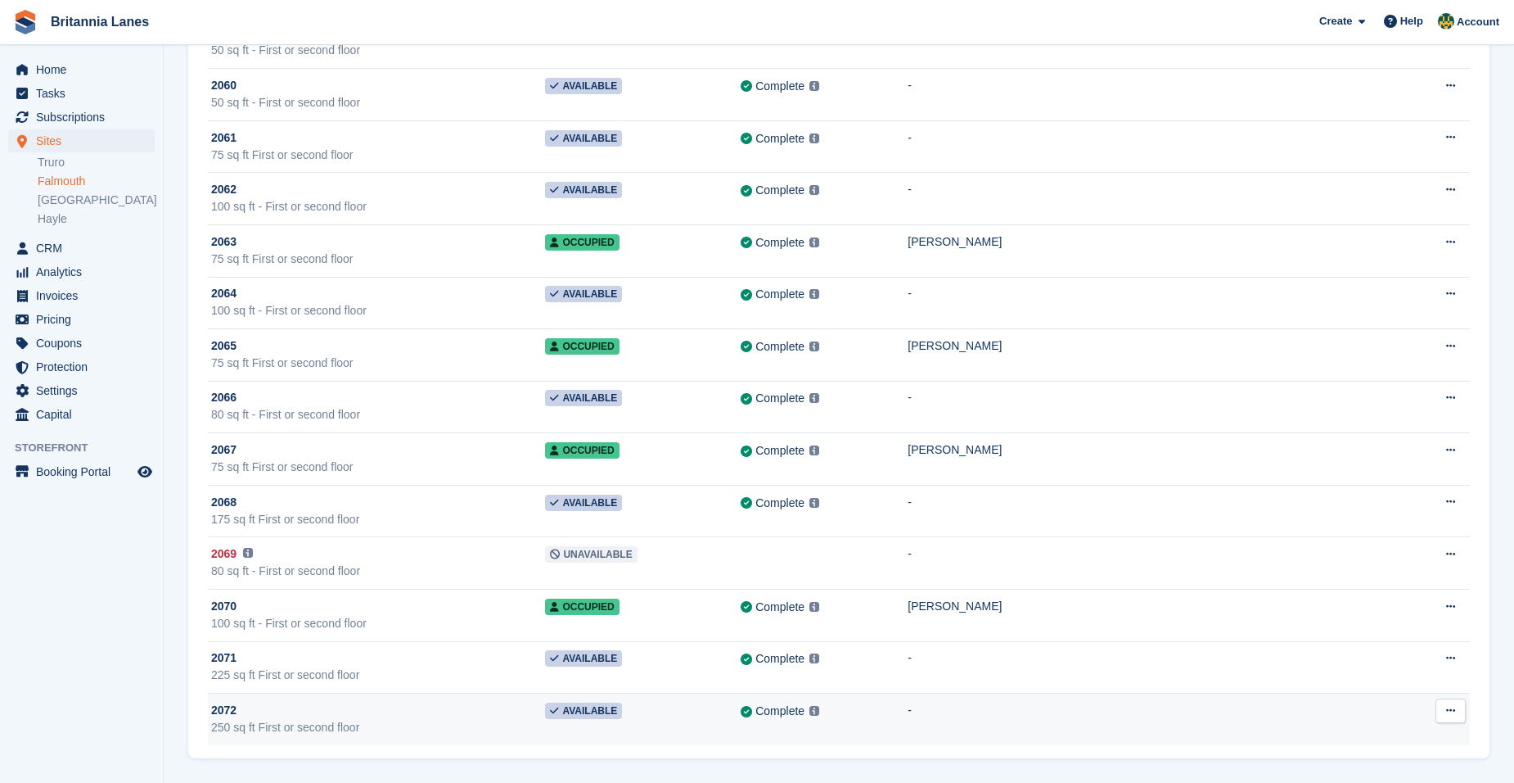
click at [1455, 716] on button at bounding box center [1451, 710] width 30 height 25
click at [611, 710] on span "Available" at bounding box center [583, 710] width 77 height 16
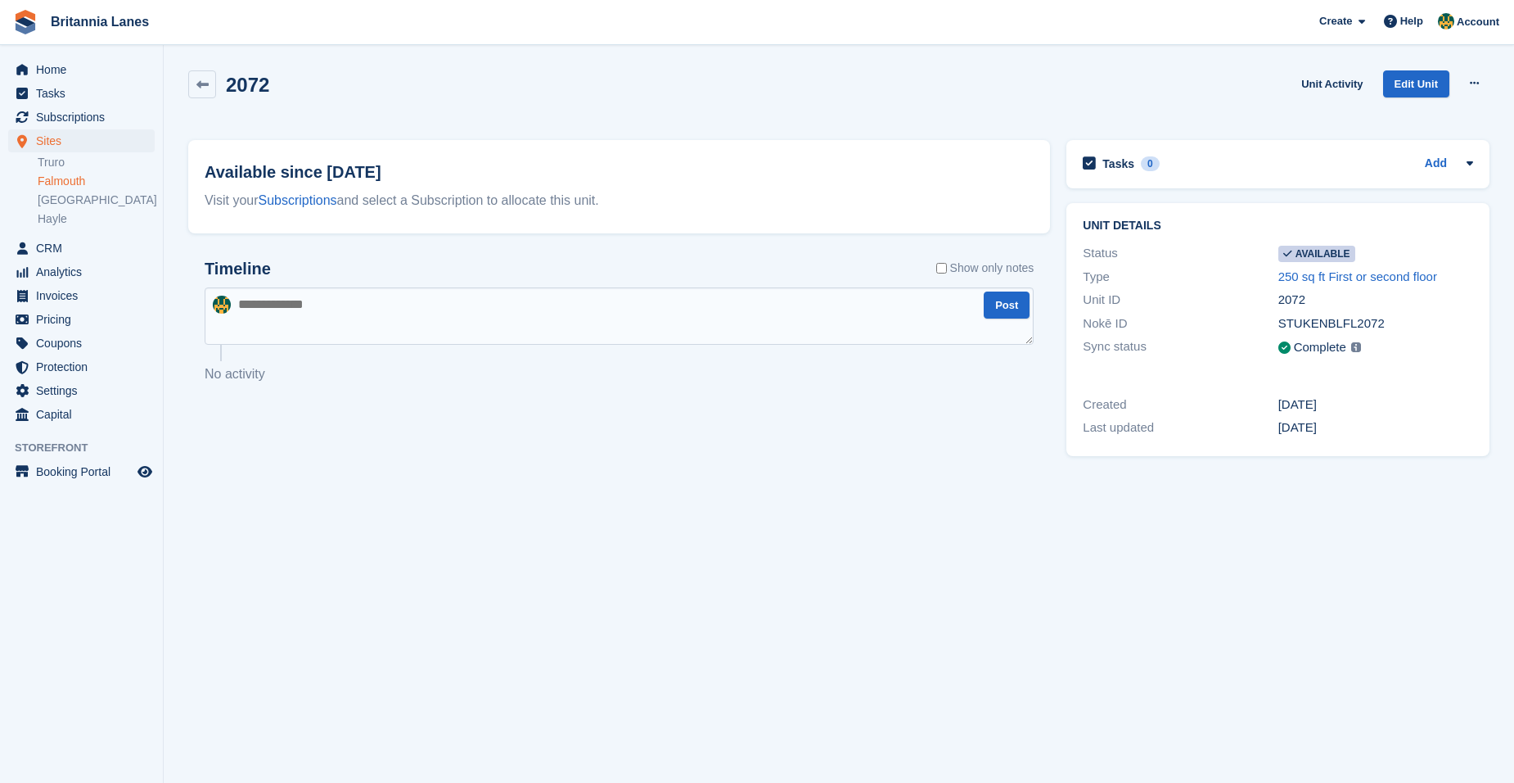
click at [1331, 250] on span "Available" at bounding box center [1317, 254] width 77 height 16
click at [1370, 274] on link "250 sq ft First or second floor" at bounding box center [1358, 276] width 159 height 14
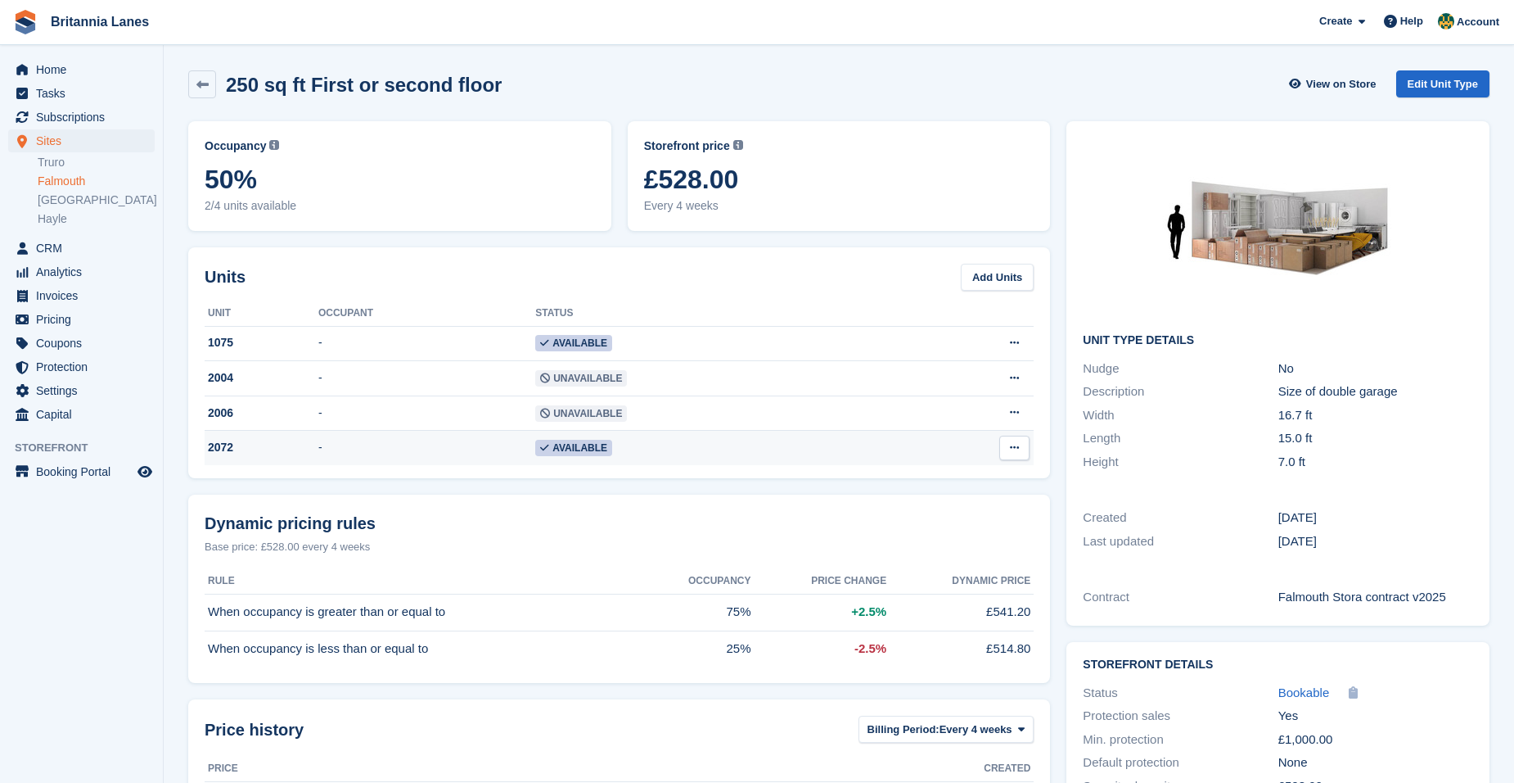
click at [1022, 453] on button at bounding box center [1014, 447] width 30 height 25
click at [235, 453] on div "2072" at bounding box center [262, 447] width 114 height 17
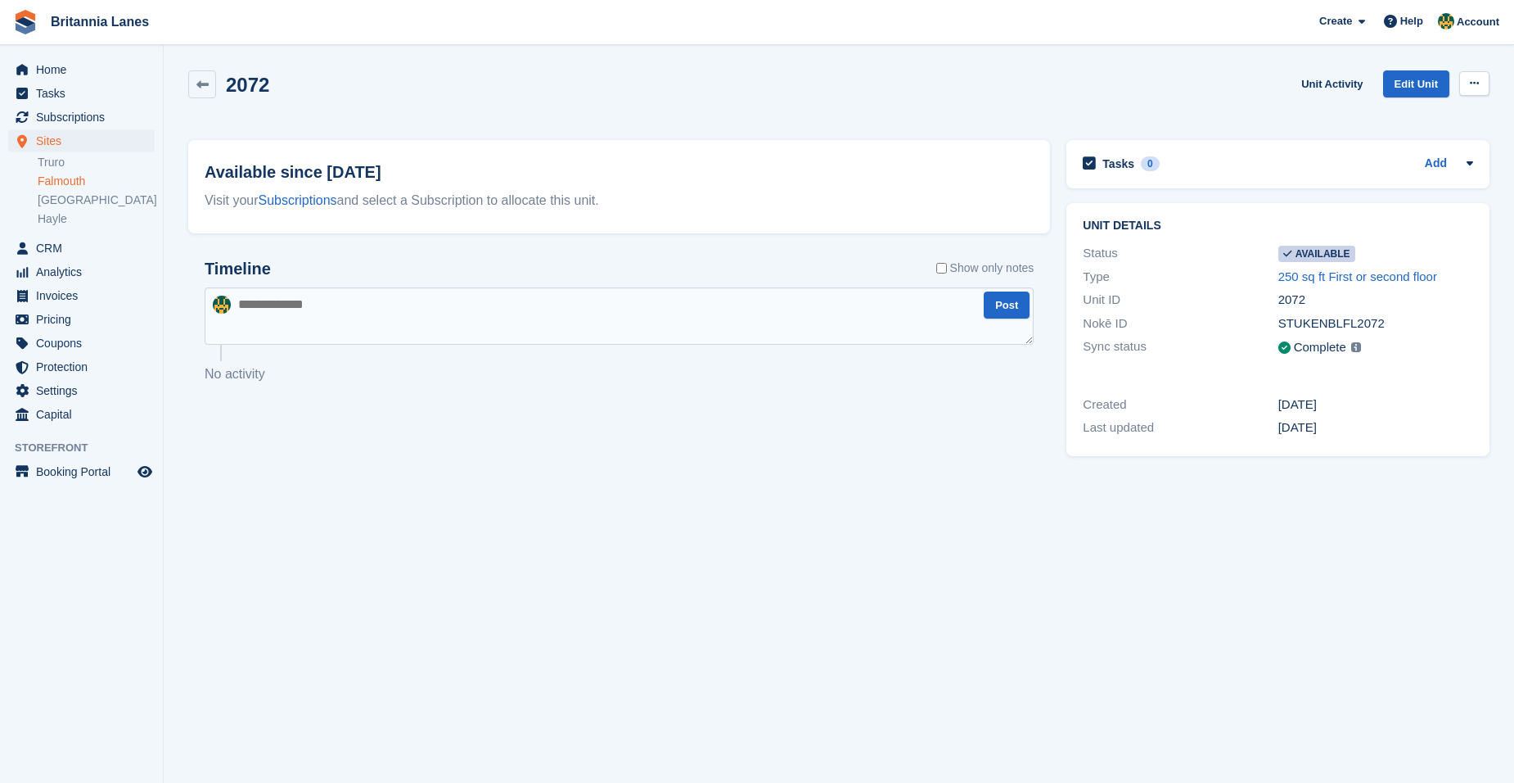
click at [1473, 79] on icon at bounding box center [1474, 83] width 9 height 11
click at [1448, 114] on p "Make unavailable" at bounding box center [1411, 115] width 142 height 21
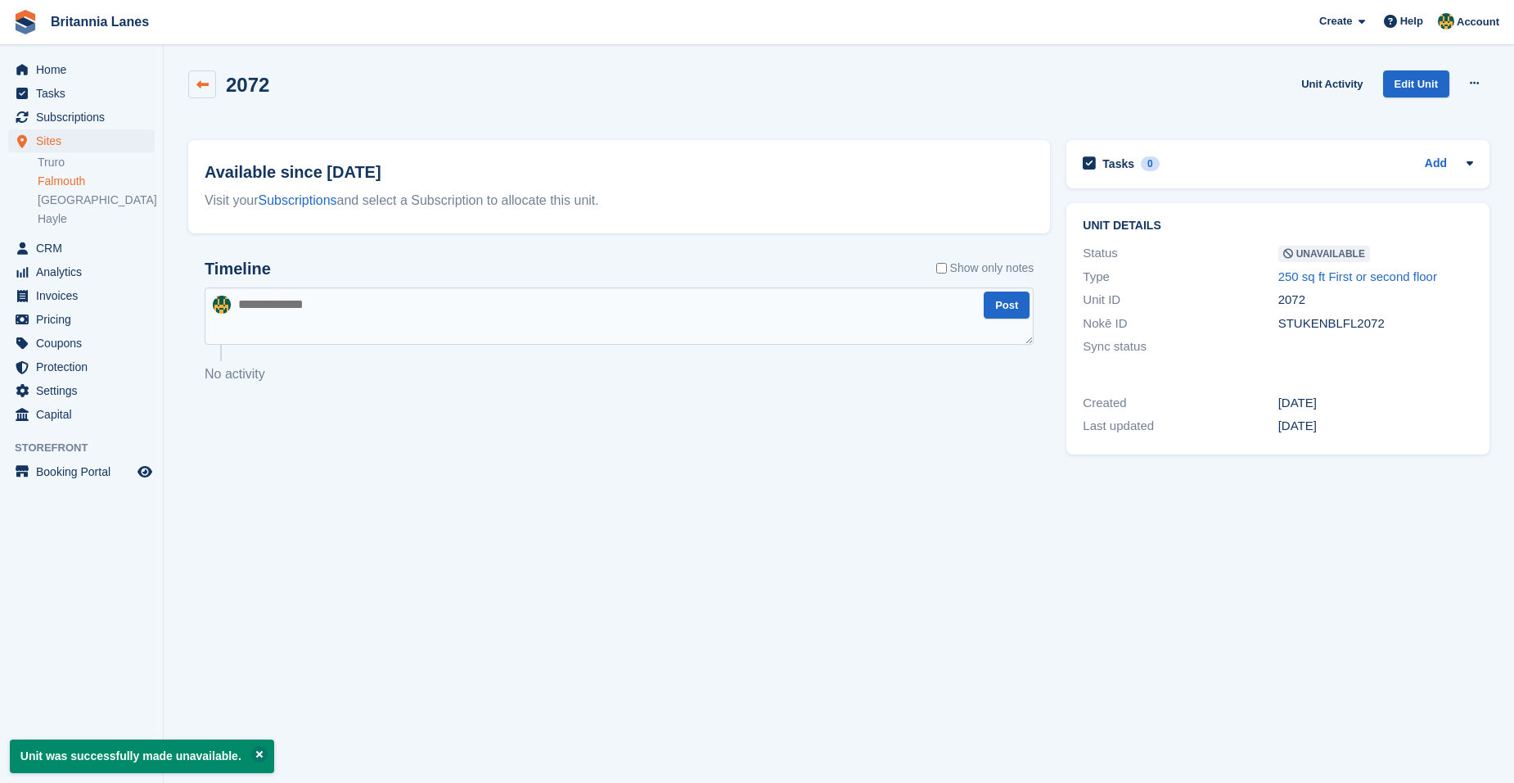
click at [201, 85] on icon at bounding box center [202, 85] width 12 height 12
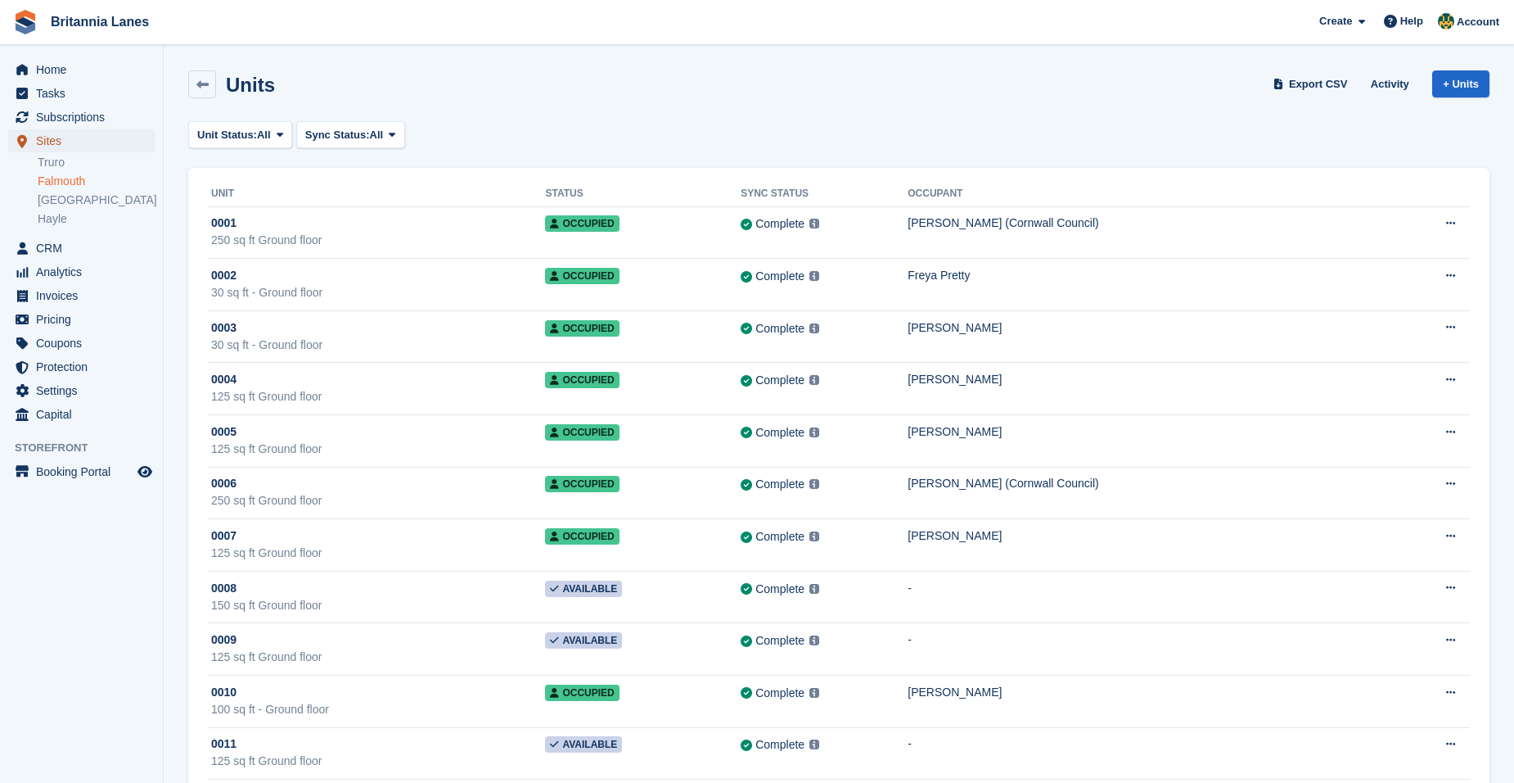
click at [69, 138] on span "Sites" at bounding box center [85, 140] width 98 height 23
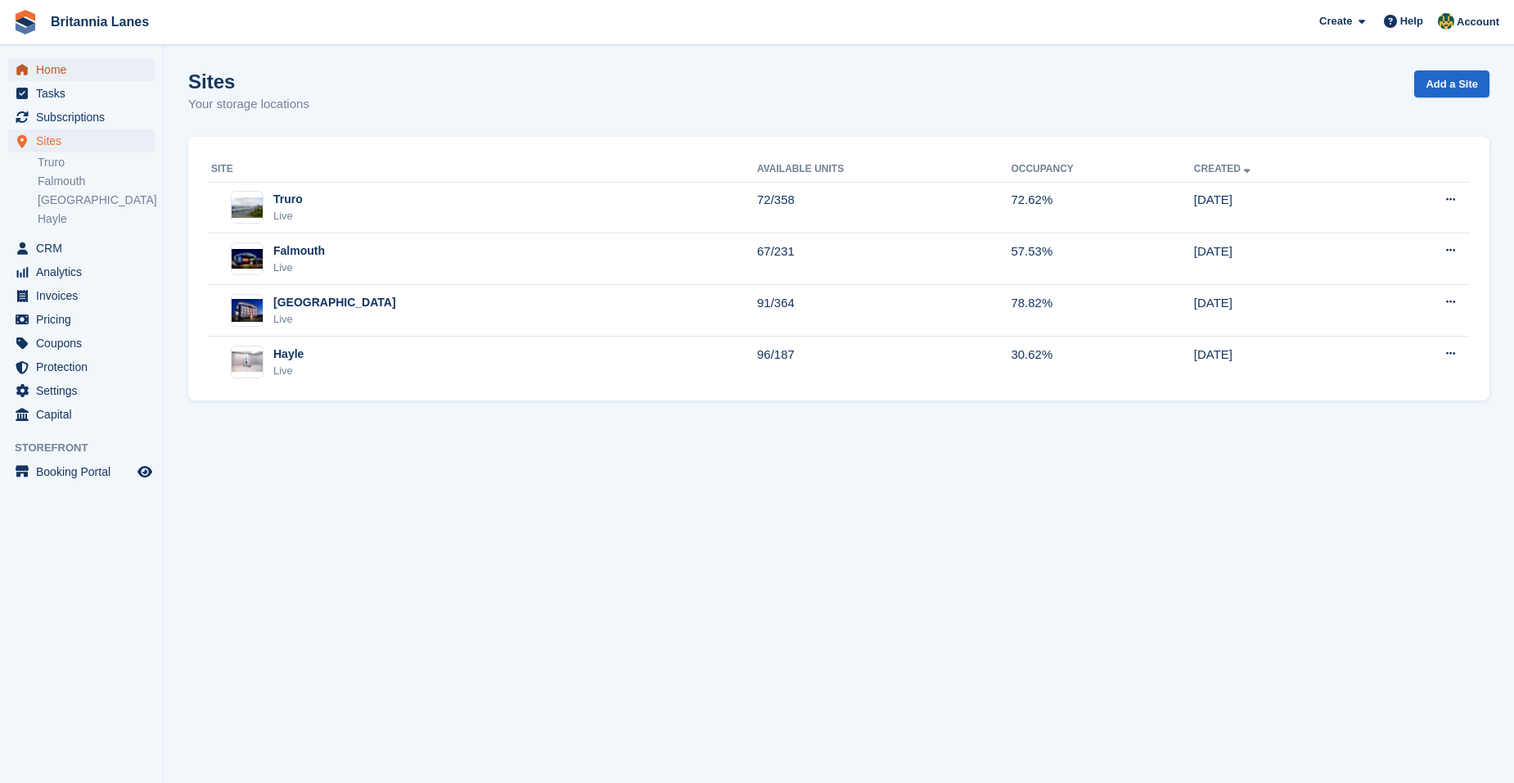
click at [88, 73] on span "Home" at bounding box center [85, 69] width 98 height 23
